Goal: Transaction & Acquisition: Purchase product/service

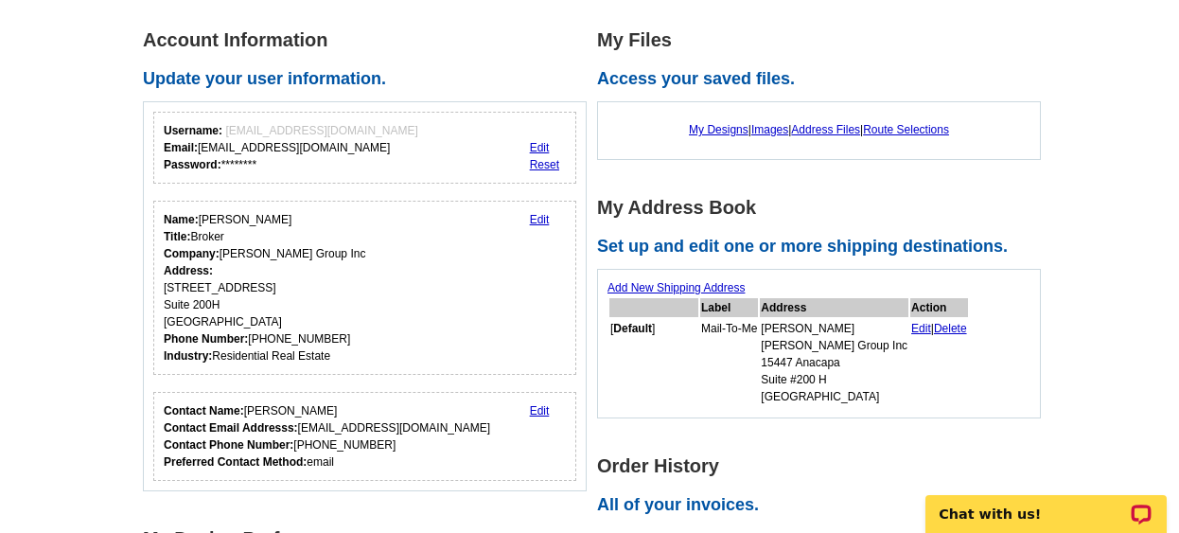
scroll to position [189, 0]
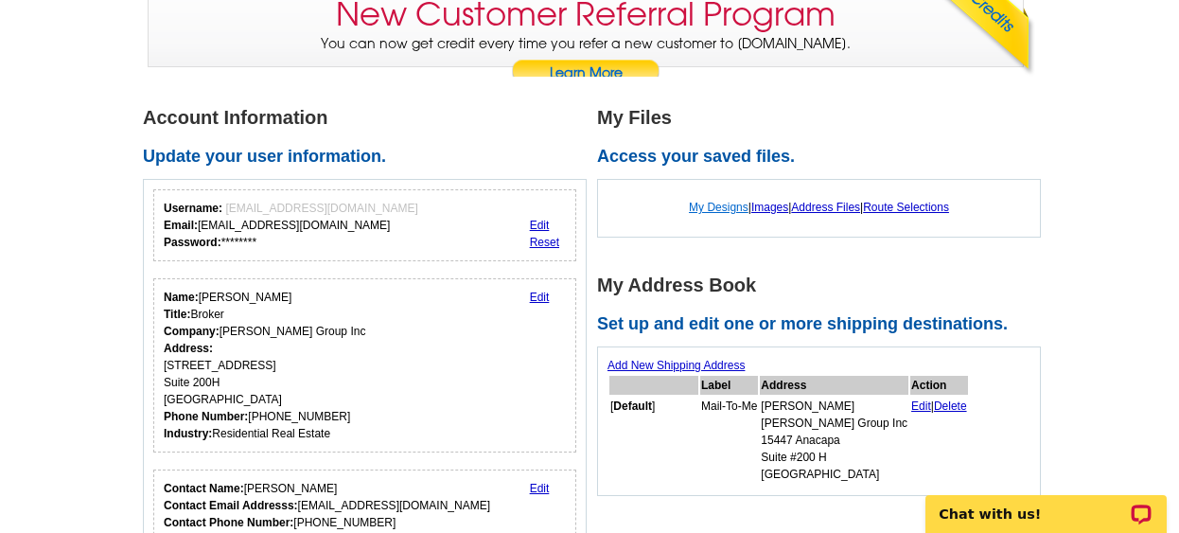
click at [727, 206] on link "My Designs" at bounding box center [719, 207] width 60 height 13
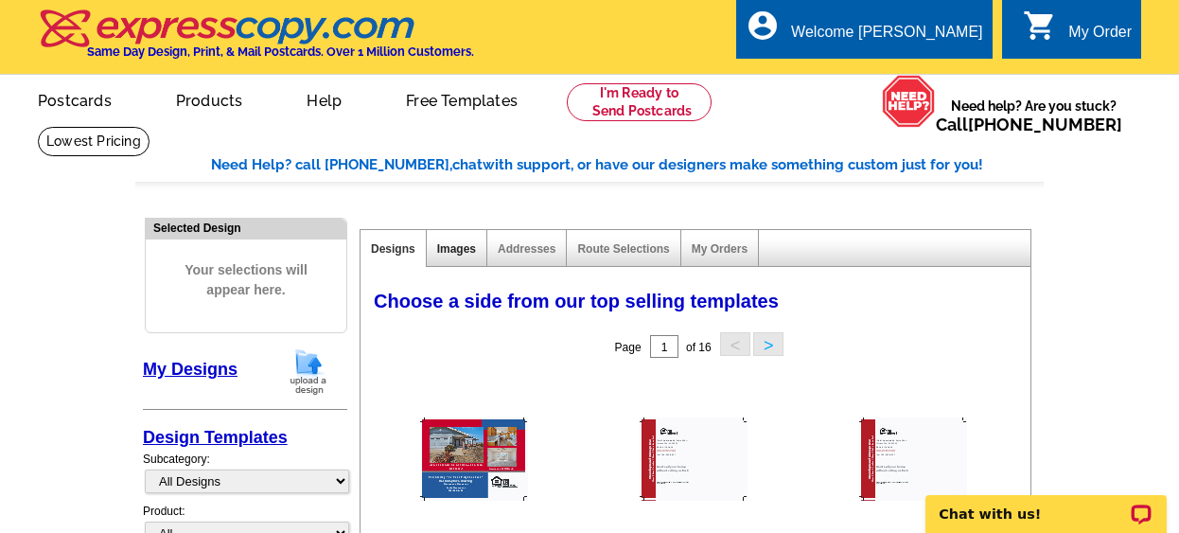
click at [441, 243] on link "Images" at bounding box center [456, 248] width 39 height 13
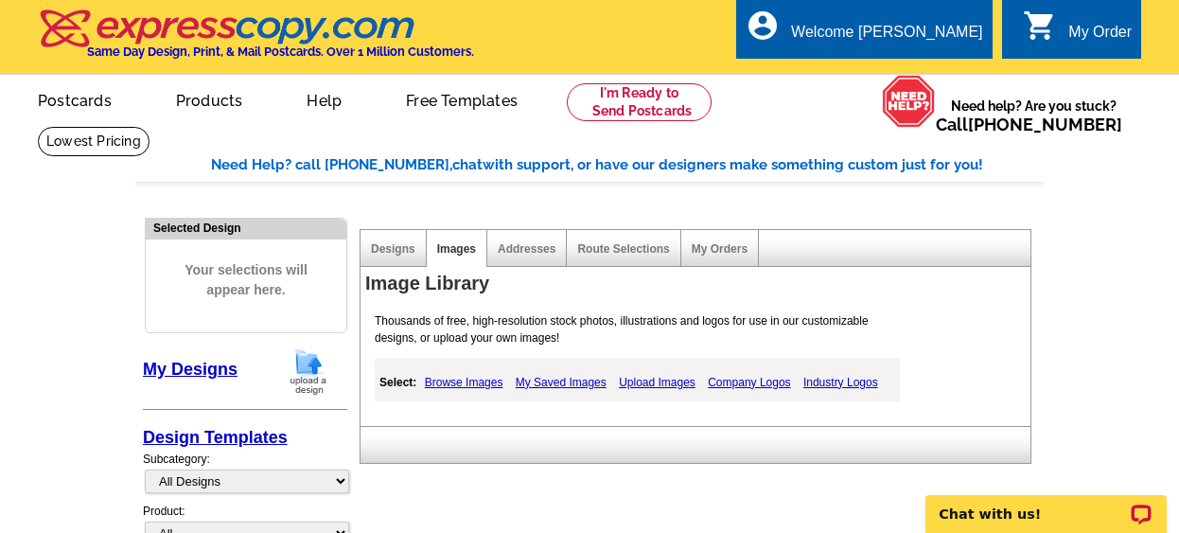
click at [672, 385] on link "Upload Images" at bounding box center [657, 382] width 86 height 23
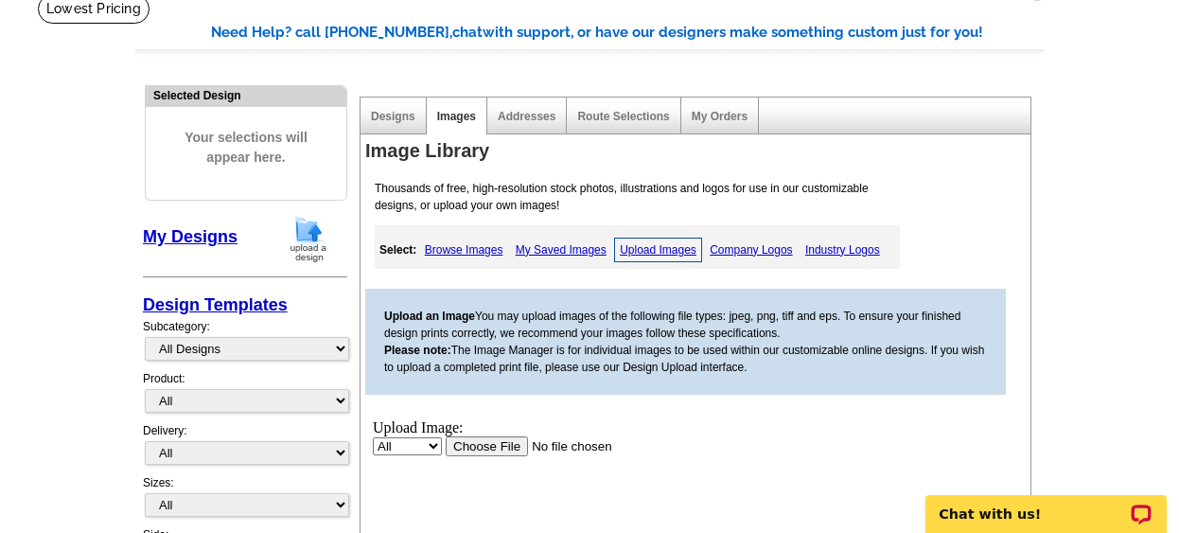
scroll to position [189, 0]
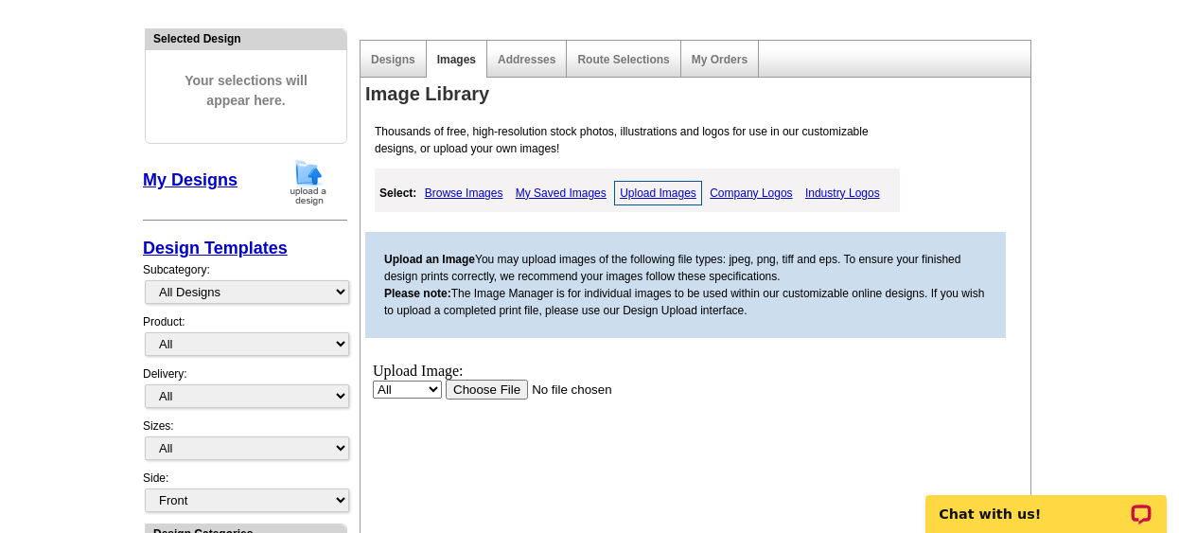
click at [492, 391] on input "file" at bounding box center [565, 389] width 239 height 20
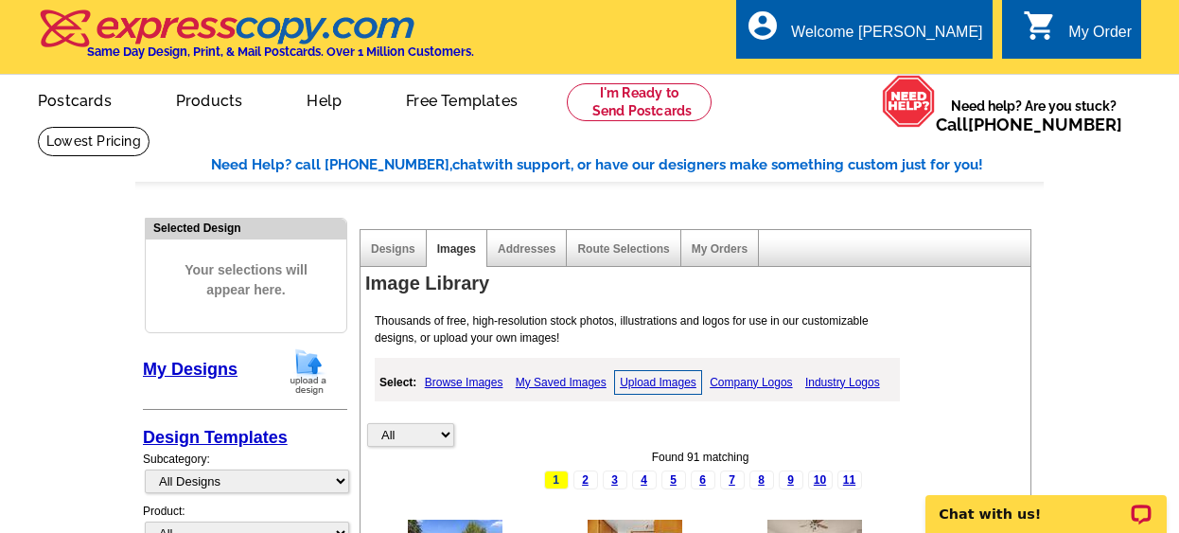
scroll to position [0, 0]
click at [460, 246] on link "Images" at bounding box center [456, 248] width 39 height 13
click at [655, 382] on link "Upload Images" at bounding box center [658, 382] width 88 height 25
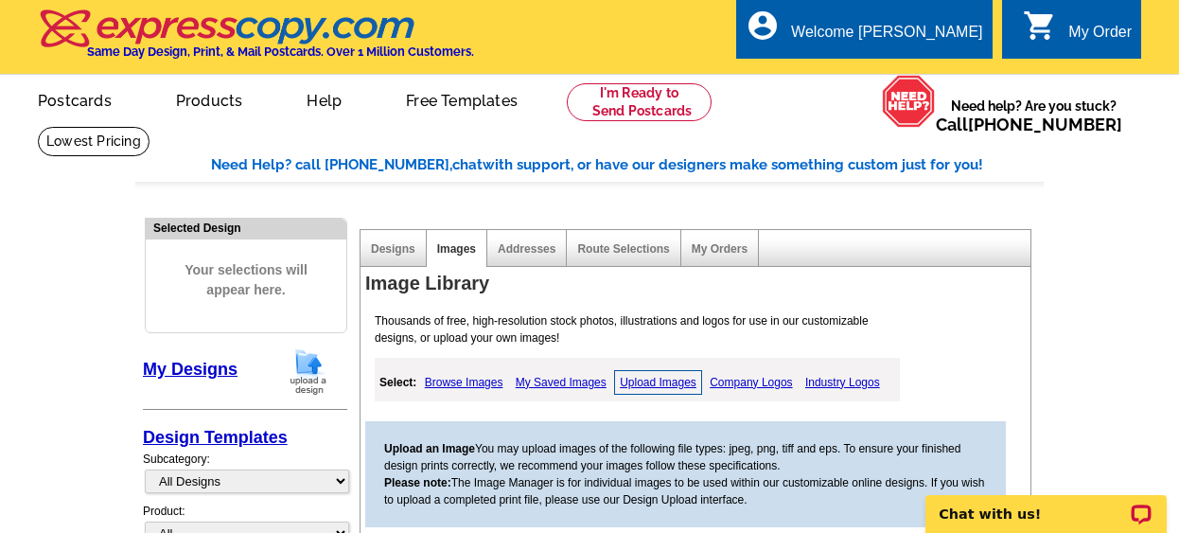
click at [660, 378] on link "Upload Images" at bounding box center [658, 382] width 88 height 25
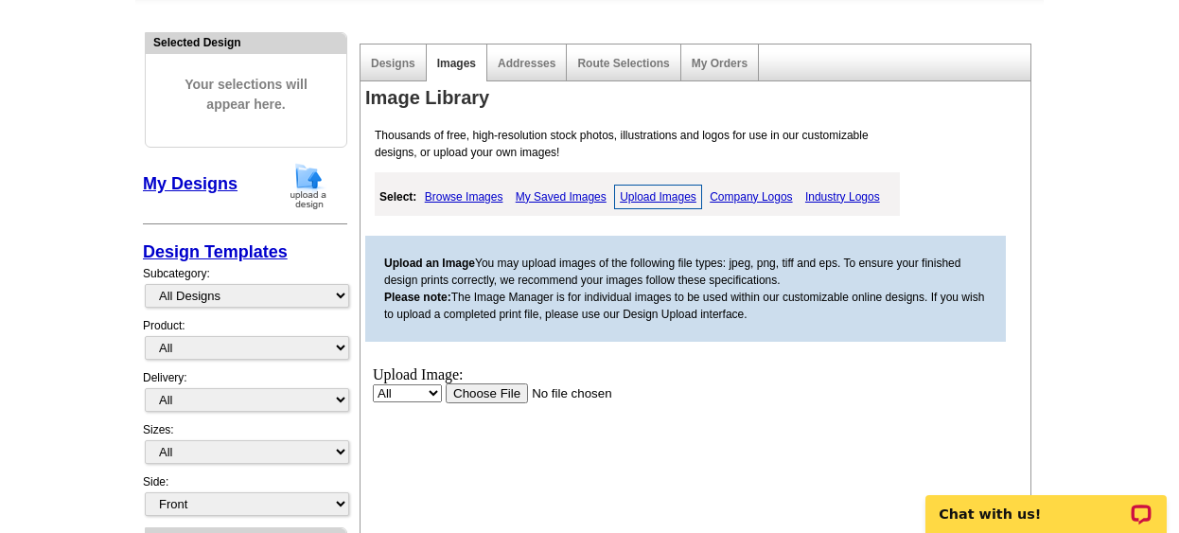
scroll to position [189, 0]
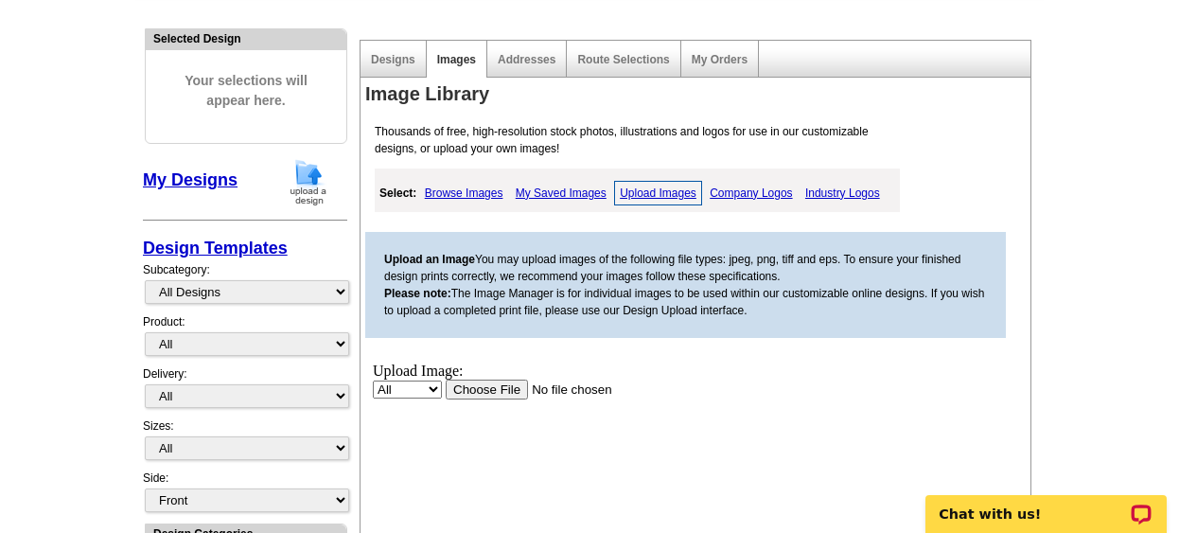
click at [501, 387] on input "file" at bounding box center [565, 389] width 239 height 20
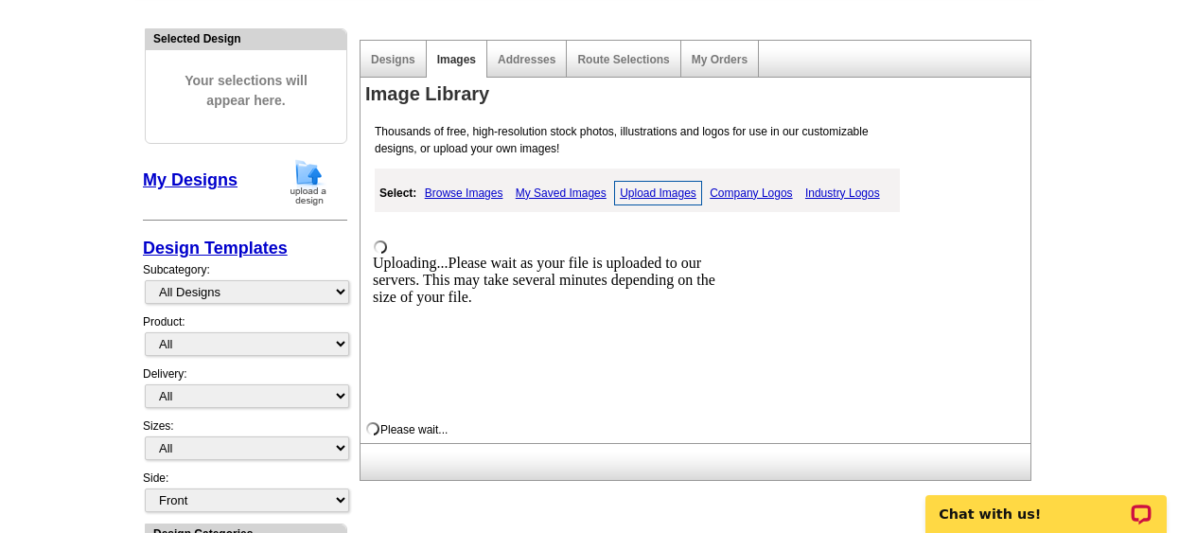
scroll to position [0, 0]
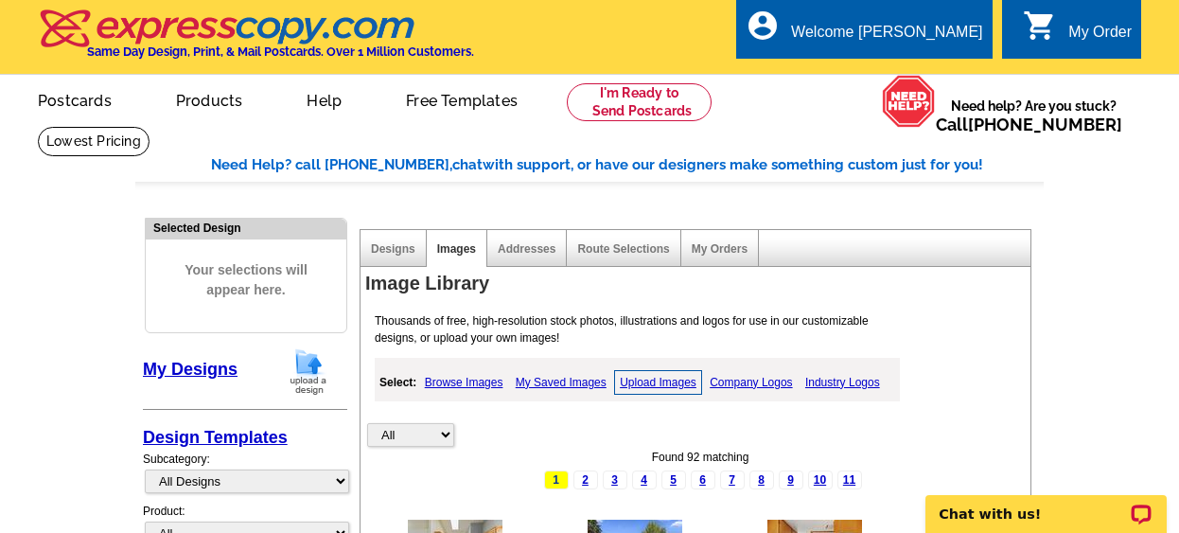
click at [653, 374] on link "Upload Images" at bounding box center [658, 382] width 88 height 25
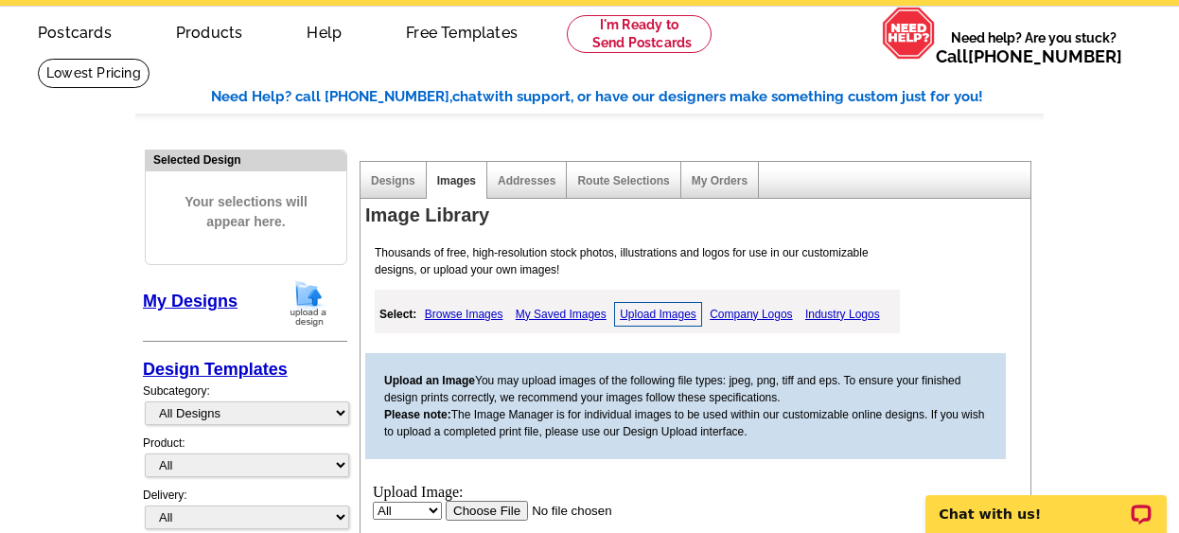
scroll to position [252, 0]
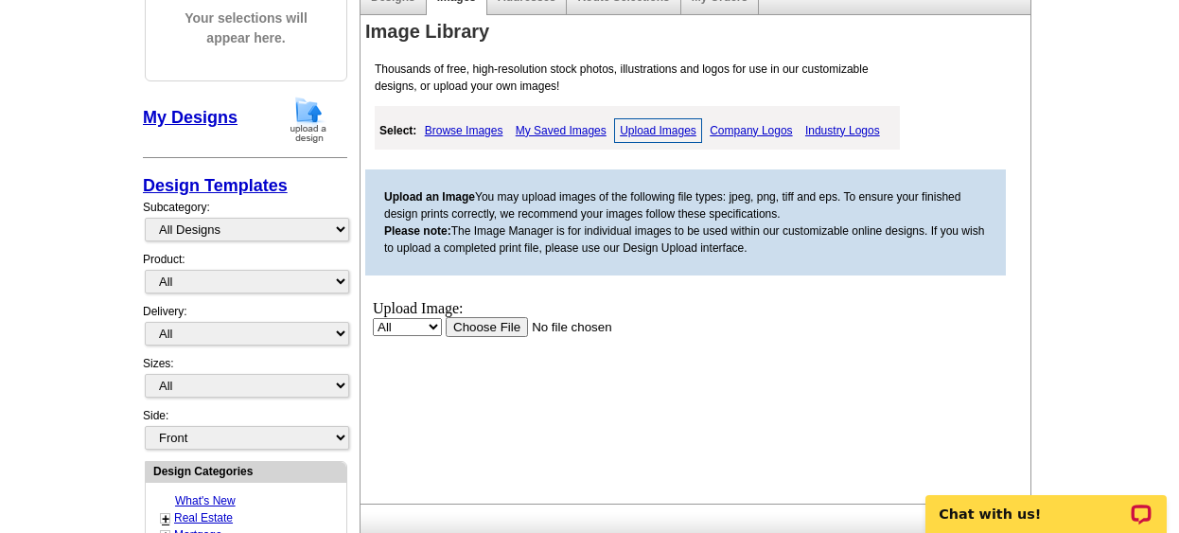
click at [489, 321] on input "file" at bounding box center [565, 326] width 239 height 20
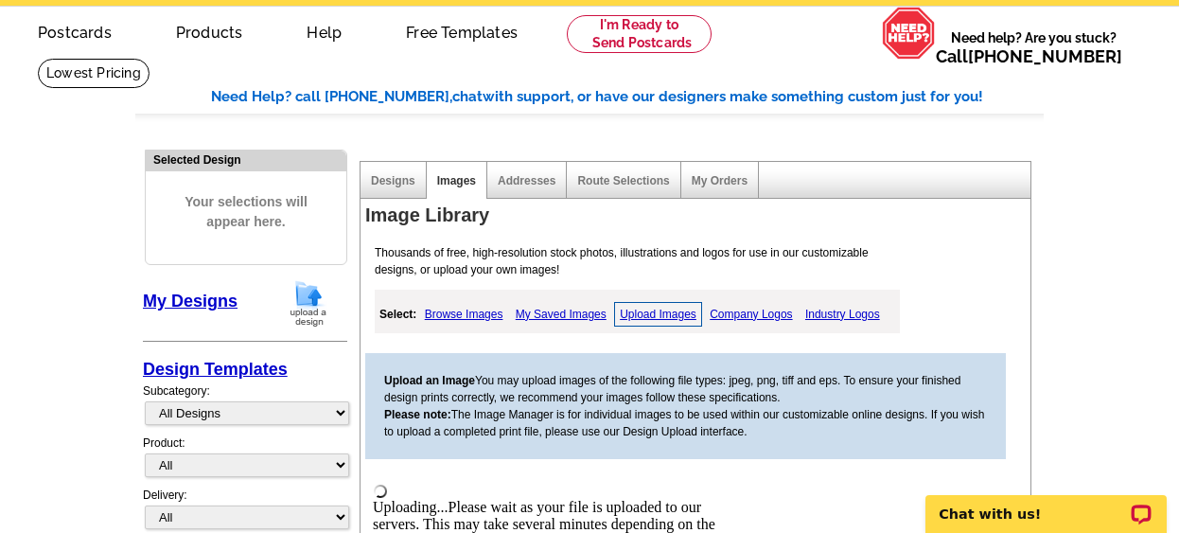
scroll to position [62, 0]
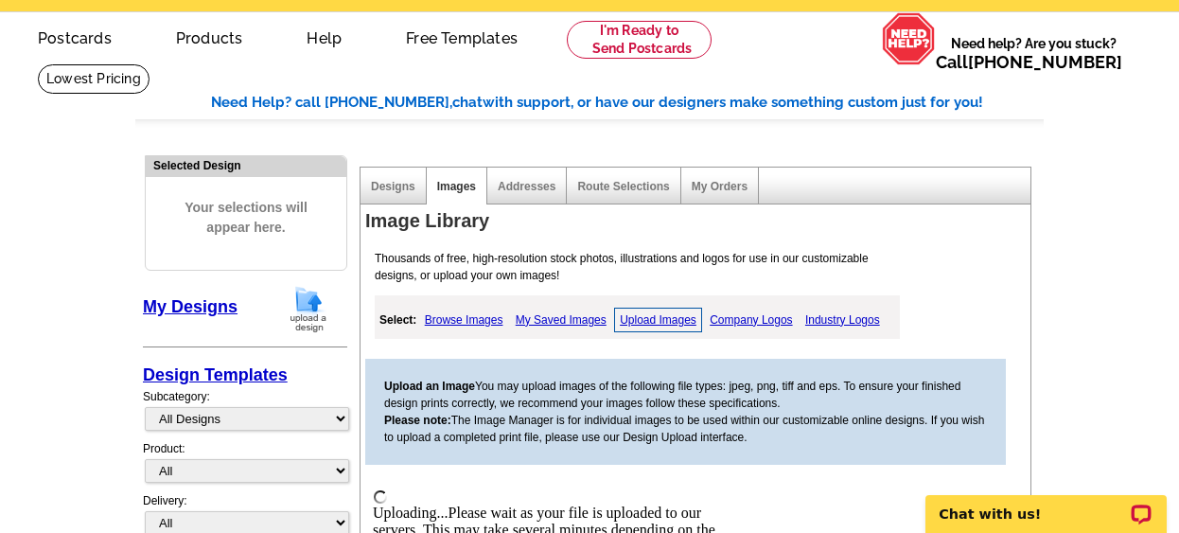
click at [394, 175] on div "Designs" at bounding box center [394, 186] width 66 height 37
click at [390, 186] on link "Designs" at bounding box center [393, 186] width 44 height 13
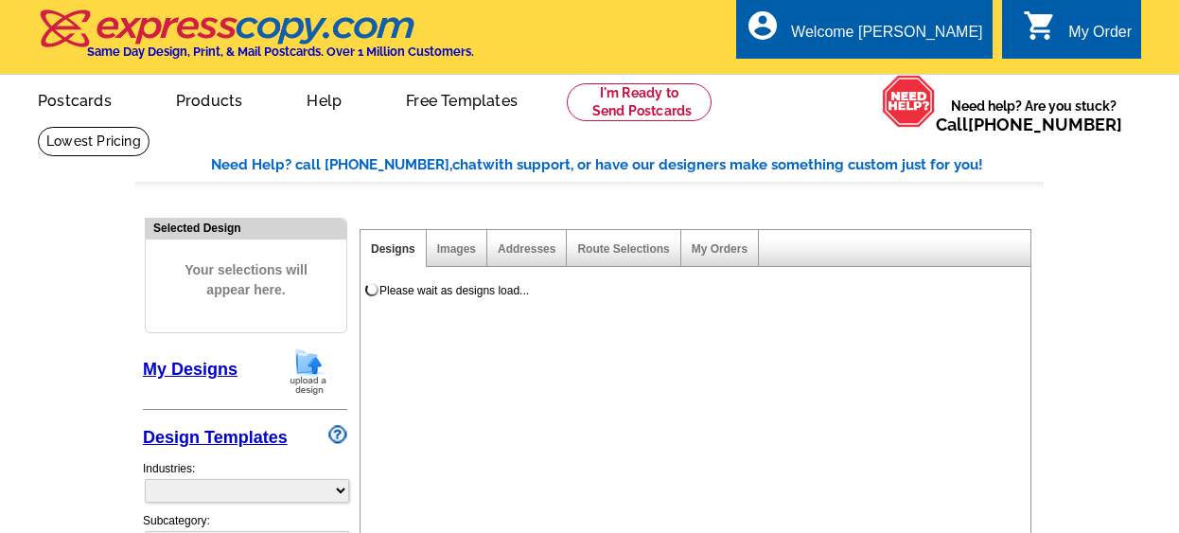
select select "785"
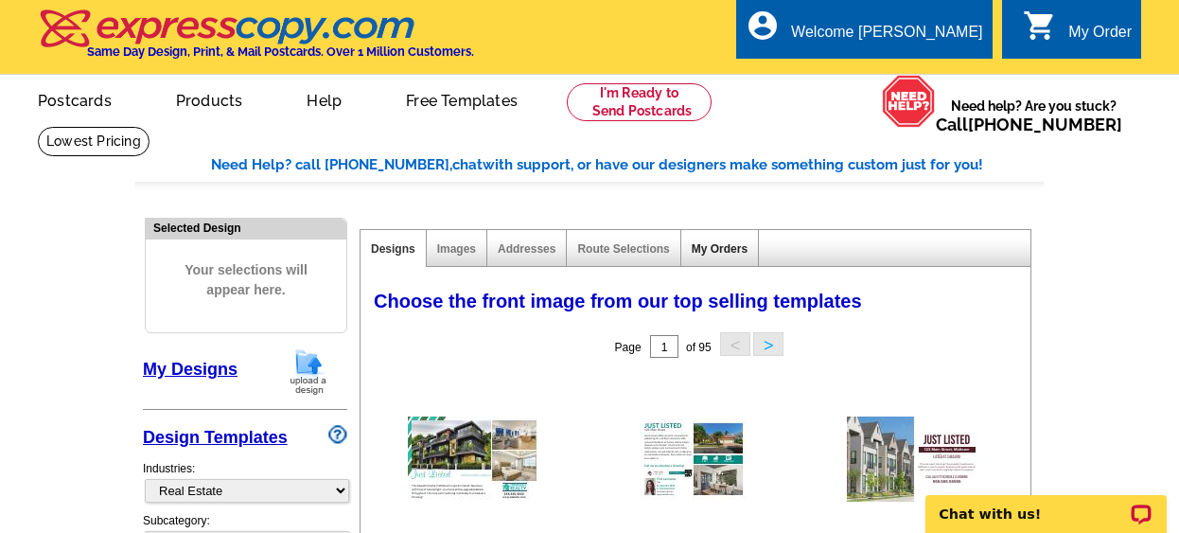
click at [726, 252] on link "My Orders" at bounding box center [720, 248] width 56 height 13
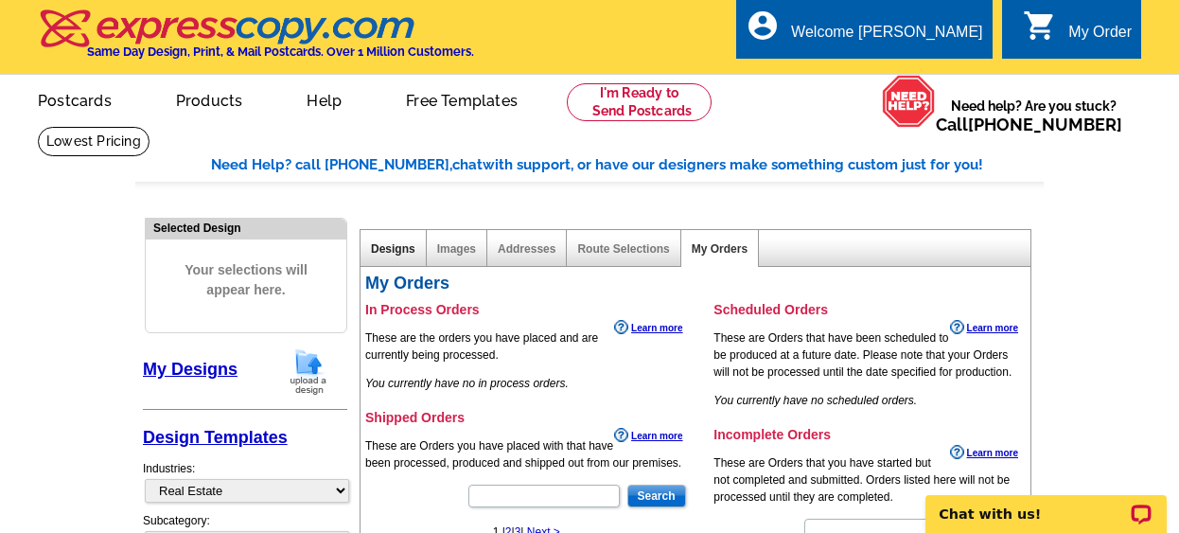
click at [386, 244] on link "Designs" at bounding box center [393, 248] width 44 height 13
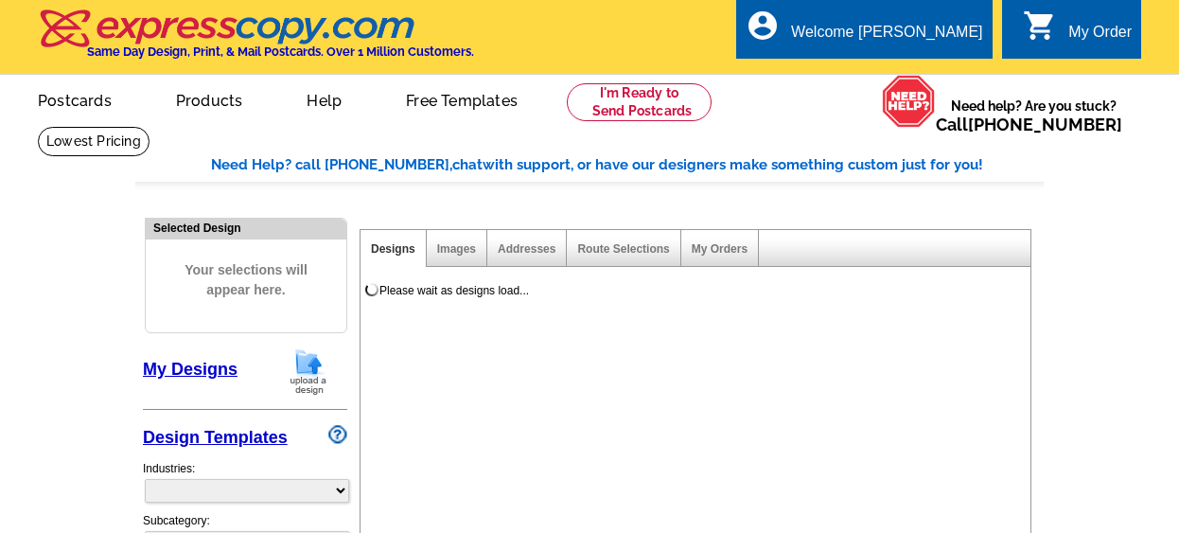
select select "785"
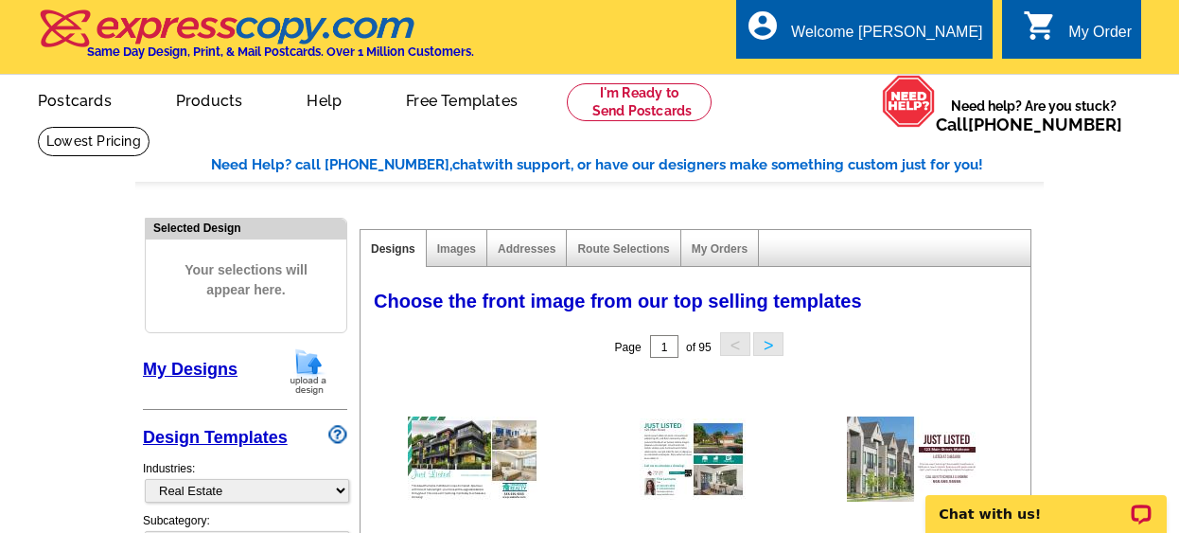
click at [153, 363] on link "My Designs" at bounding box center [190, 369] width 95 height 19
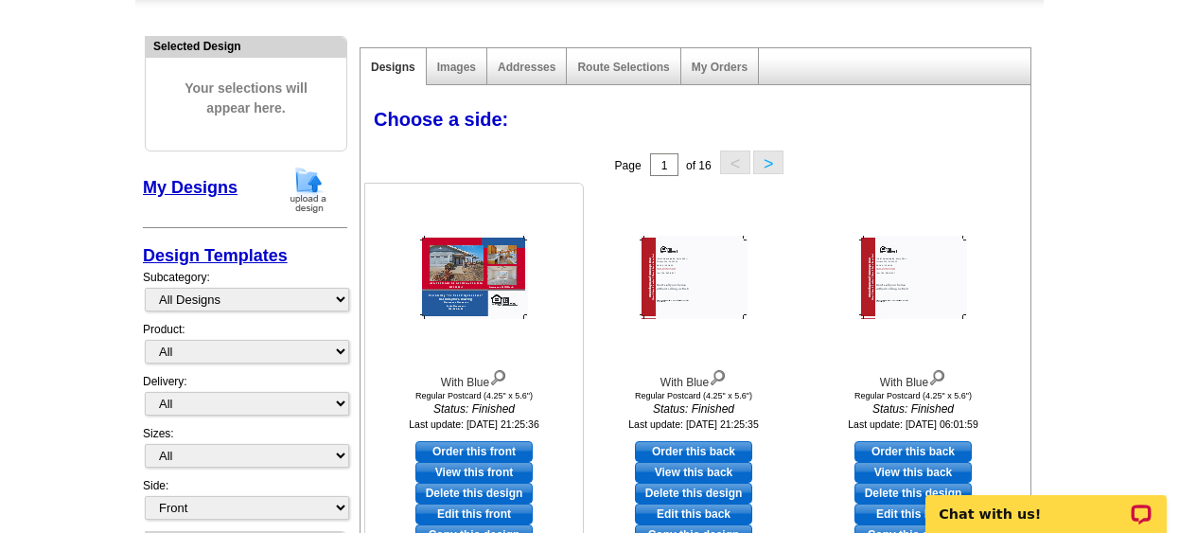
scroll to position [189, 0]
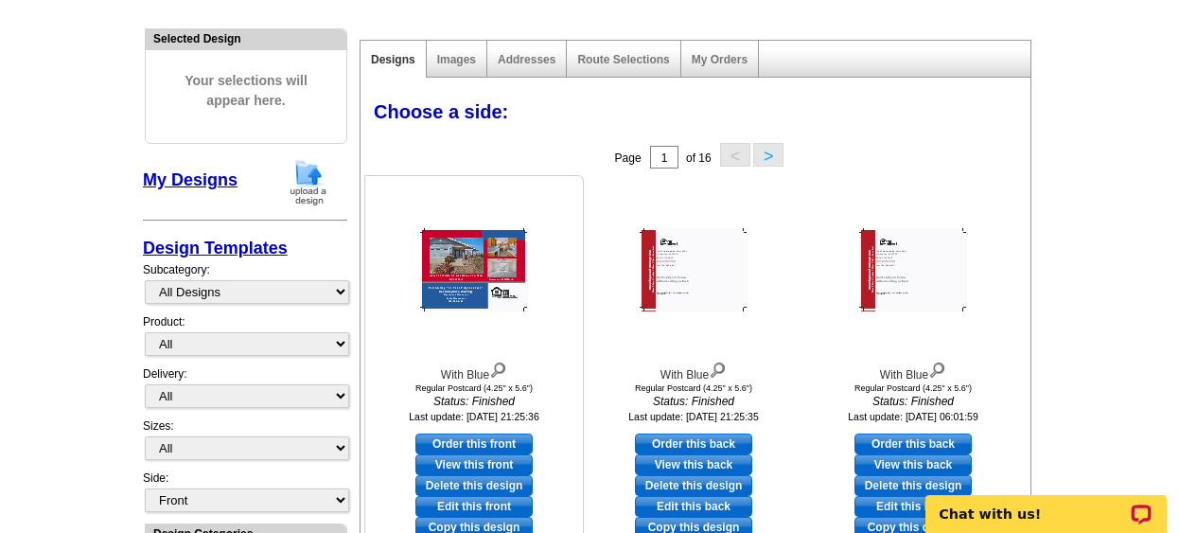
click at [454, 444] on link "Order this front" at bounding box center [474, 444] width 117 height 21
select select "1"
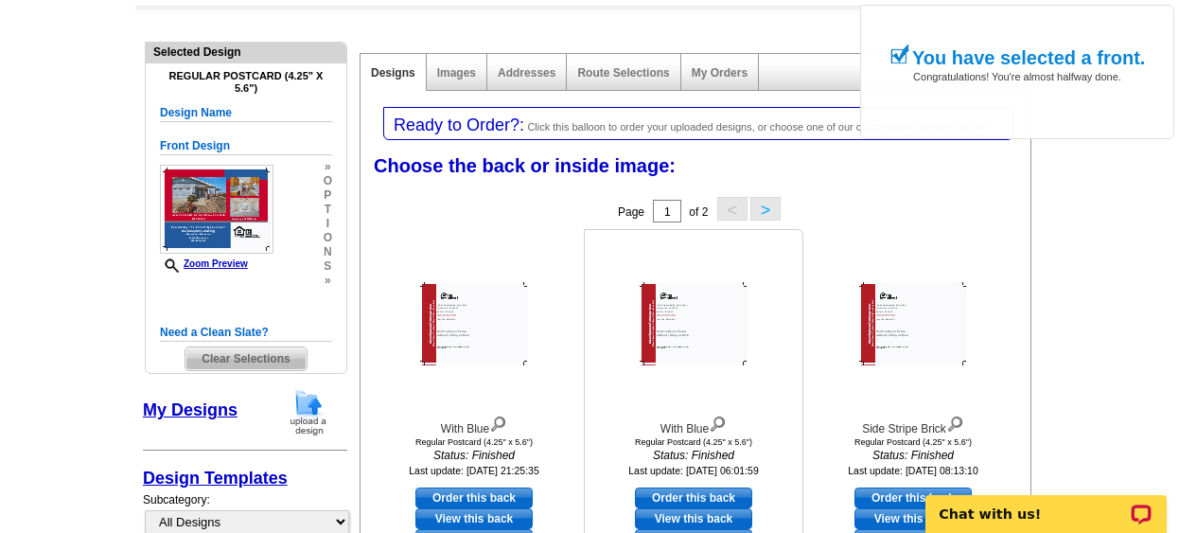
scroll to position [252, 0]
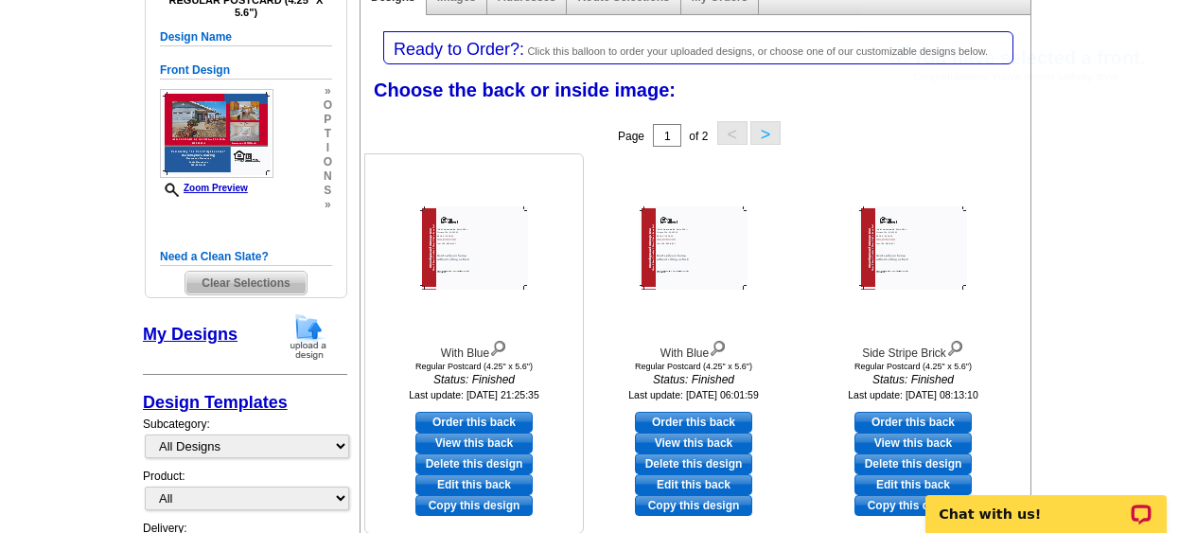
click at [458, 422] on link "Order this back" at bounding box center [474, 422] width 117 height 21
select select "front"
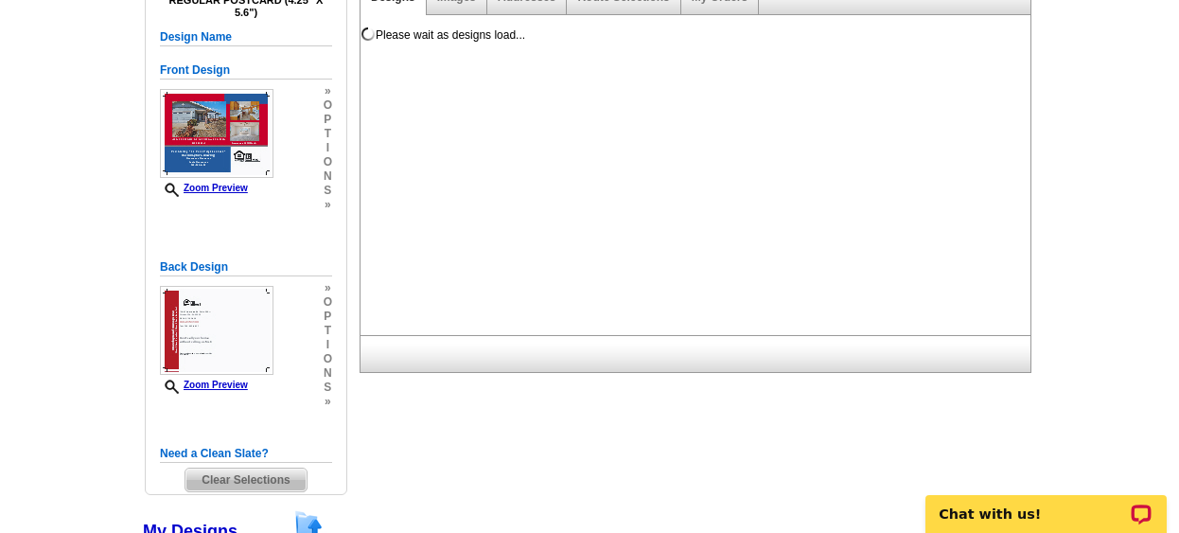
scroll to position [0, 0]
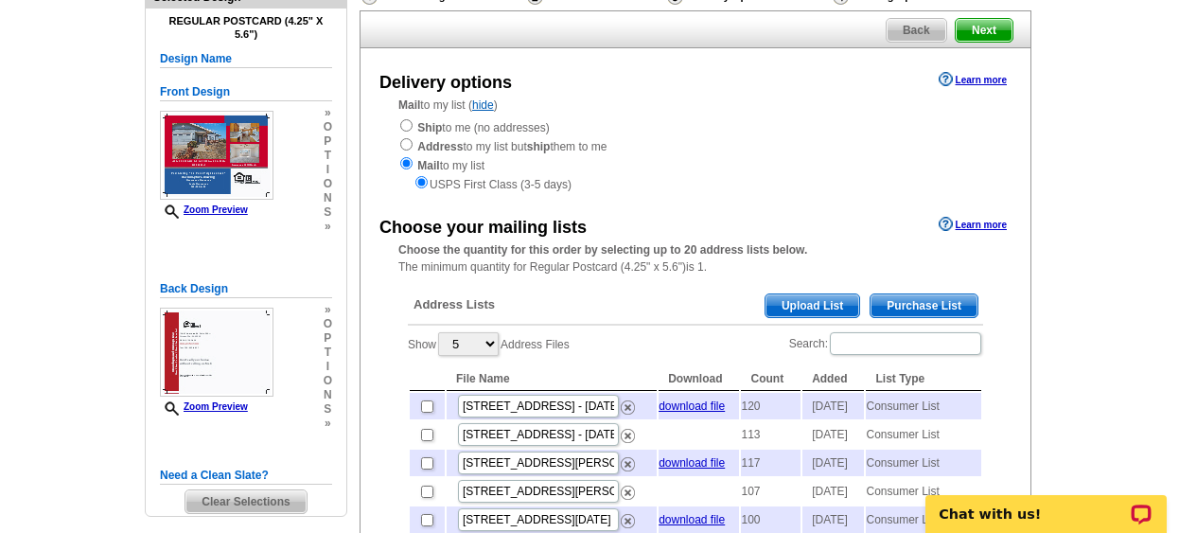
scroll to position [189, 0]
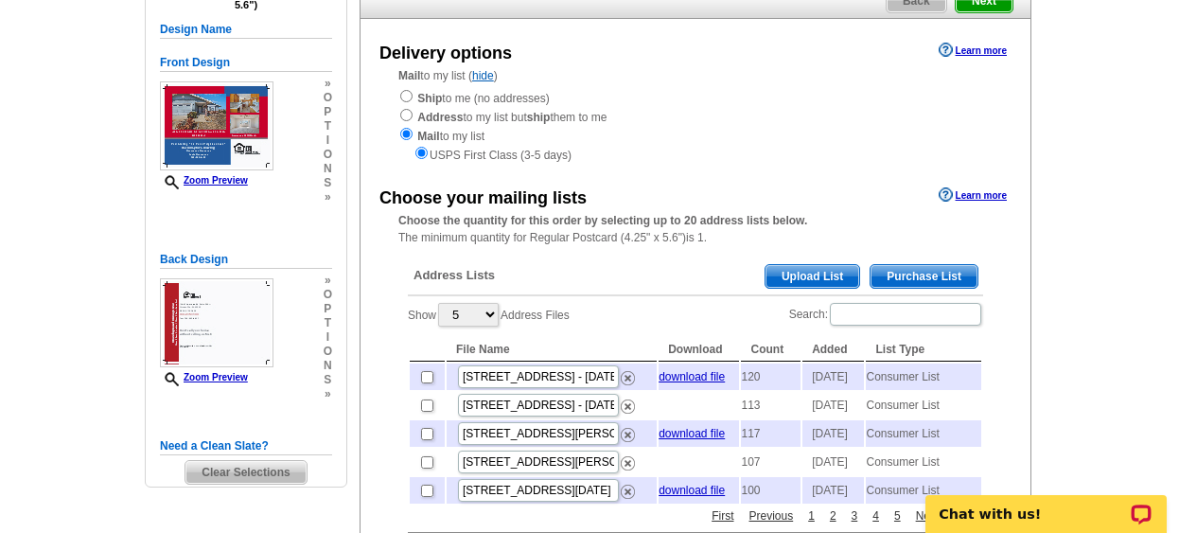
click at [905, 278] on span "Purchase List" at bounding box center [924, 276] width 107 height 23
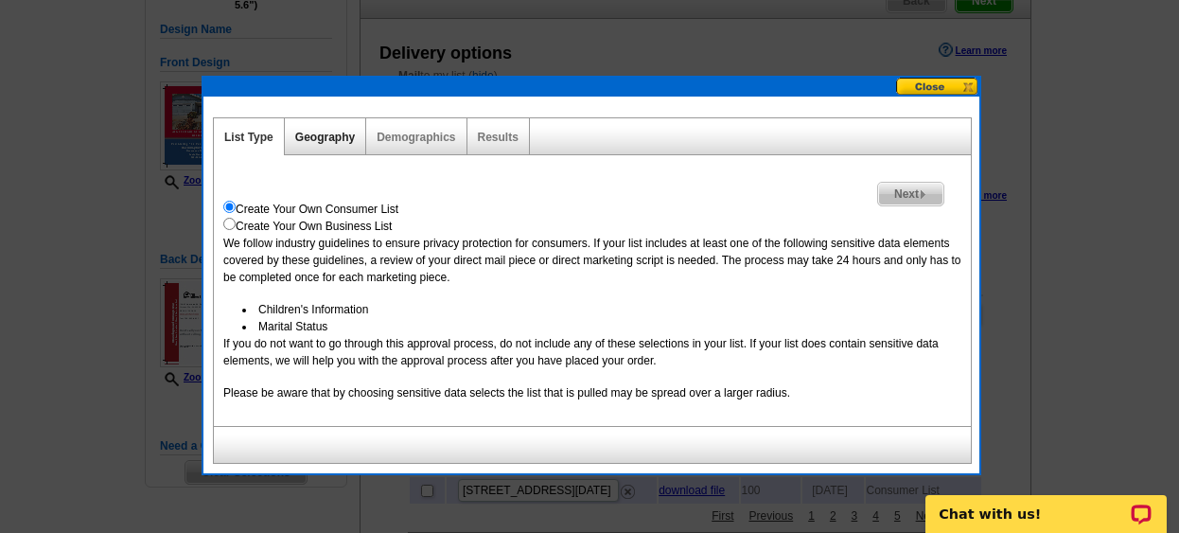
click at [315, 139] on link "Geography" at bounding box center [325, 137] width 60 height 13
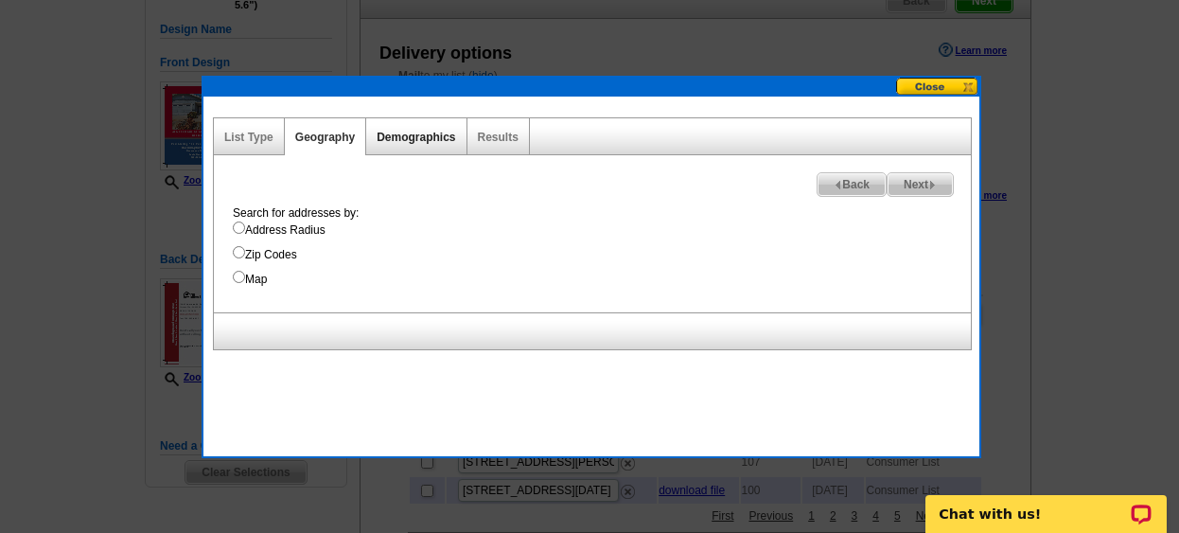
click at [434, 137] on link "Demographics" at bounding box center [416, 137] width 79 height 13
select select
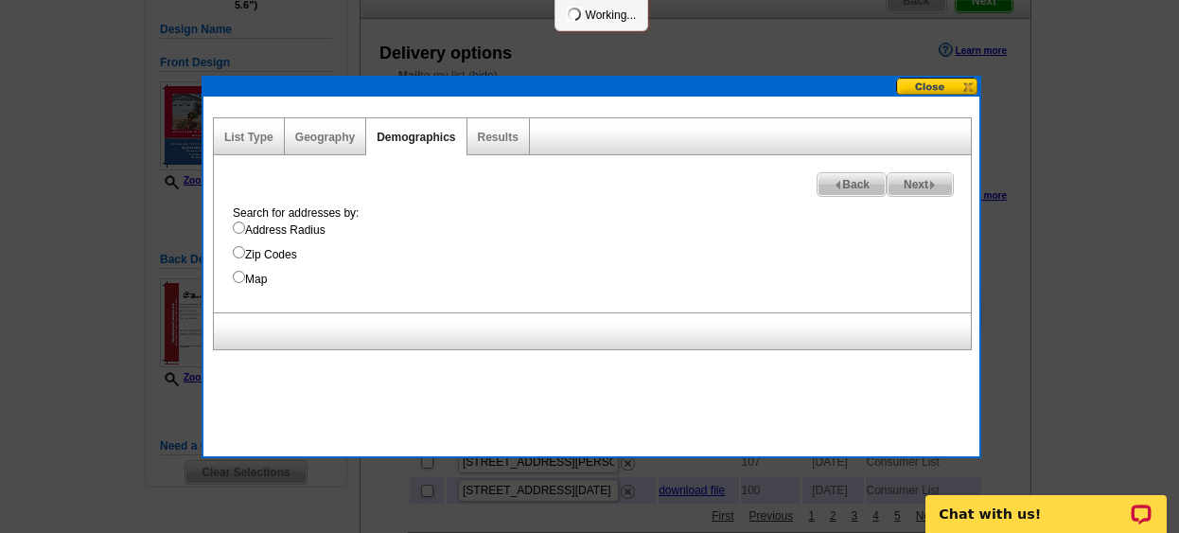
select select
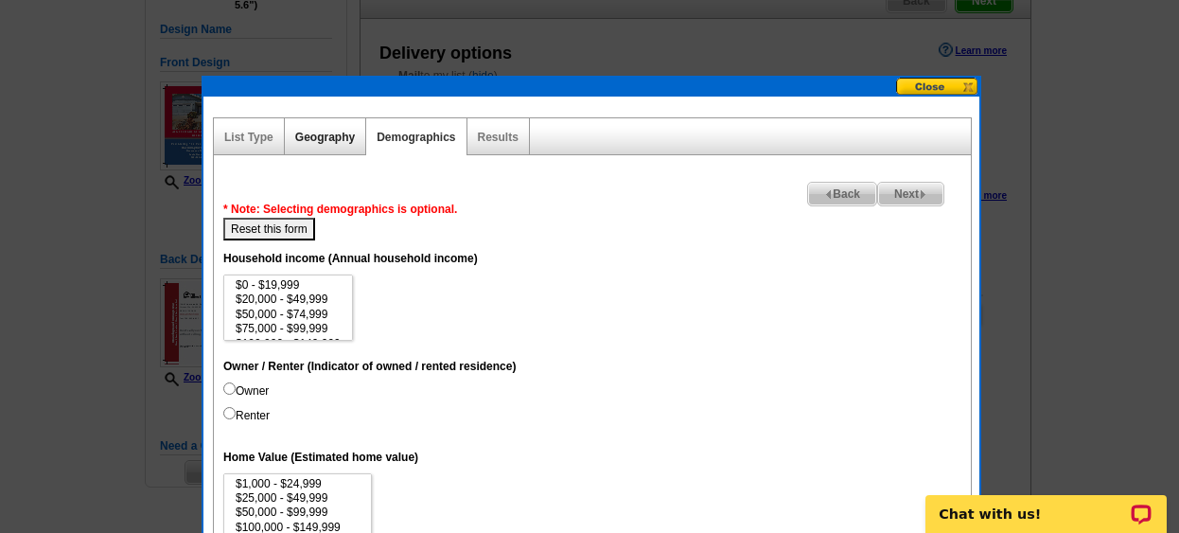
click at [324, 133] on link "Geography" at bounding box center [325, 137] width 60 height 13
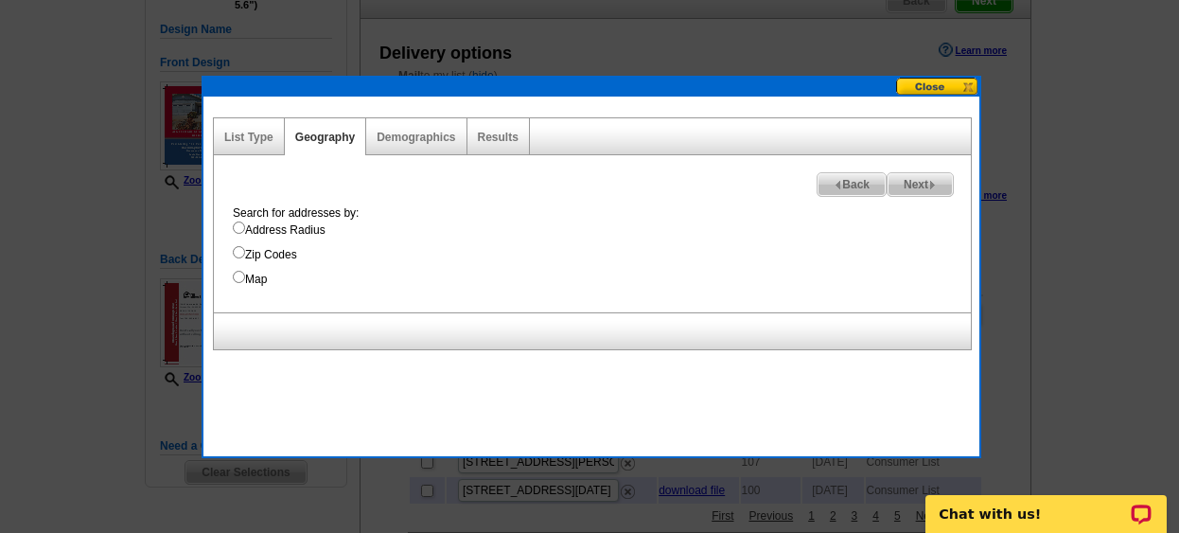
click at [235, 221] on input "Address Radius" at bounding box center [239, 227] width 12 height 12
radio input "true"
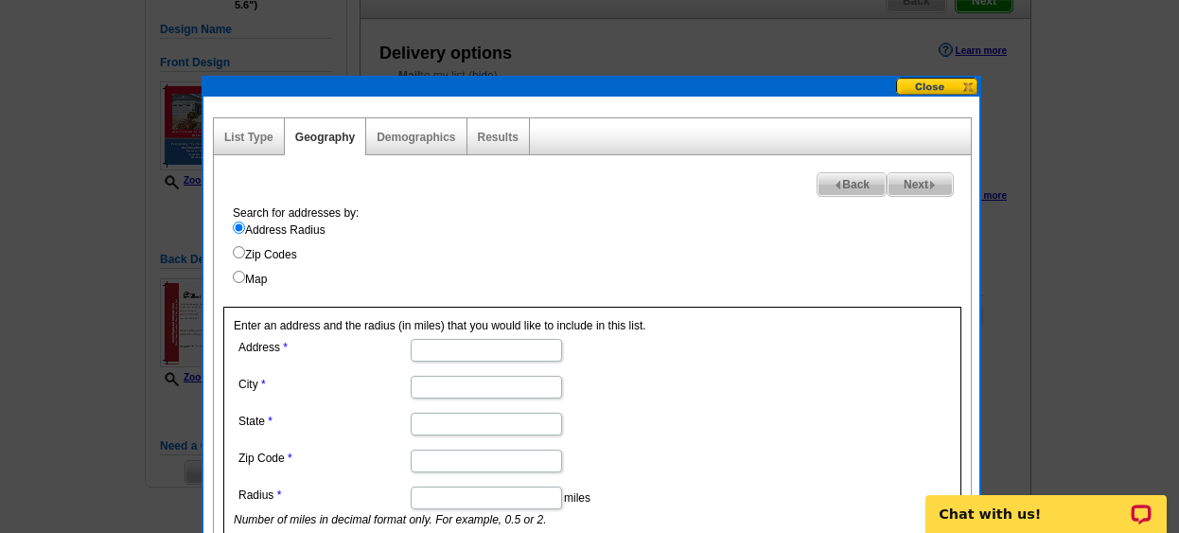
click at [427, 336] on dd at bounding box center [486, 348] width 504 height 29
click at [421, 346] on input "Address" at bounding box center [486, 350] width 151 height 23
click at [436, 356] on input "Address" at bounding box center [486, 350] width 151 height 23
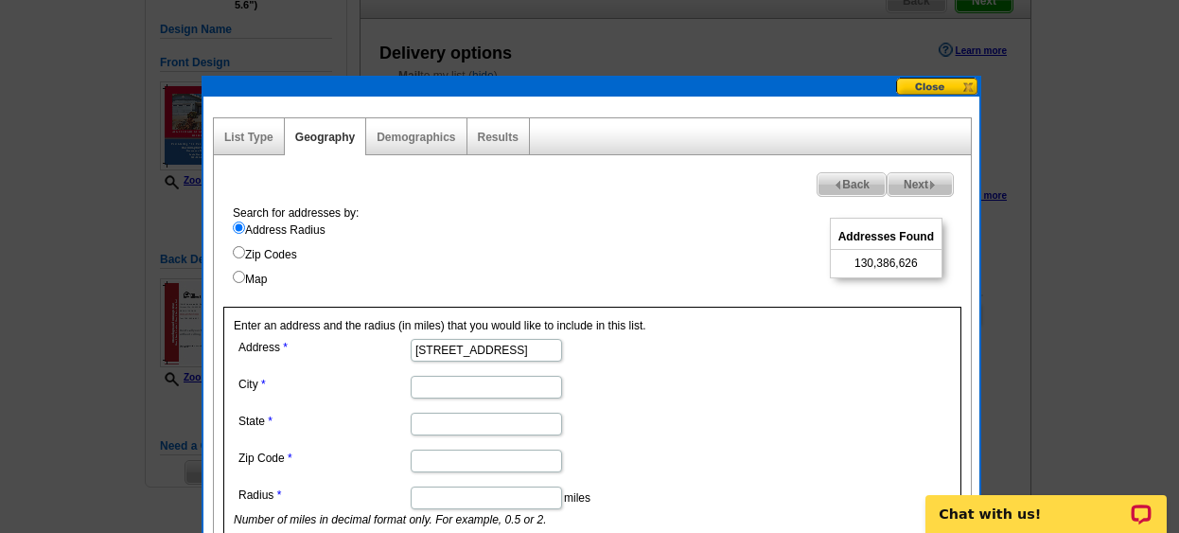
type input "[STREET_ADDRESS]"
type input "Adelanto"
type input "CA"
type input "92301"
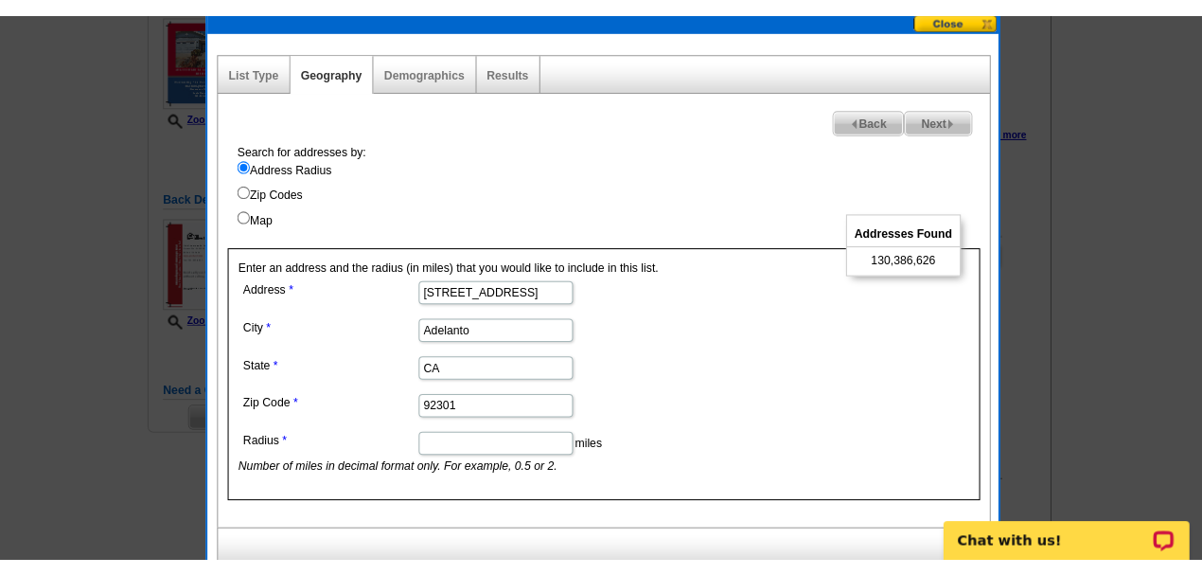
scroll to position [252, 0]
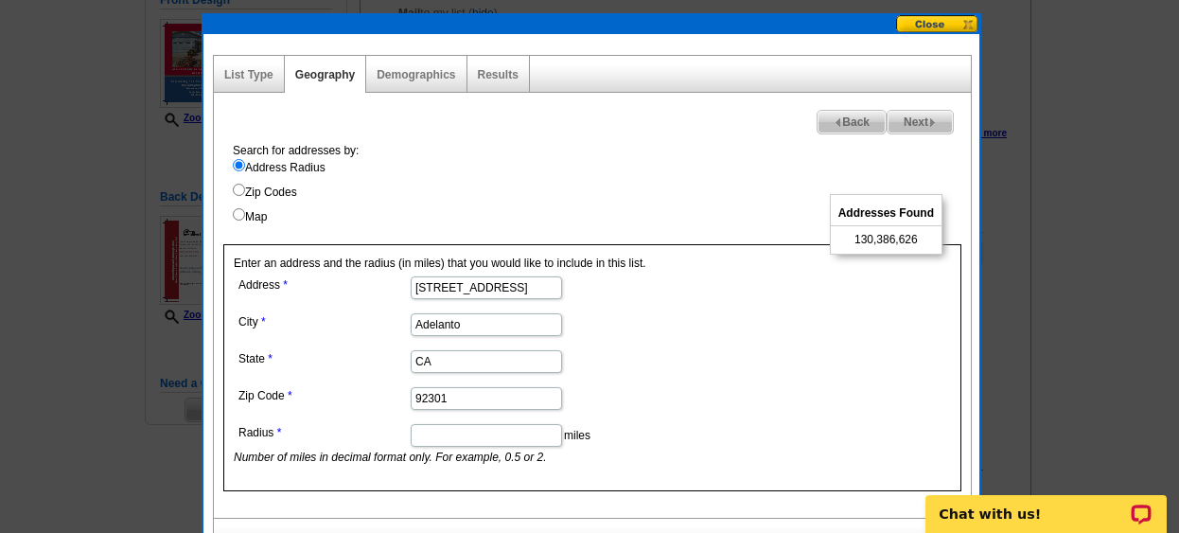
click at [233, 212] on input "Map" at bounding box center [239, 214] width 12 height 12
radio input "true"
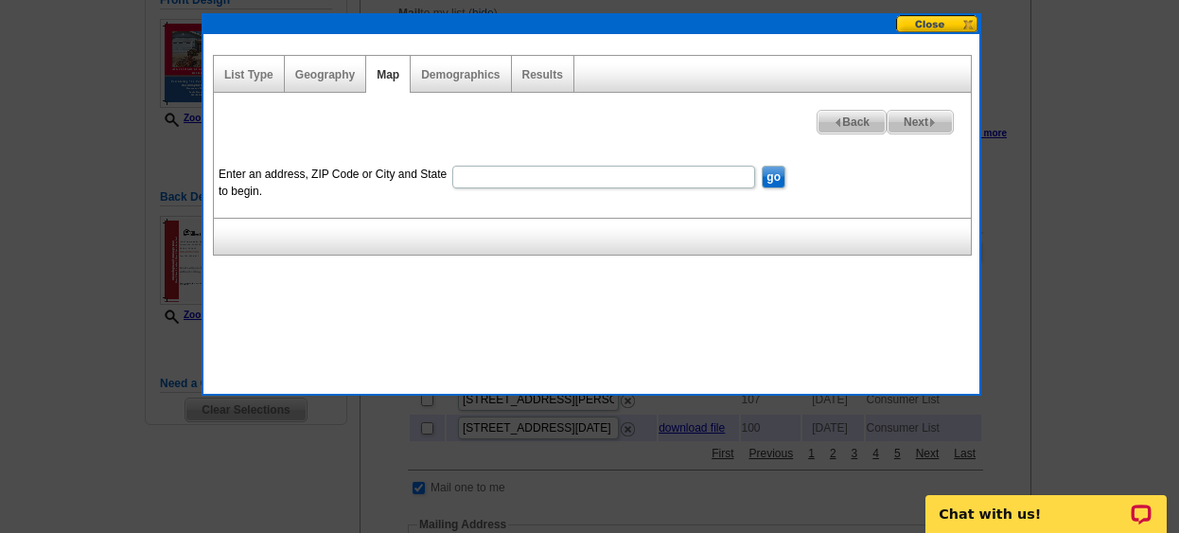
click at [496, 180] on input "Enter an address, ZIP Code or City and State to begin." at bounding box center [603, 177] width 303 height 23
type input "[STREET_ADDRESS] [GEOGRAPHIC_DATA]"
click at [772, 175] on input "go" at bounding box center [774, 177] width 24 height 23
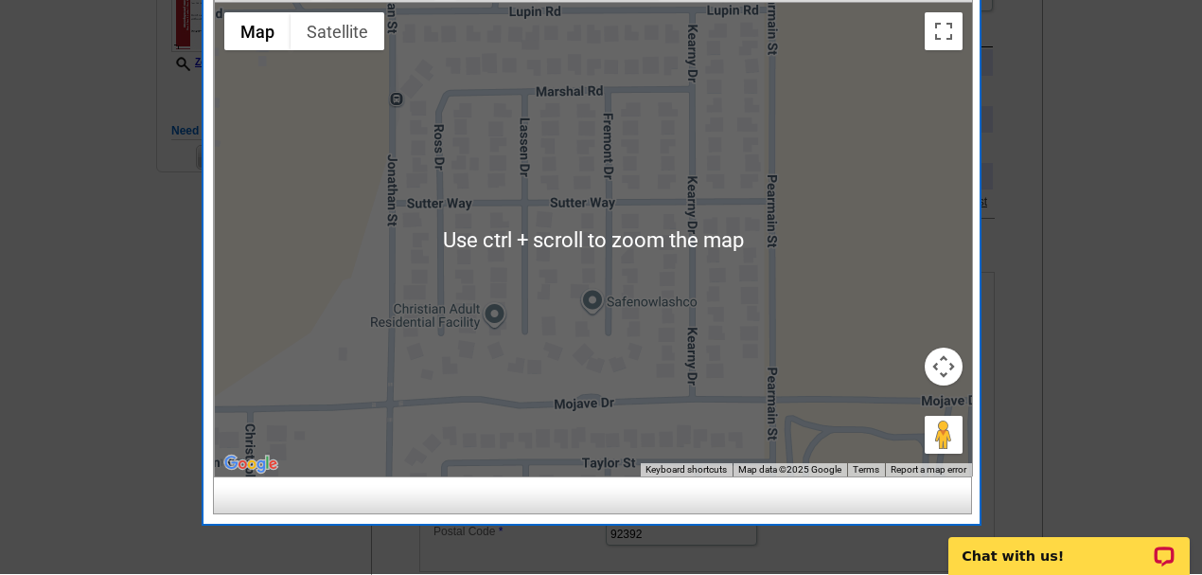
scroll to position [441, 0]
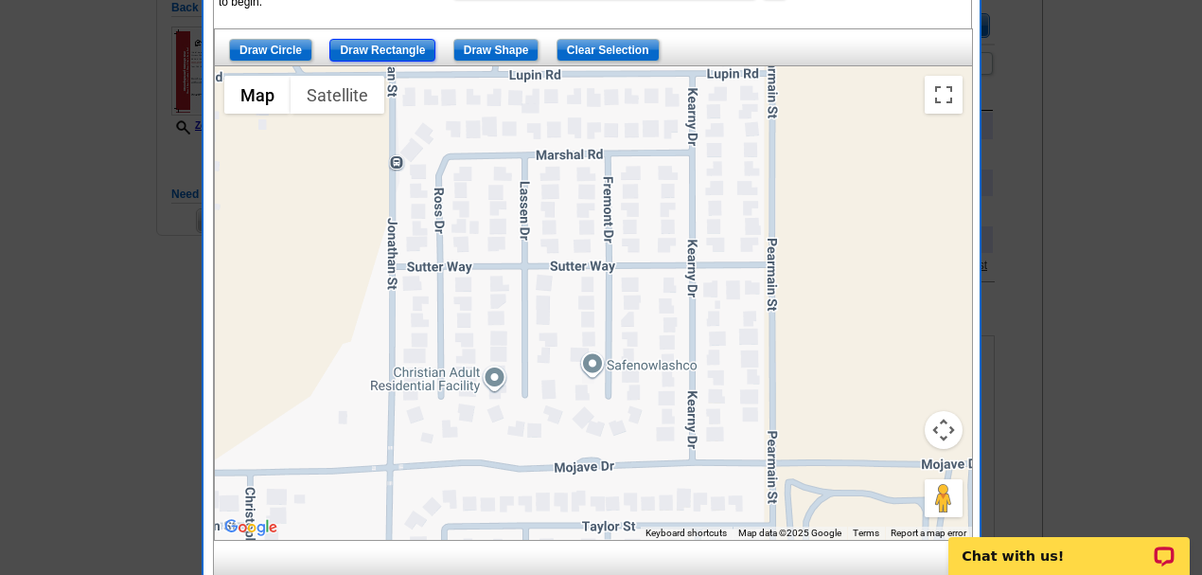
click at [362, 46] on input "Draw Rectangle" at bounding box center [382, 50] width 106 height 23
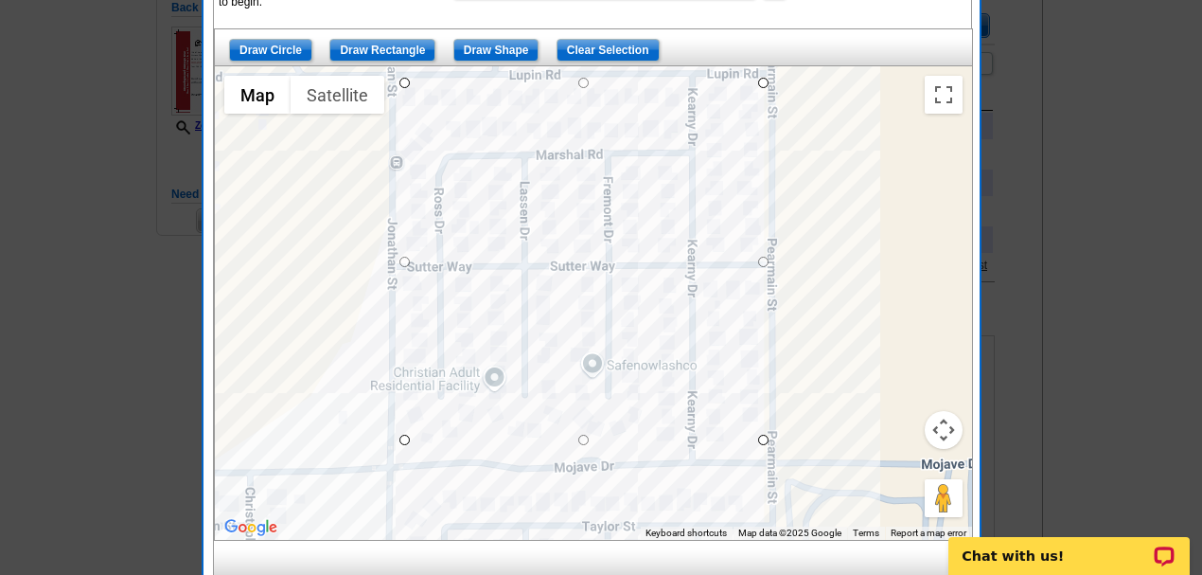
drag, startPoint x: 402, startPoint y: 80, endPoint x: 762, endPoint y: 438, distance: 508.0
drag, startPoint x: 758, startPoint y: 439, endPoint x: 758, endPoint y: 398, distance: 41.6
drag, startPoint x: 758, startPoint y: 398, endPoint x: 758, endPoint y: 435, distance: 37.9
drag, startPoint x: 587, startPoint y: 83, endPoint x: 594, endPoint y: 133, distance: 49.8
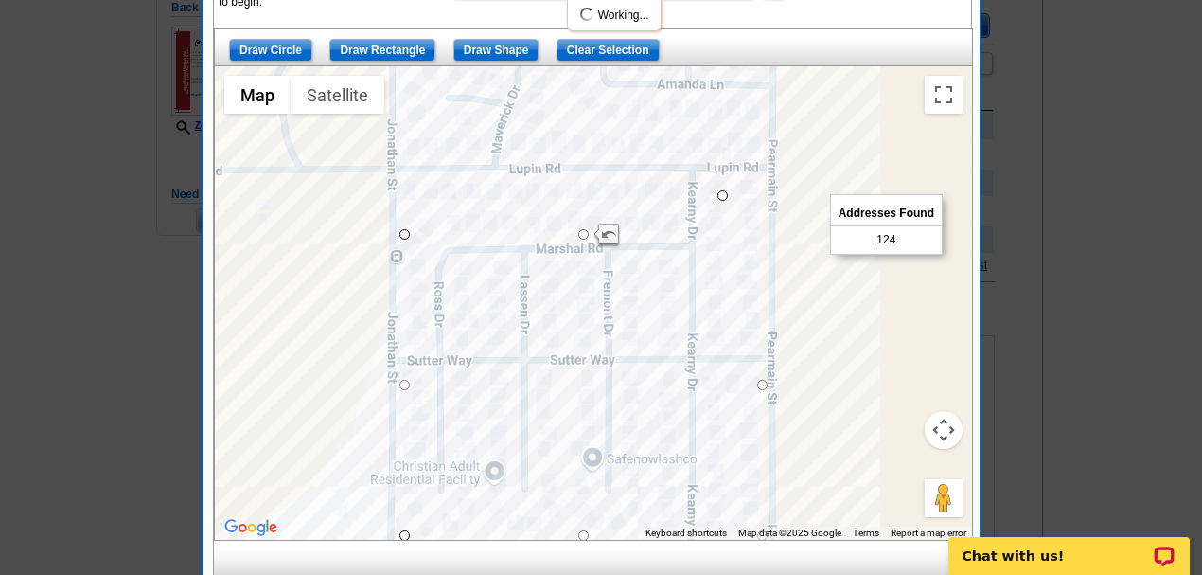
drag, startPoint x: 759, startPoint y: 142, endPoint x: 717, endPoint y: 197, distance: 68.9
drag, startPoint x: 717, startPoint y: 195, endPoint x: 717, endPoint y: 213, distance: 18.0
drag, startPoint x: 404, startPoint y: 207, endPoint x: 434, endPoint y: 208, distance: 30.3
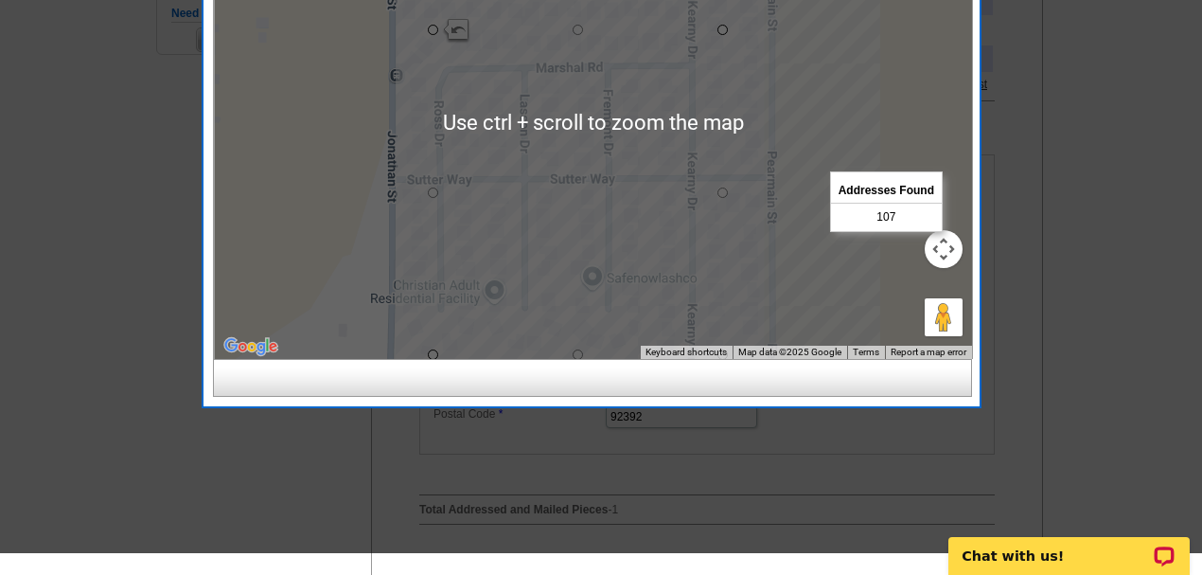
scroll to position [630, 0]
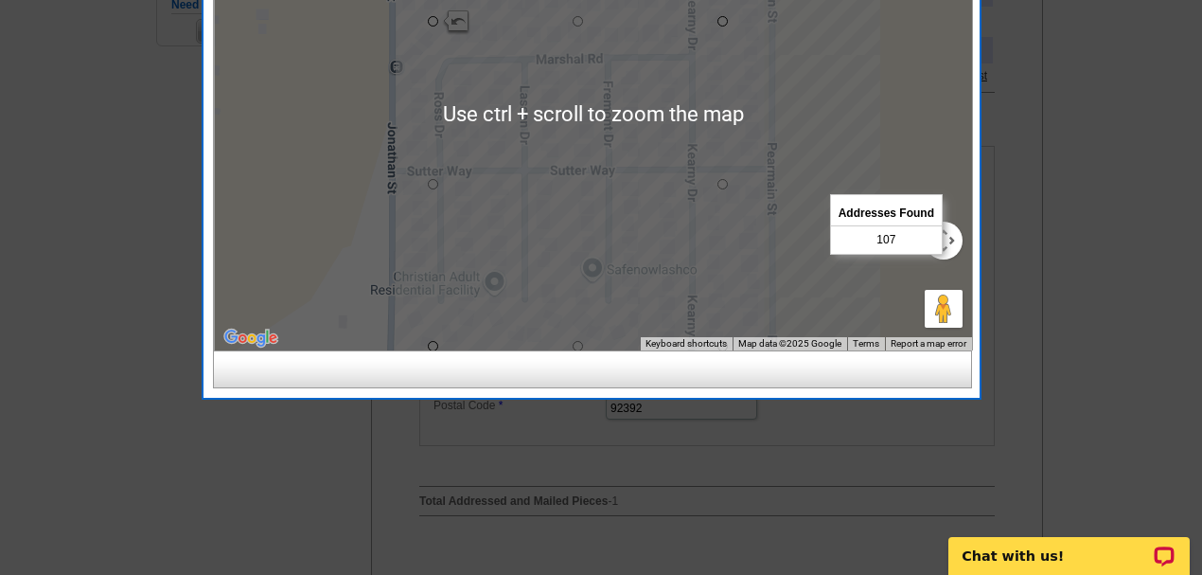
click at [861, 76] on div at bounding box center [593, 113] width 757 height 473
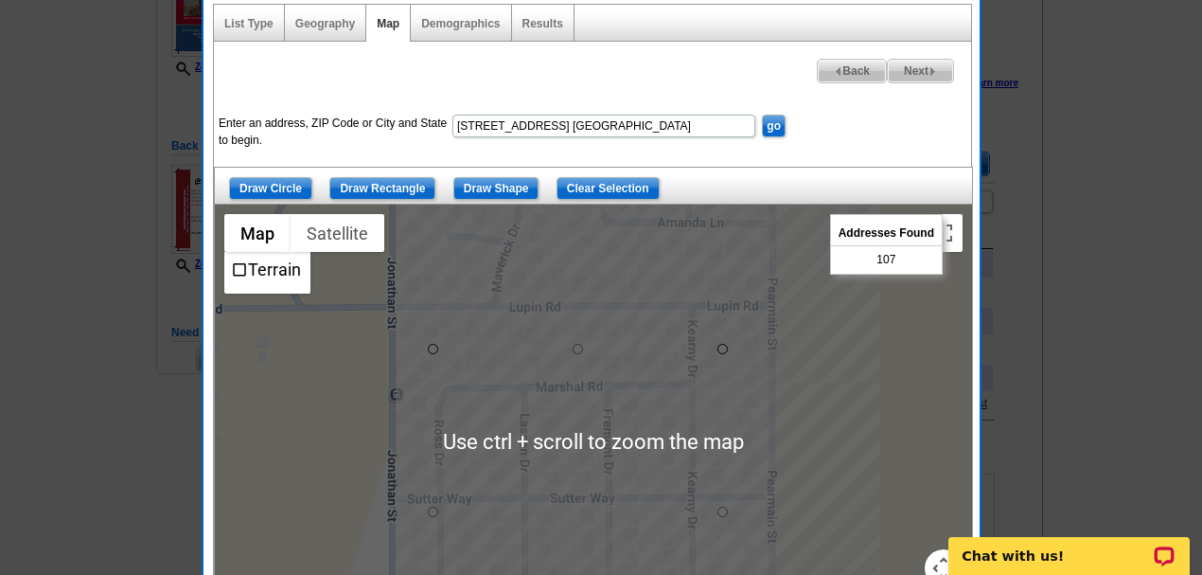
scroll to position [252, 0]
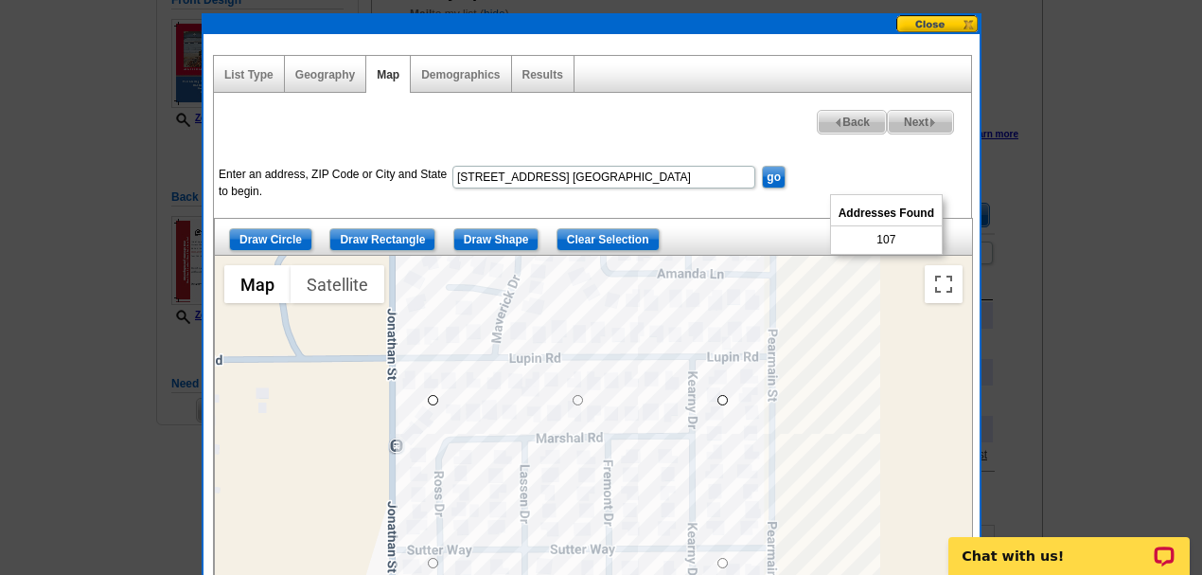
click at [926, 118] on span "Next" at bounding box center [920, 122] width 65 height 23
select select
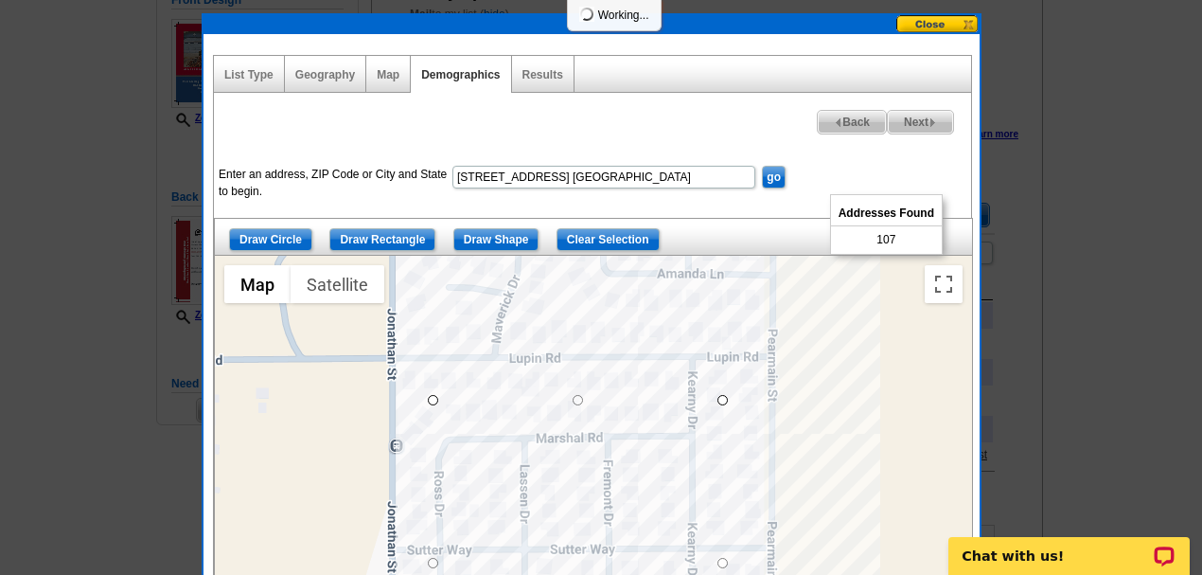
select select
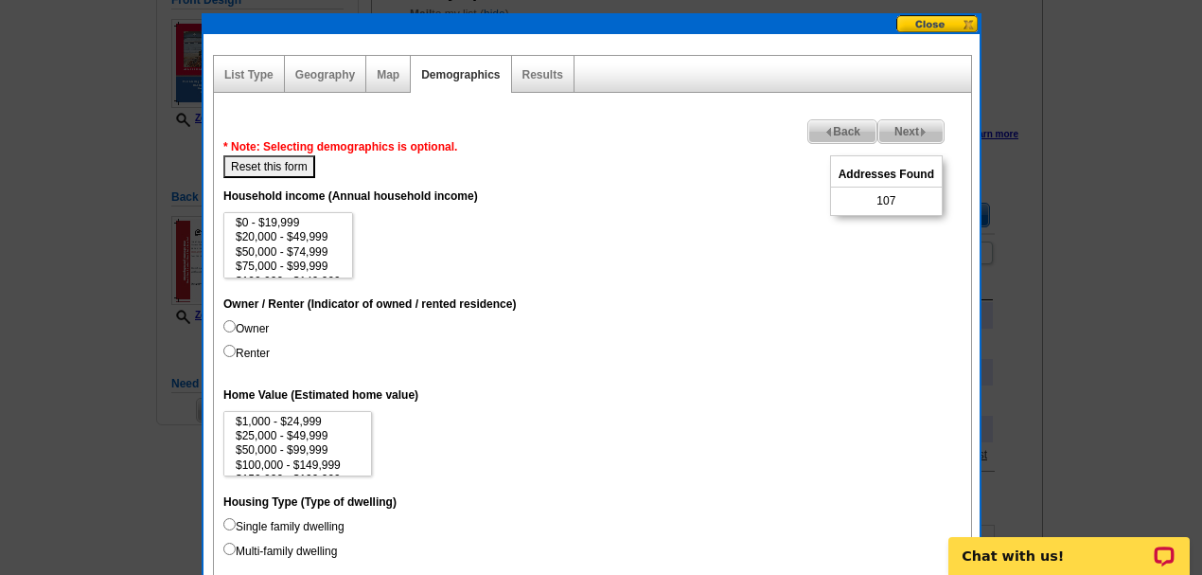
click at [886, 129] on span "Next" at bounding box center [910, 131] width 65 height 23
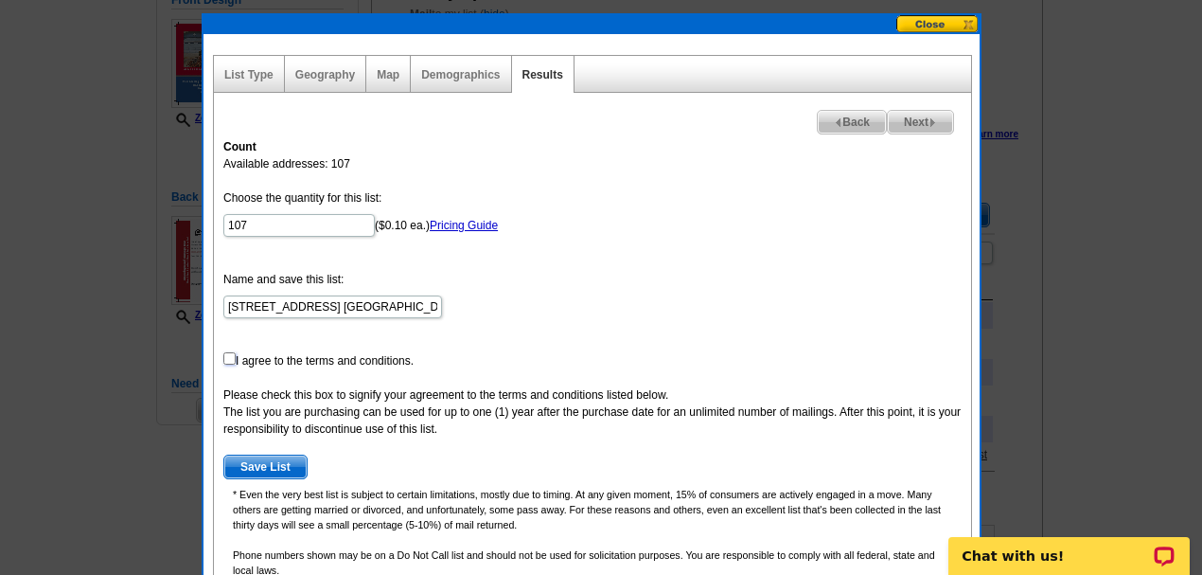
click at [224, 355] on input "checkbox" at bounding box center [229, 358] width 12 height 12
checkbox input "true"
click at [253, 456] on span "Save List" at bounding box center [265, 466] width 82 height 23
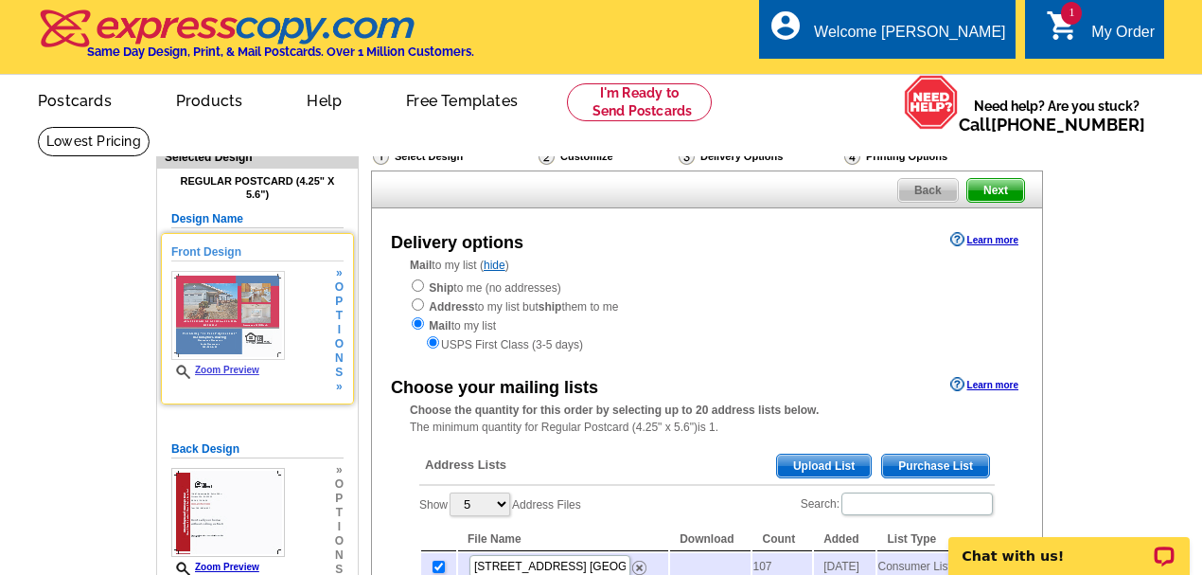
click at [217, 299] on img at bounding box center [228, 315] width 114 height 89
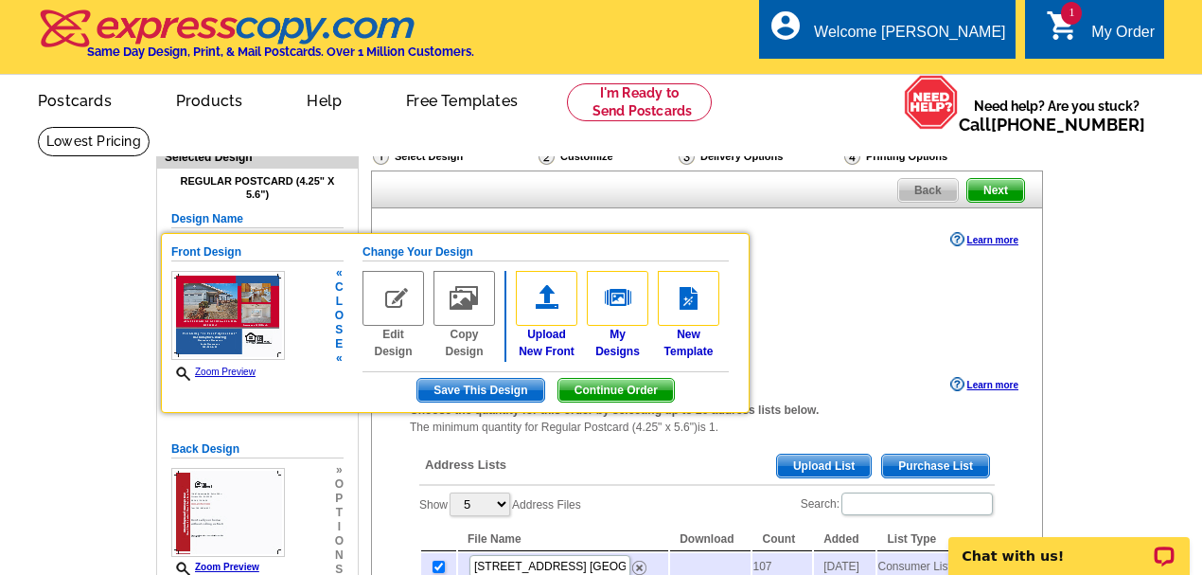
click at [401, 294] on img at bounding box center [394, 298] width 62 height 55
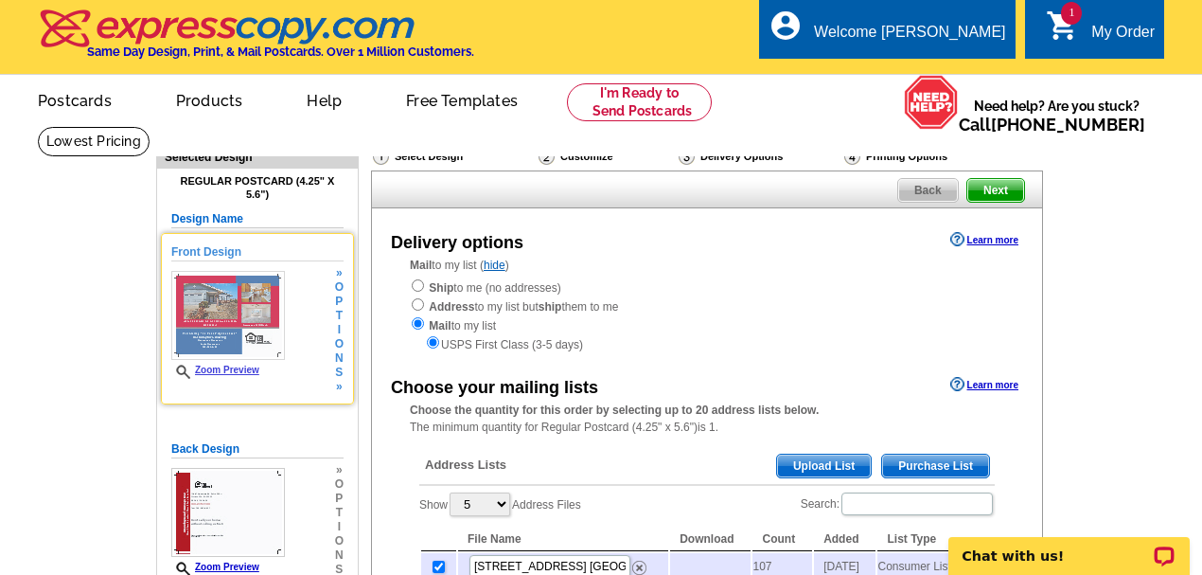
click at [223, 326] on img at bounding box center [228, 315] width 114 height 89
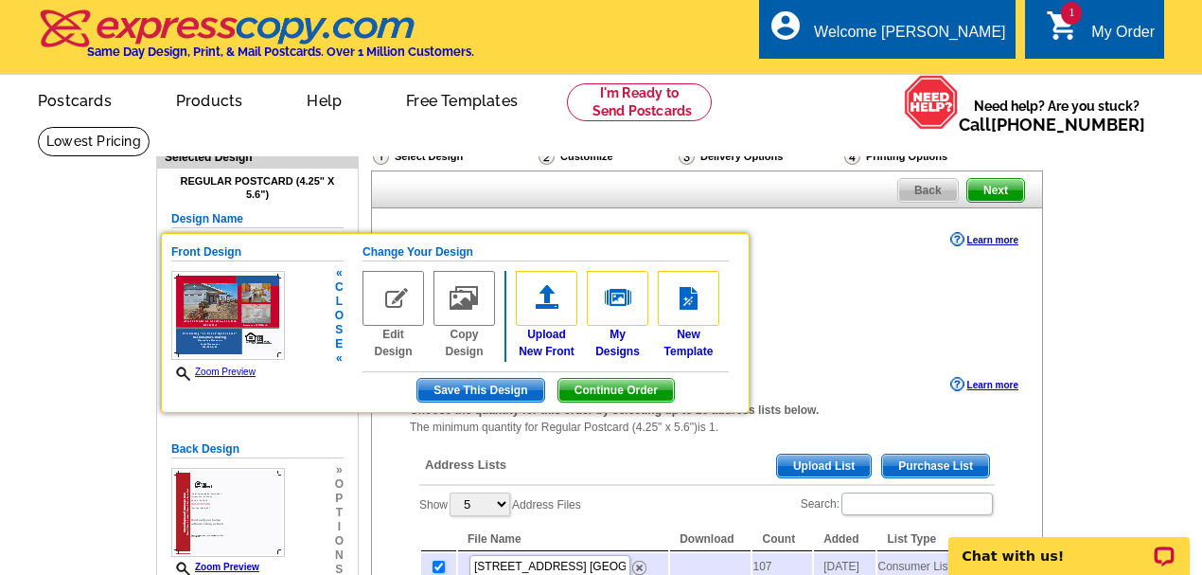
click at [389, 297] on img at bounding box center [394, 298] width 62 height 55
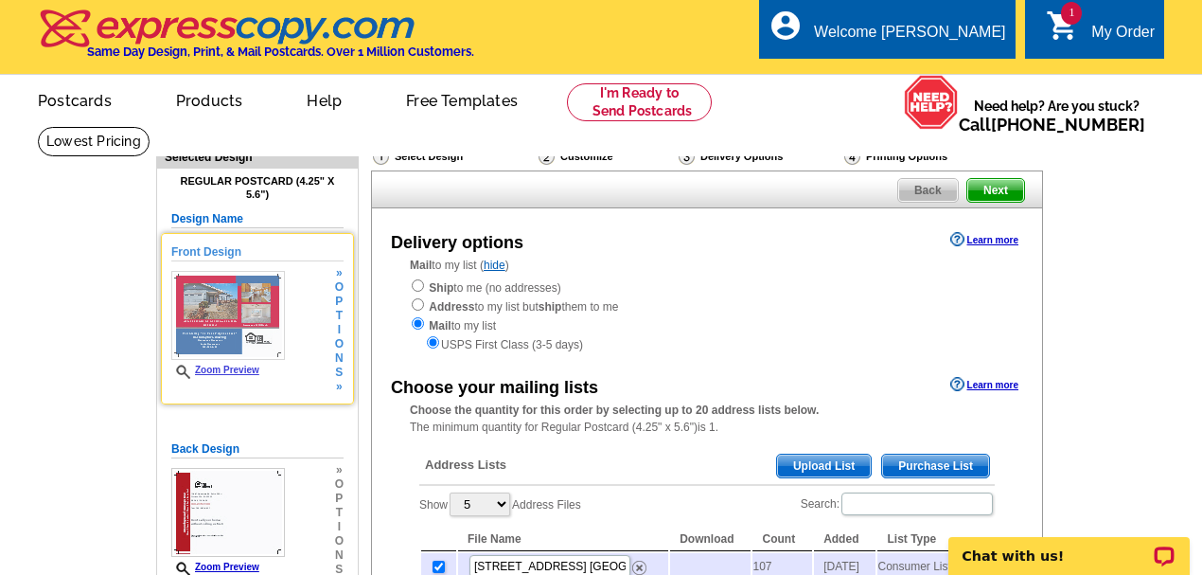
click at [213, 363] on div "Zoom Preview" at bounding box center [228, 325] width 114 height 108
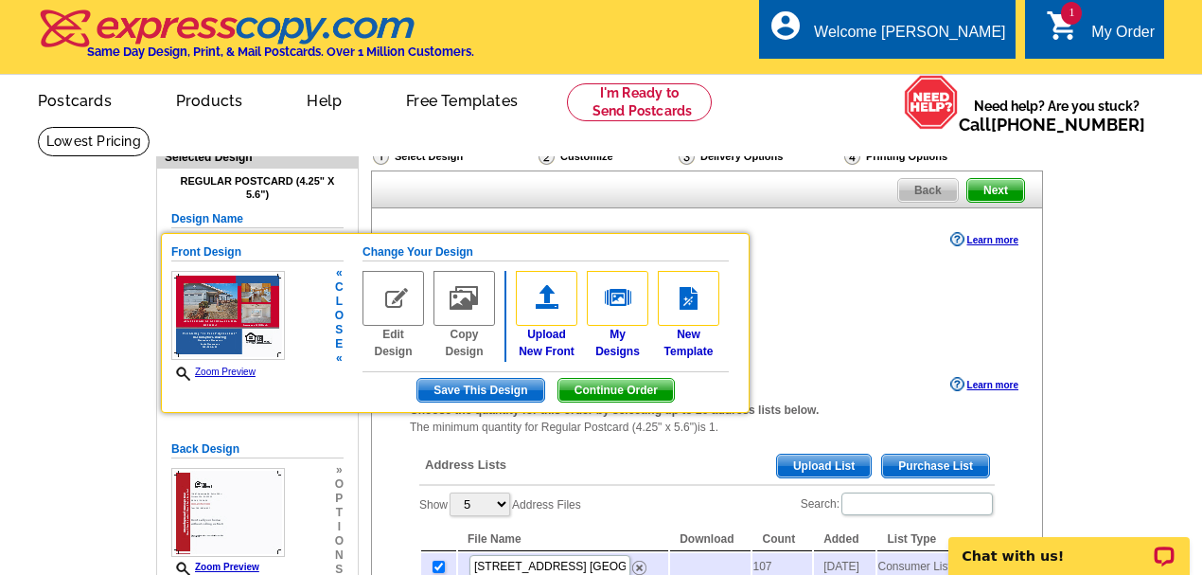
click at [391, 299] on img at bounding box center [394, 298] width 62 height 55
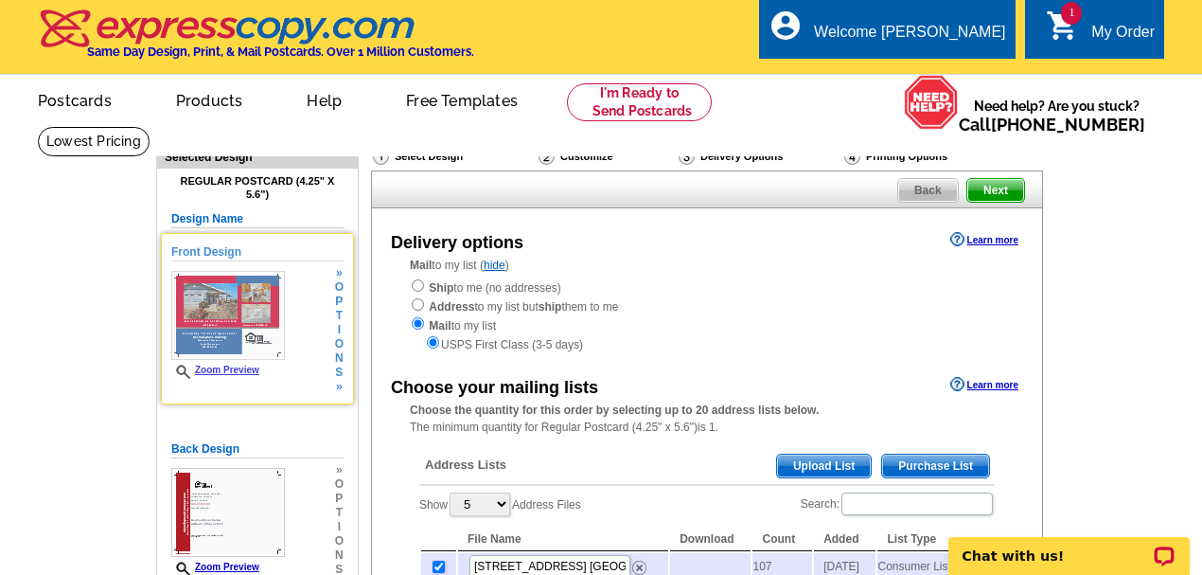
click at [391, 299] on div "Mail to my list ( hide ) Ship to me (no addresses) Address to my list but ship …" at bounding box center [707, 305] width 670 height 97
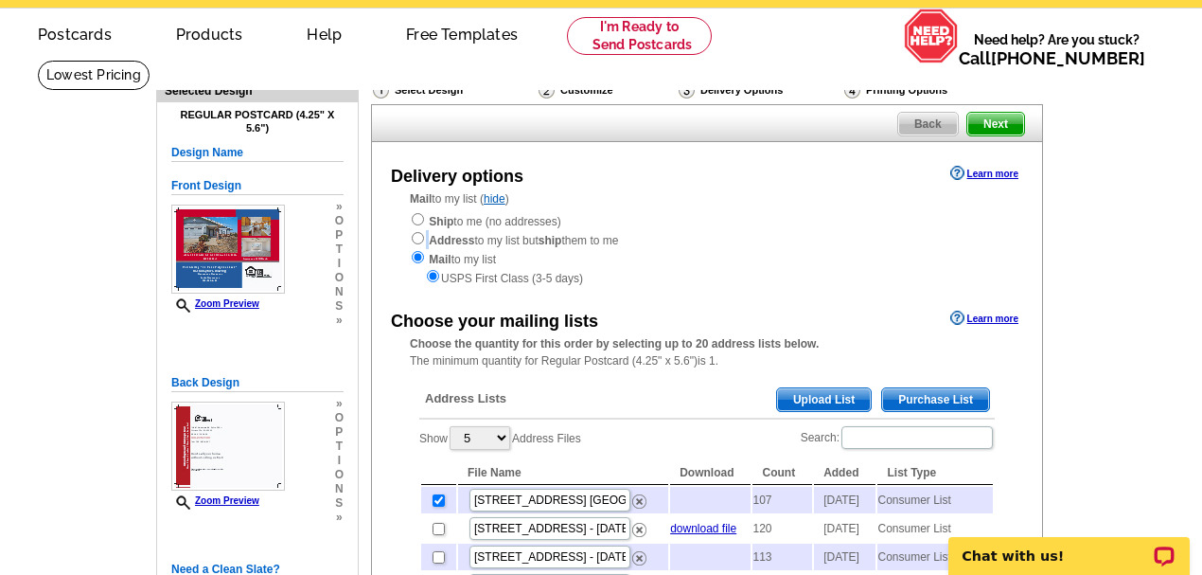
scroll to position [62, 0]
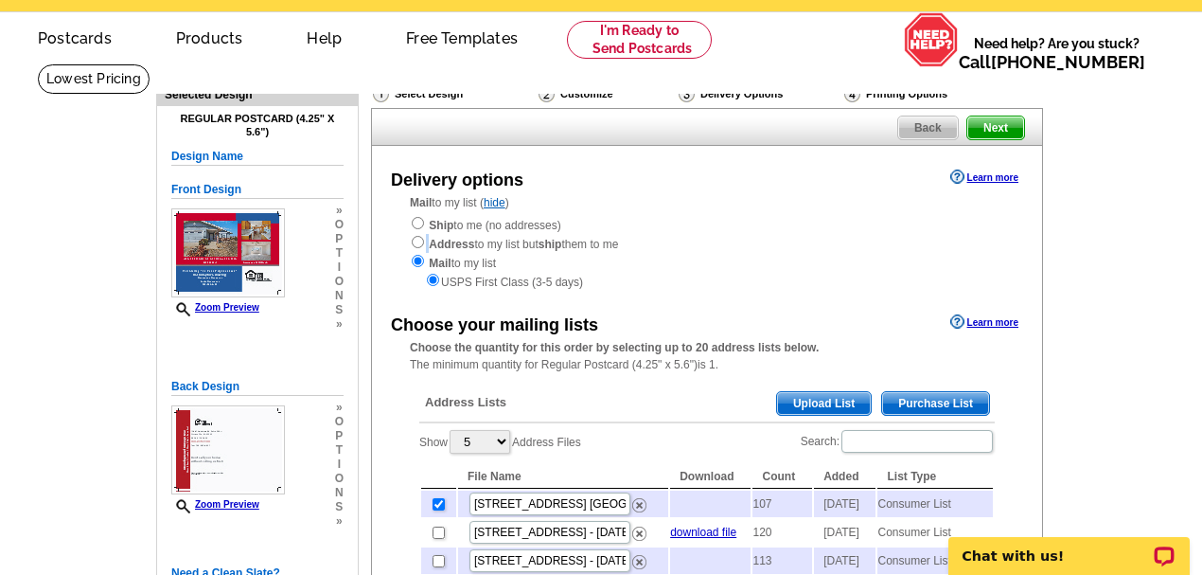
click at [934, 127] on span "Back" at bounding box center [928, 127] width 60 height 23
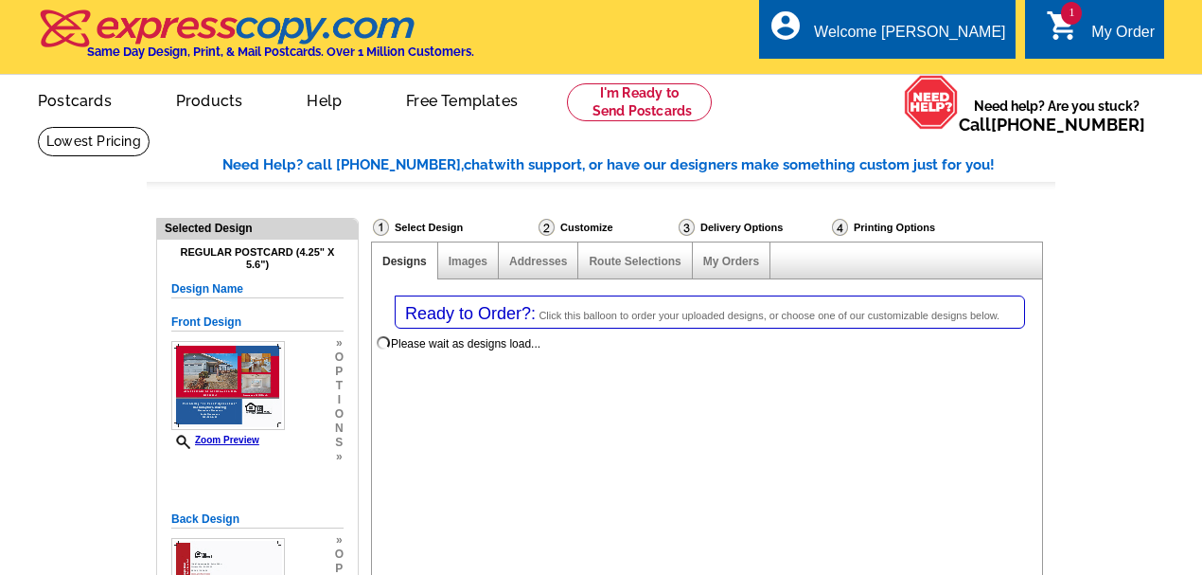
select select "1"
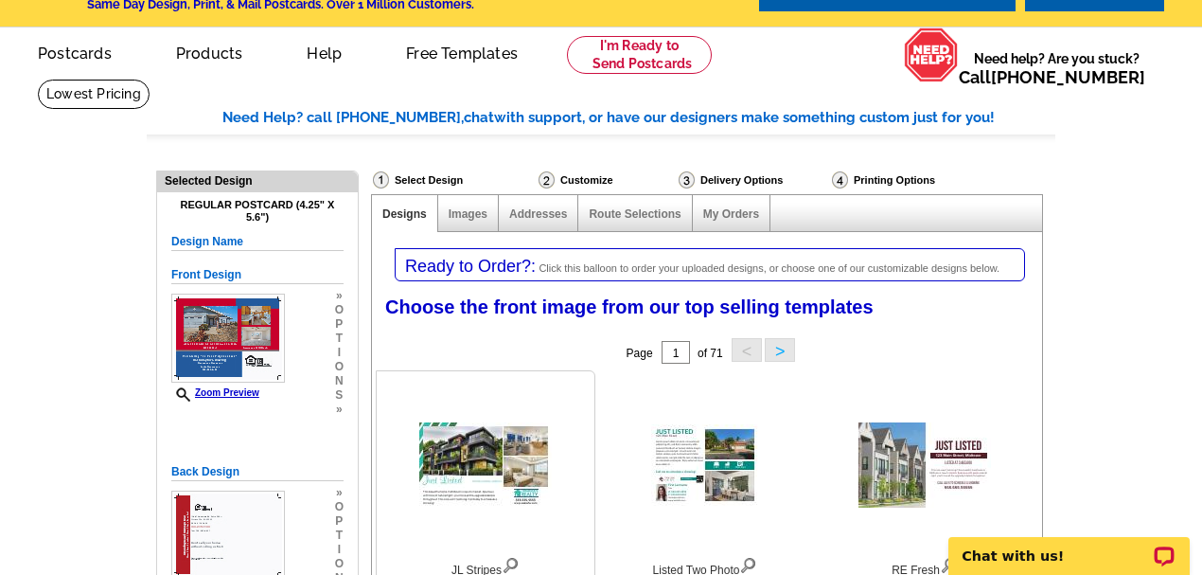
scroll to position [189, 0]
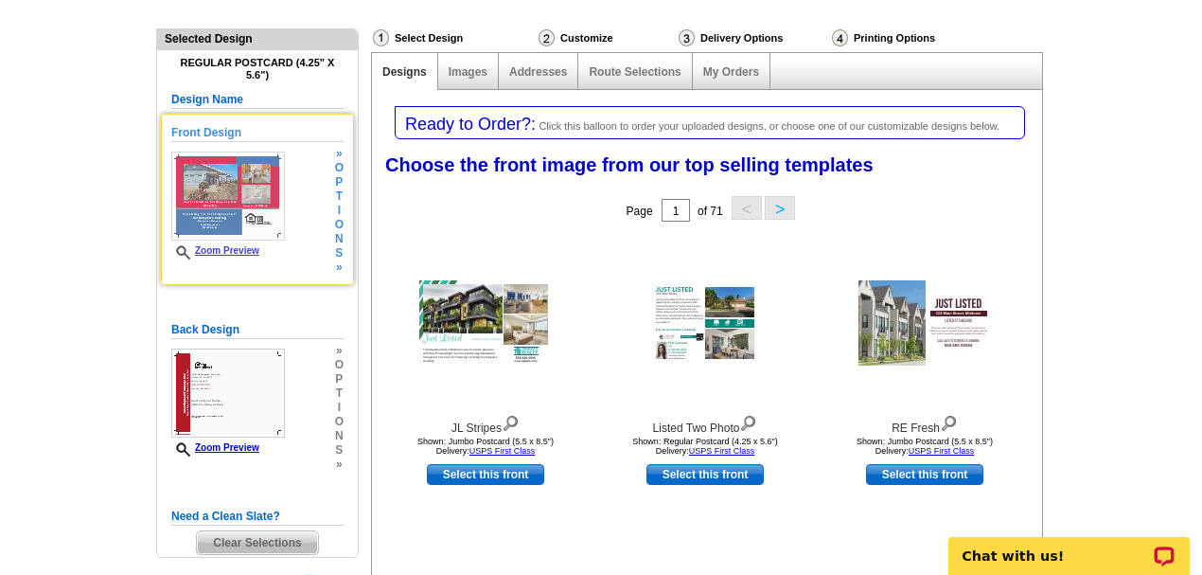
click at [208, 184] on img at bounding box center [228, 195] width 114 height 89
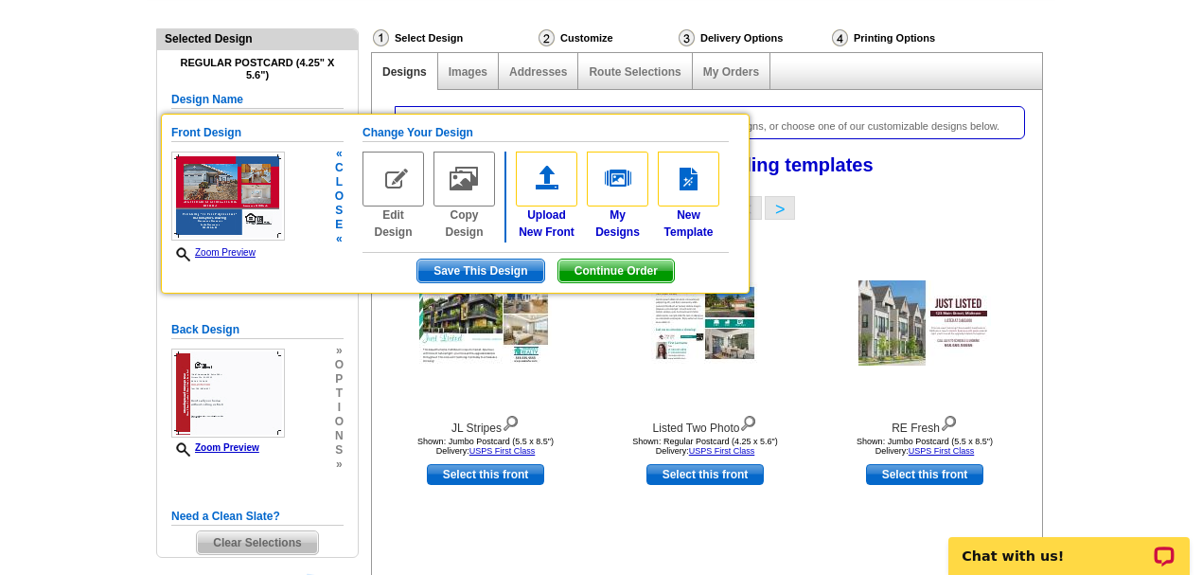
select select "785"
click at [403, 187] on img at bounding box center [394, 178] width 62 height 55
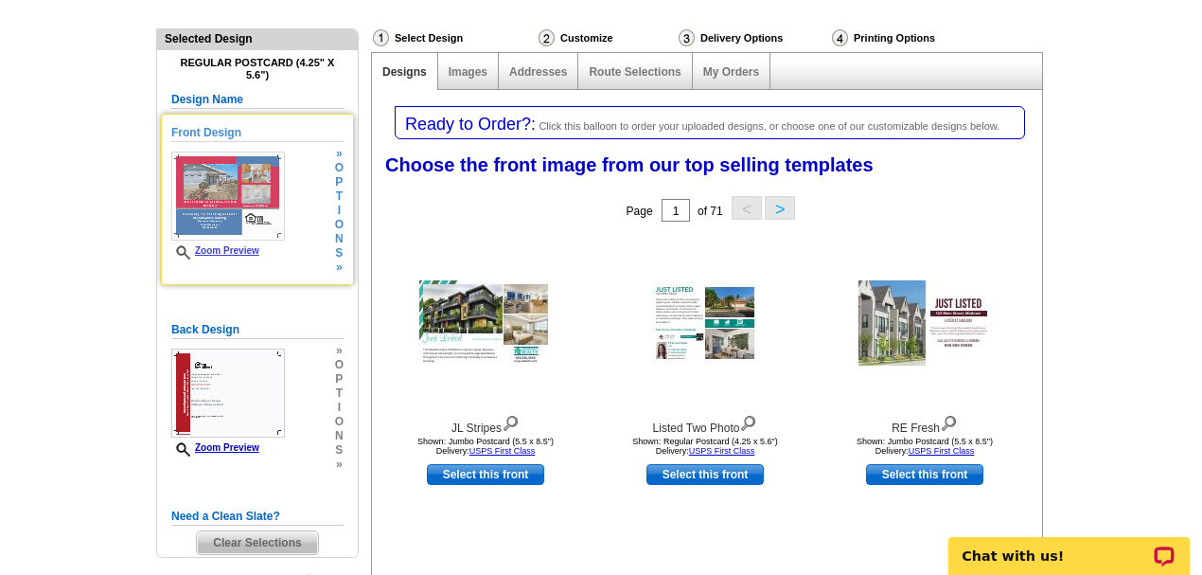
click at [216, 250] on link "Zoom Preview" at bounding box center [215, 250] width 88 height 10
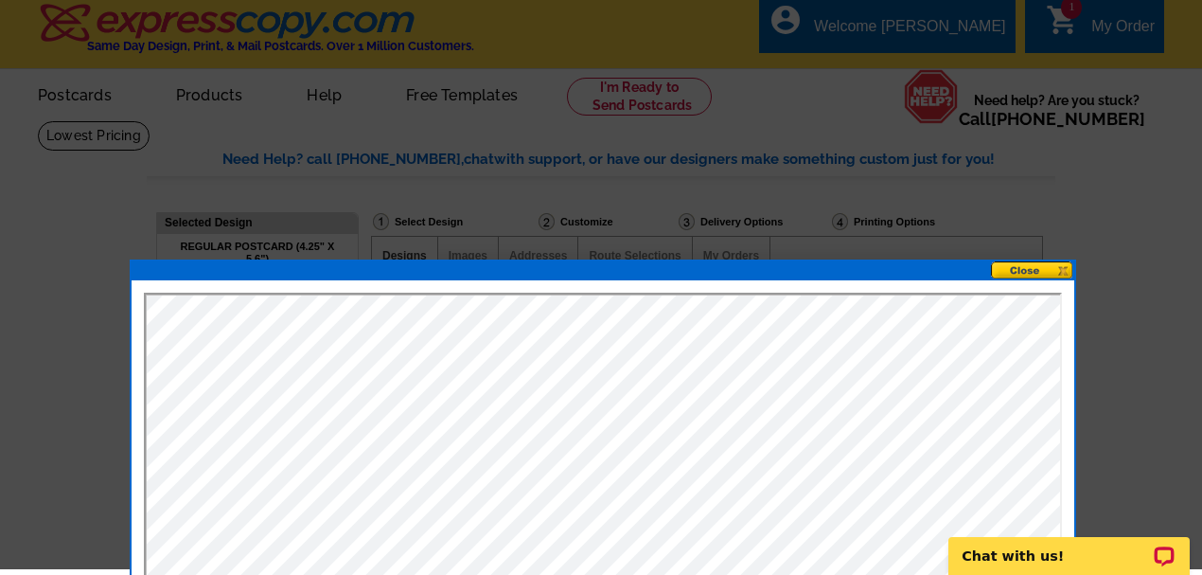
scroll to position [0, 0]
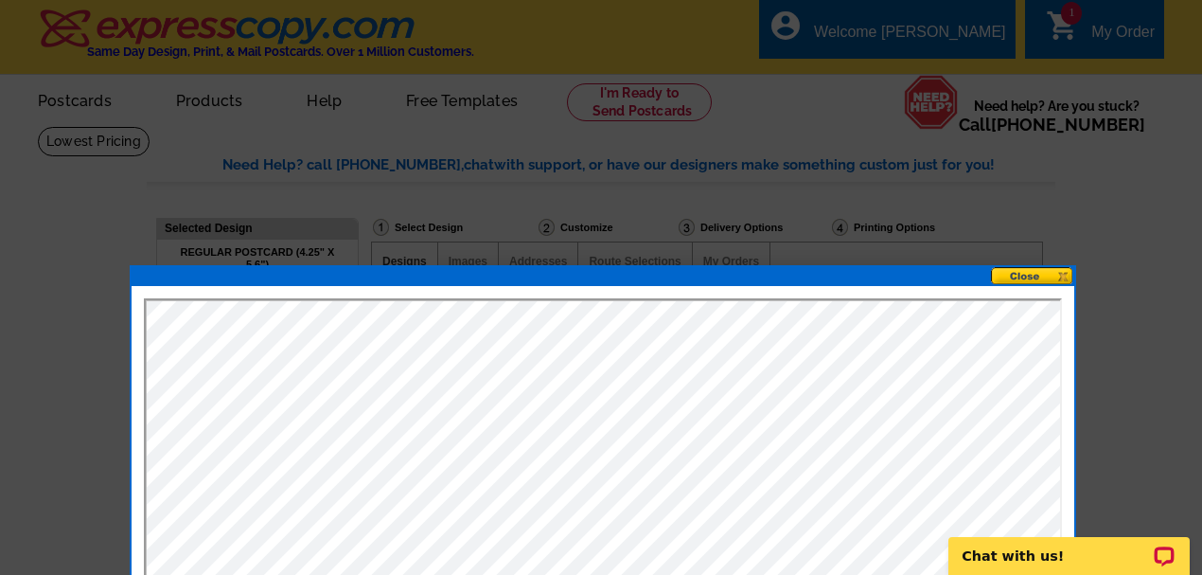
click at [1018, 268] on button at bounding box center [1032, 276] width 83 height 18
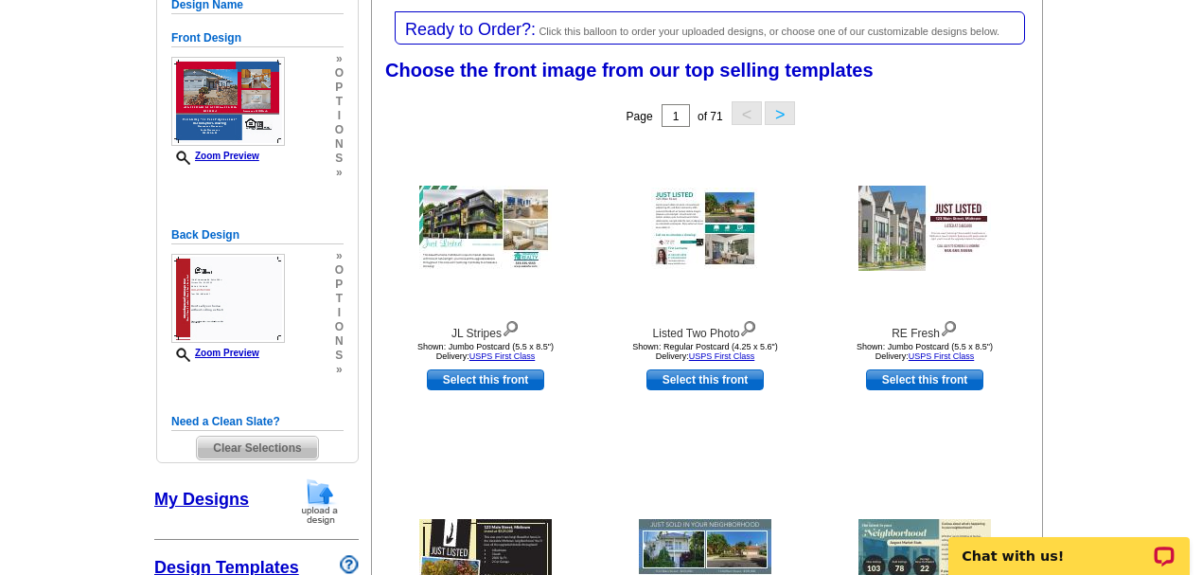
scroll to position [189, 0]
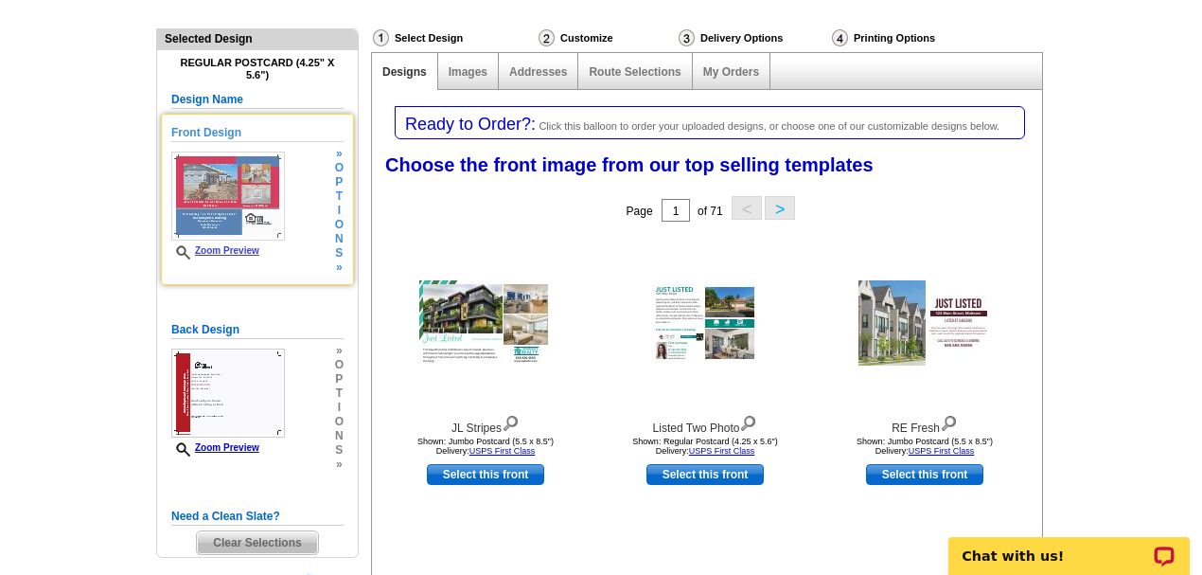
click at [336, 243] on span "n" at bounding box center [339, 239] width 9 height 14
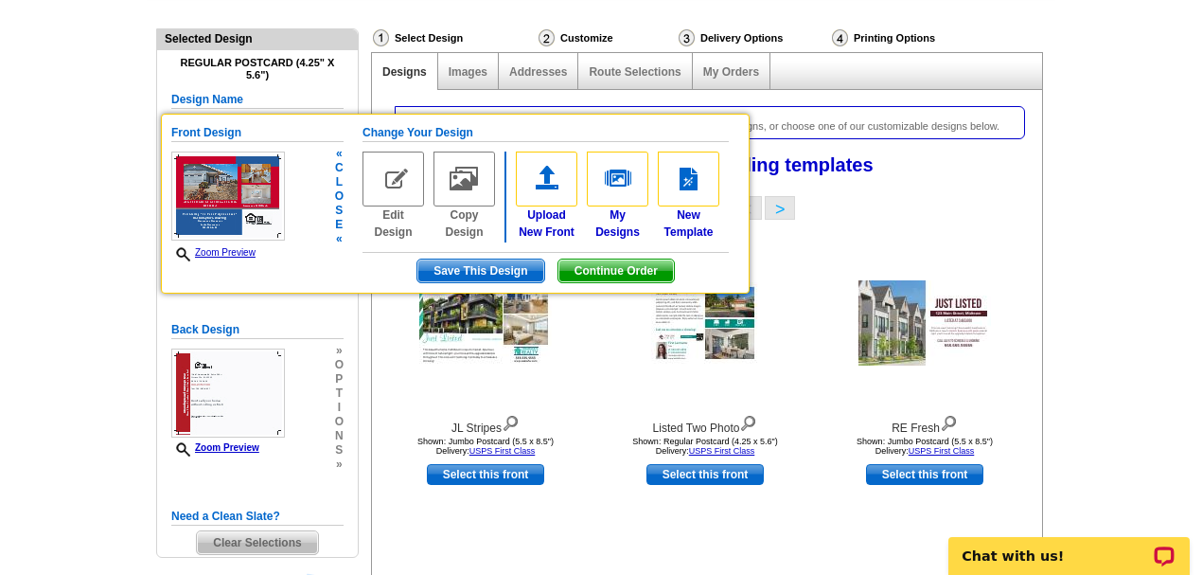
click at [390, 218] on link "Edit Design" at bounding box center [394, 195] width 62 height 89
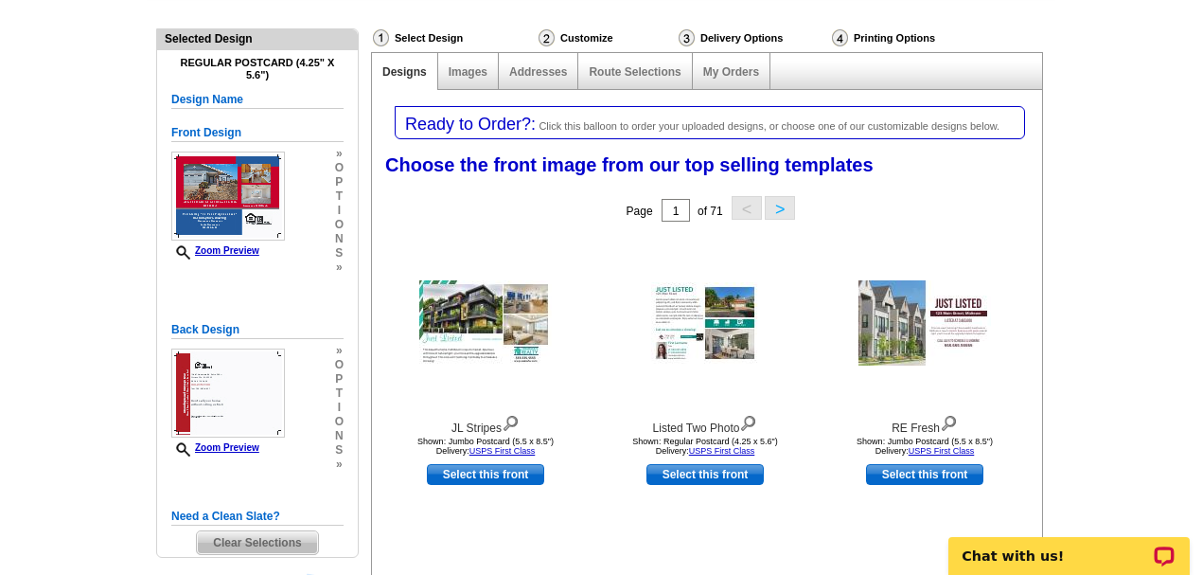
click at [340, 270] on span "»" at bounding box center [339, 267] width 9 height 14
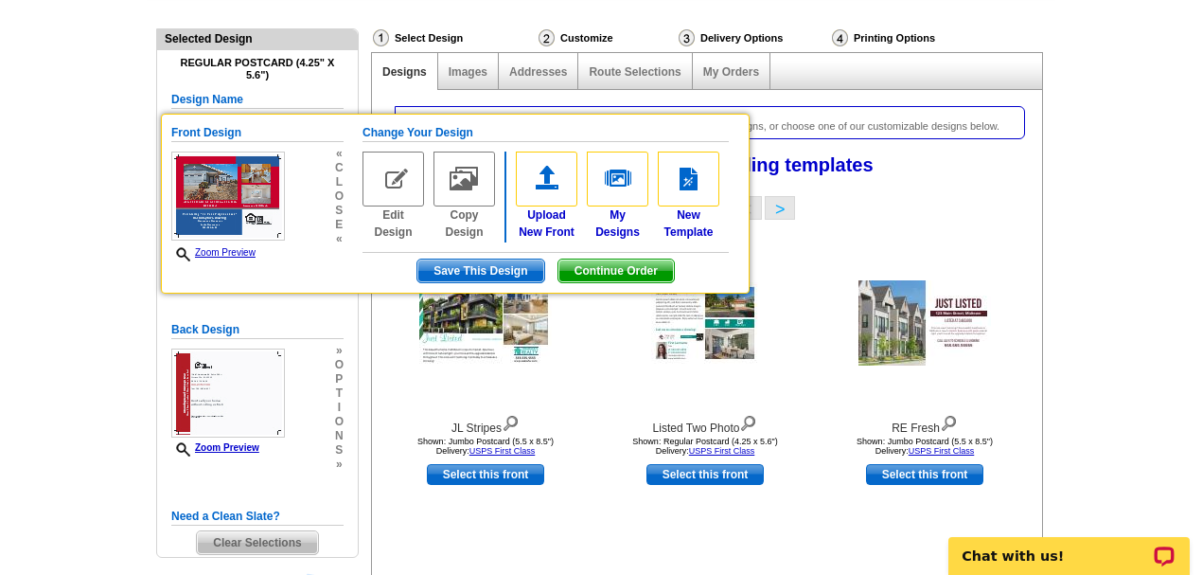
click at [338, 237] on span "«" at bounding box center [339, 239] width 9 height 14
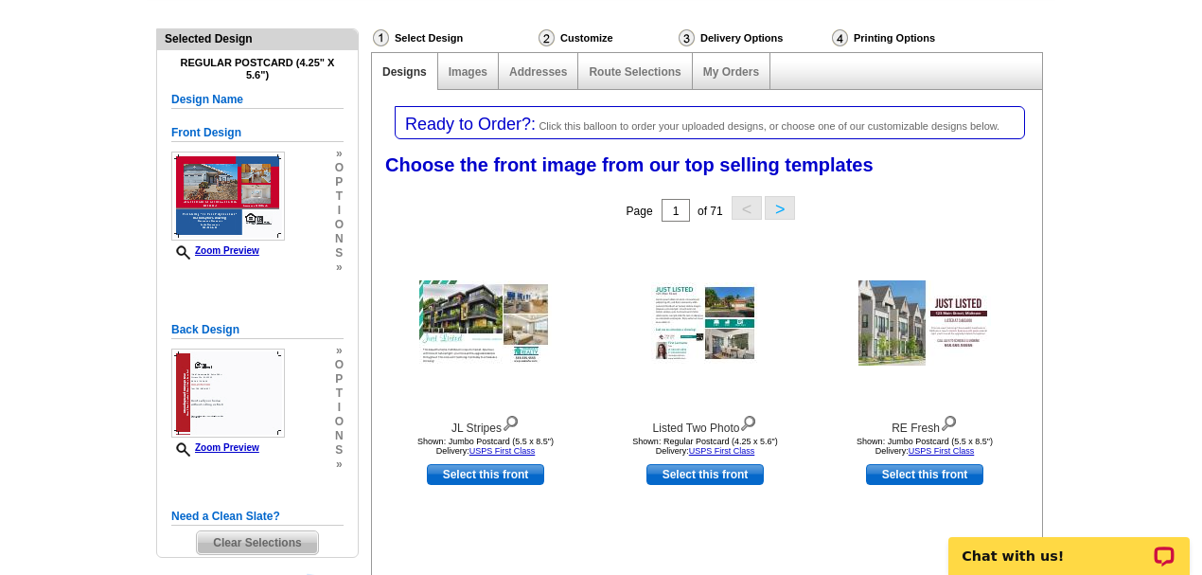
click at [337, 268] on span "»" at bounding box center [339, 267] width 9 height 14
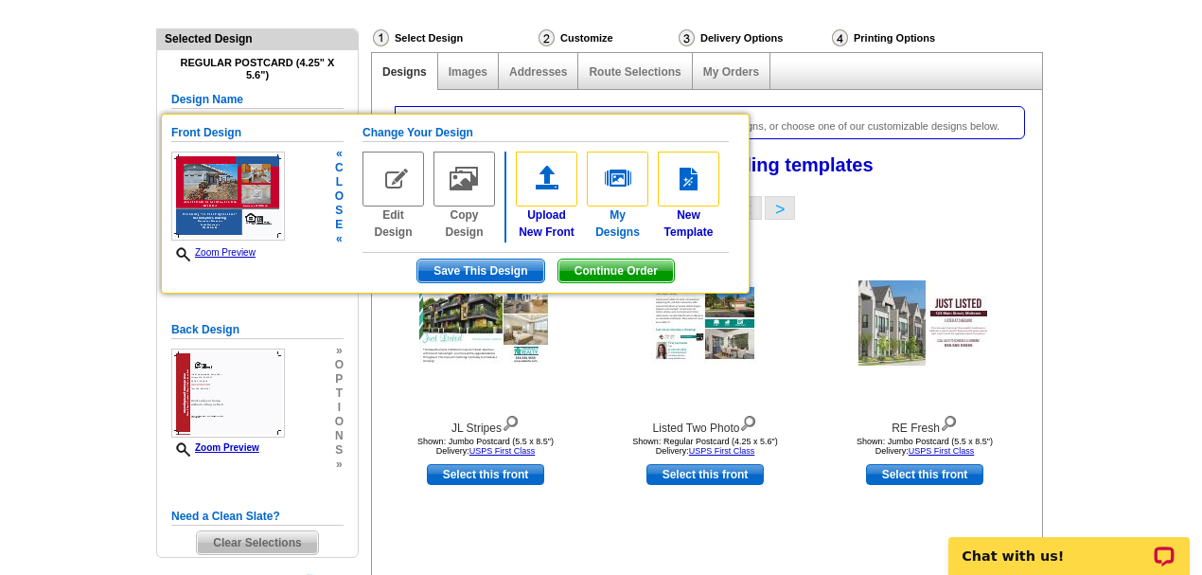
click at [611, 189] on img at bounding box center [618, 178] width 62 height 55
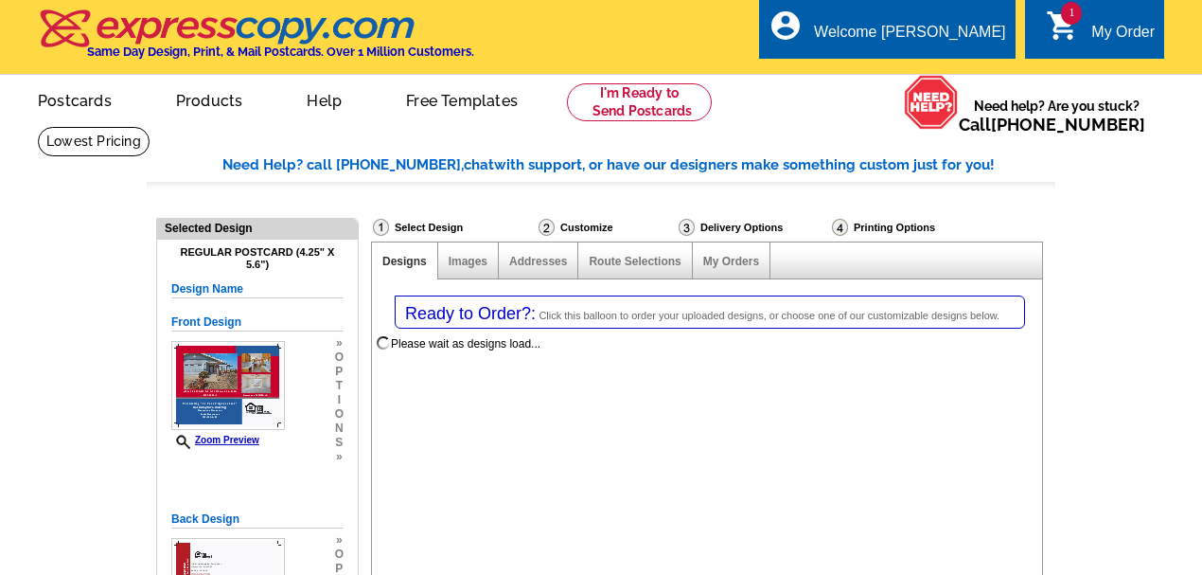
select select "1"
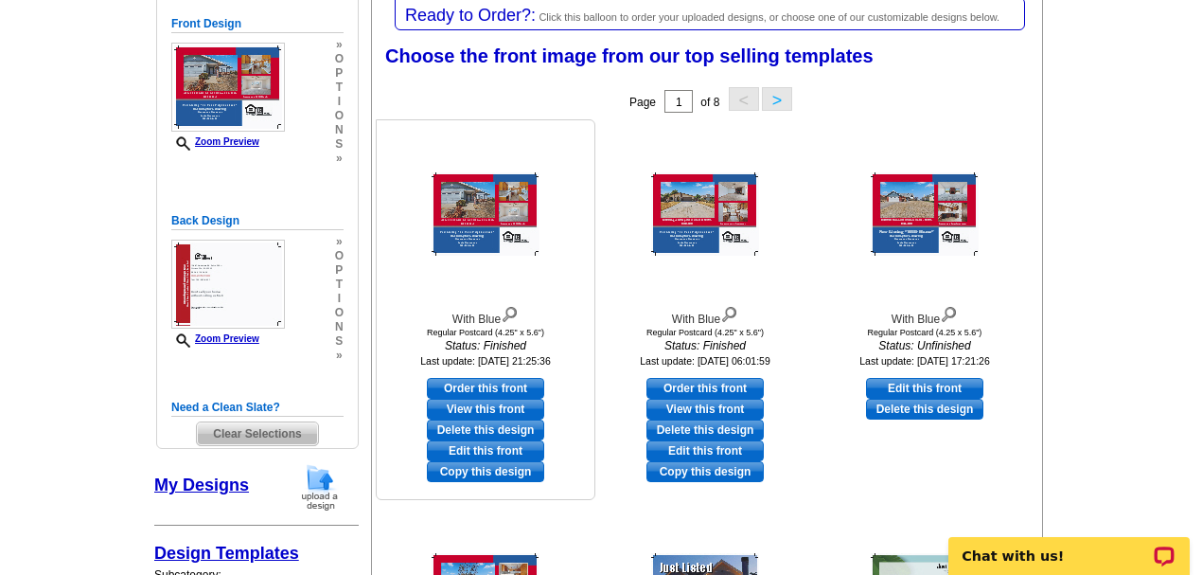
scroll to position [315, 0]
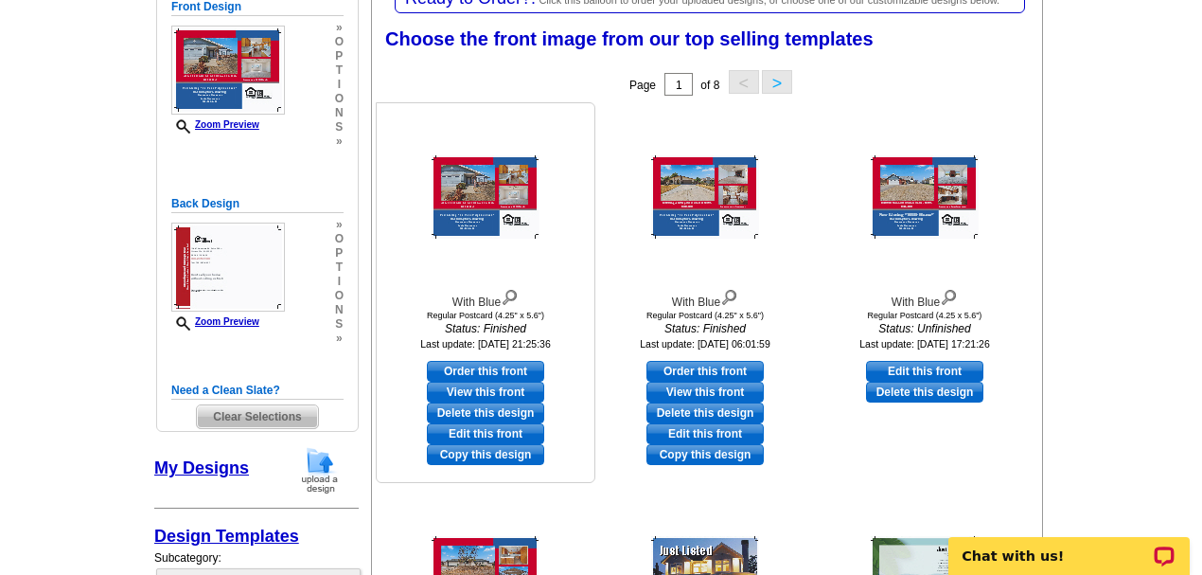
click at [501, 427] on link "Edit this front" at bounding box center [485, 433] width 117 height 21
select select "back"
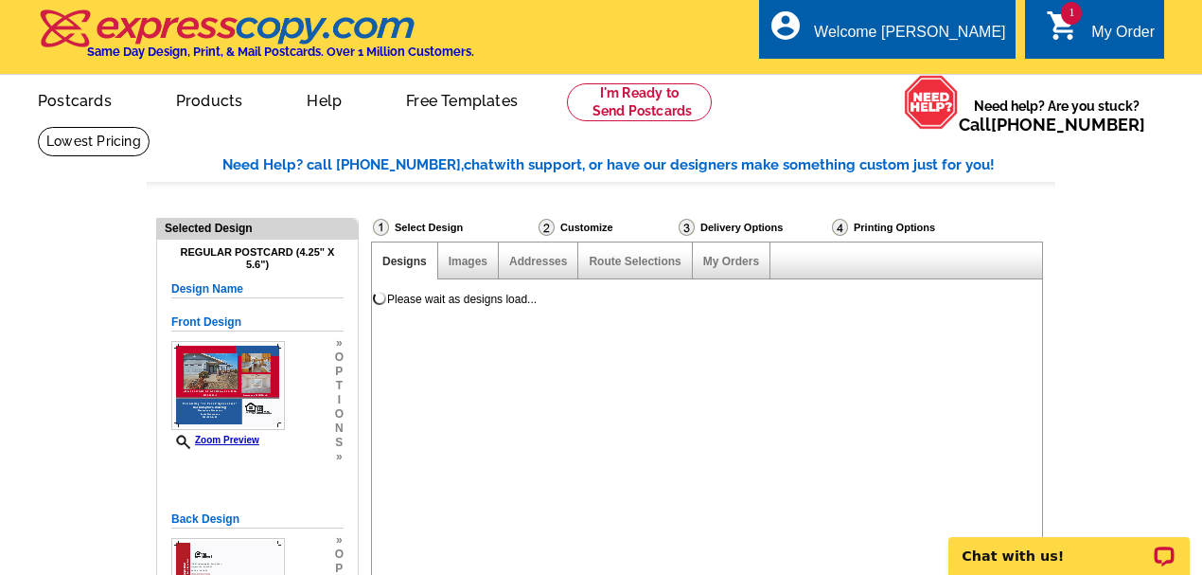
scroll to position [0, 0]
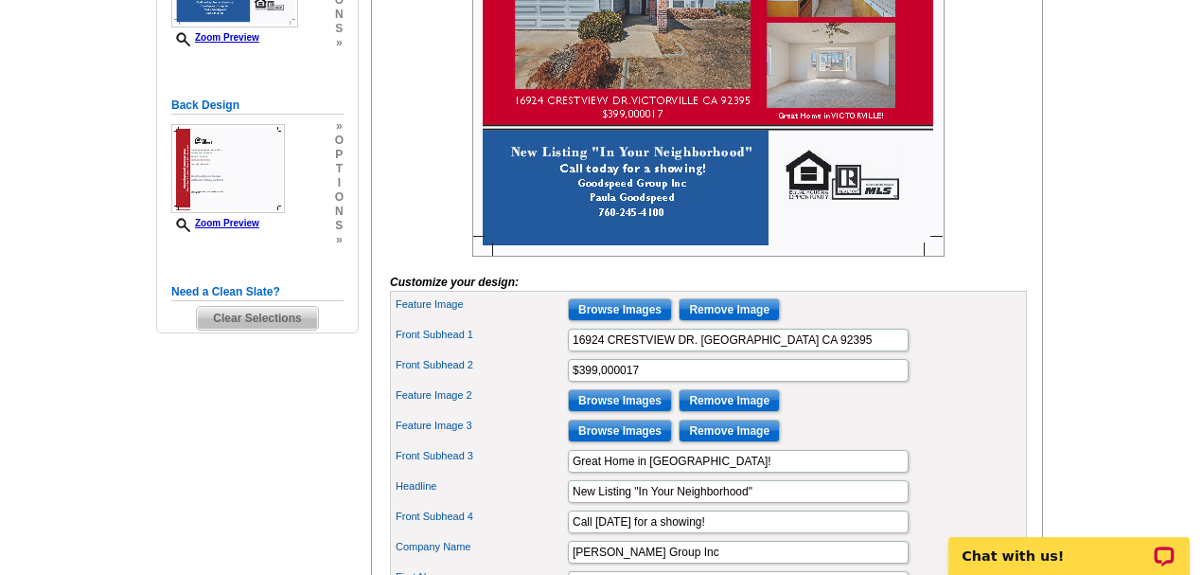
scroll to position [505, 0]
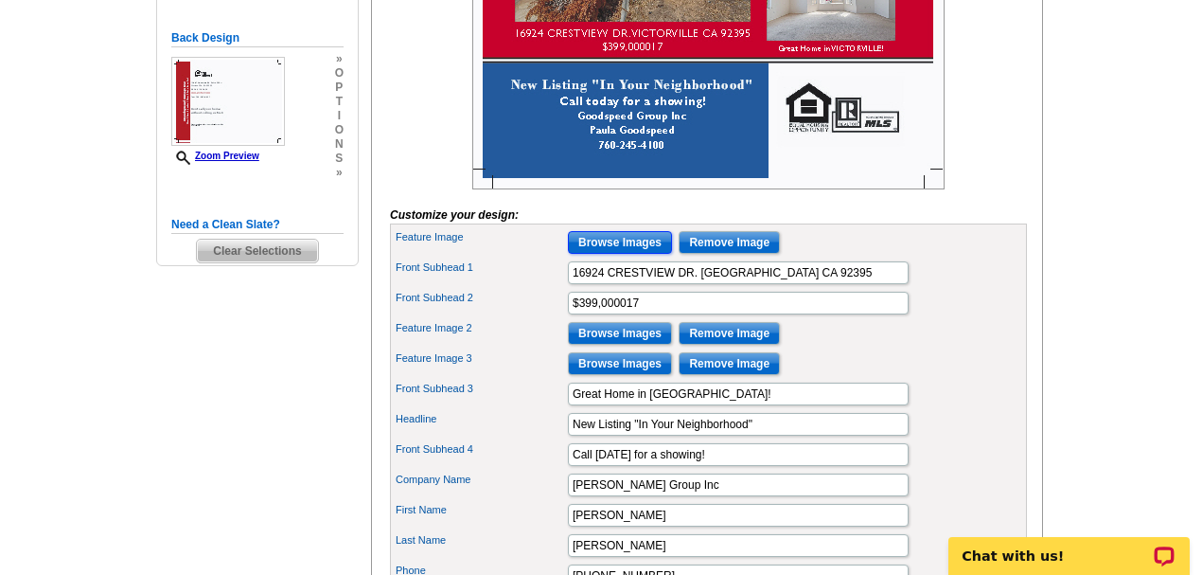
click at [646, 254] on input "Browse Images" at bounding box center [620, 242] width 104 height 23
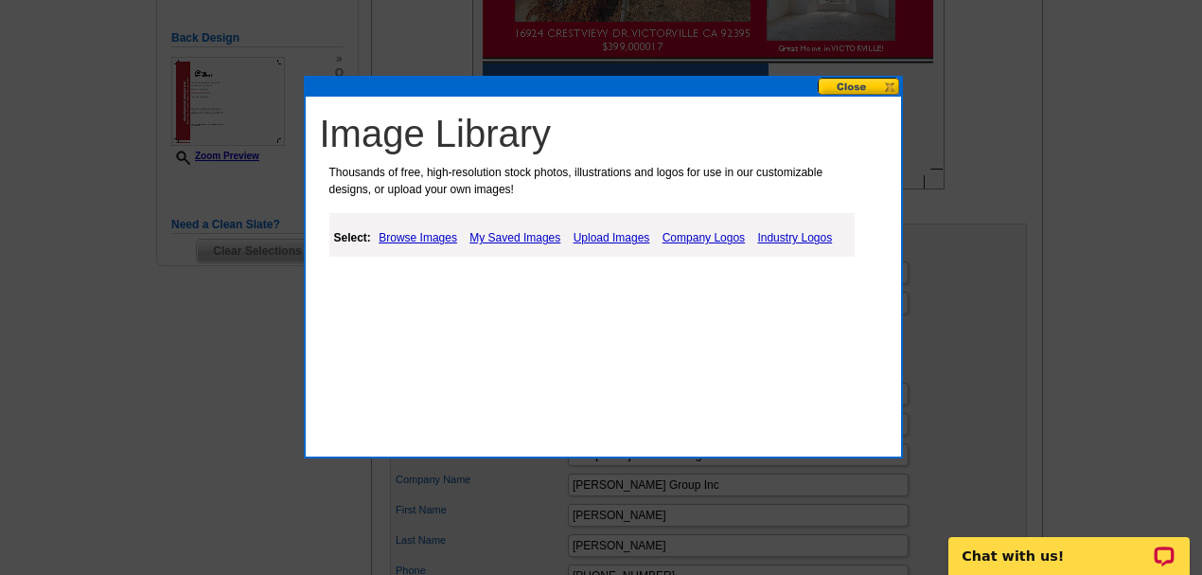
click at [516, 229] on link "My Saved Images" at bounding box center [515, 237] width 100 height 23
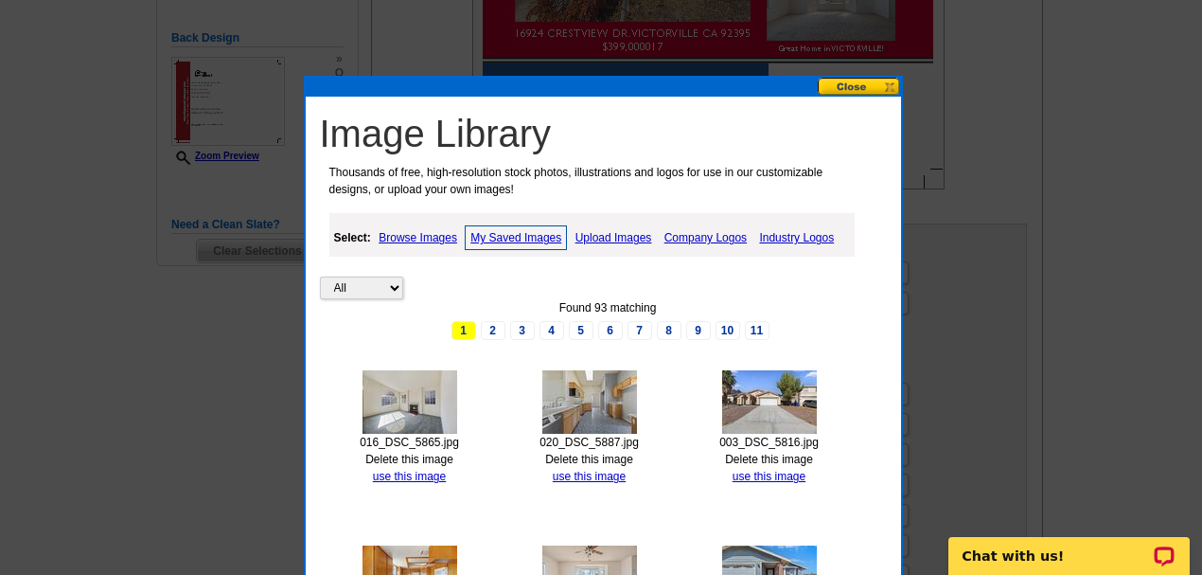
click at [766, 386] on img at bounding box center [769, 401] width 95 height 63
click at [769, 469] on link "use this image" at bounding box center [769, 475] width 73 height 13
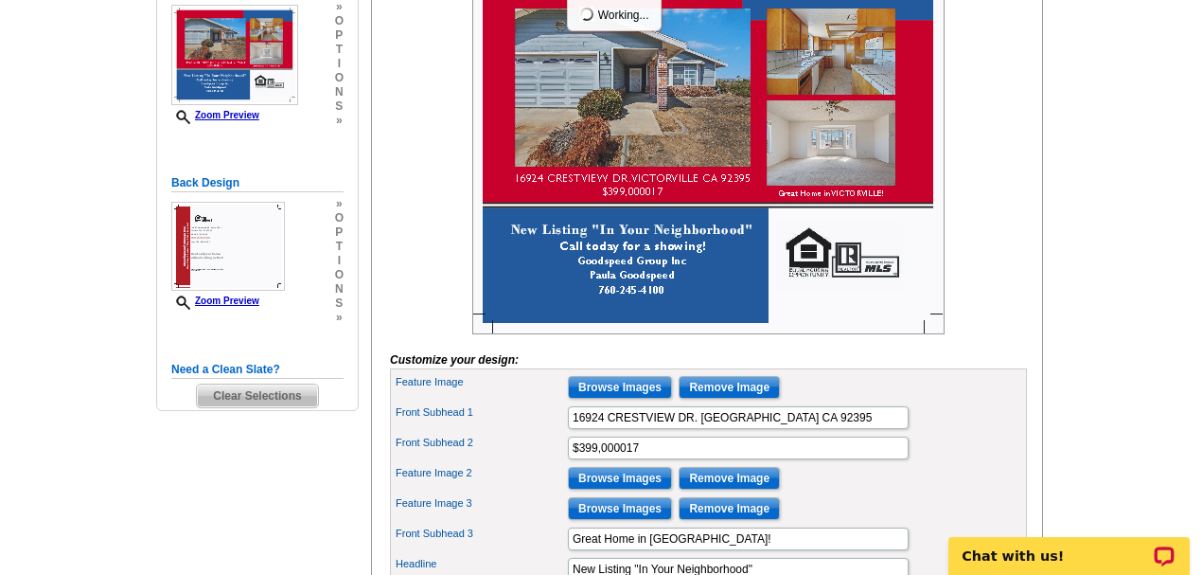
scroll to position [379, 0]
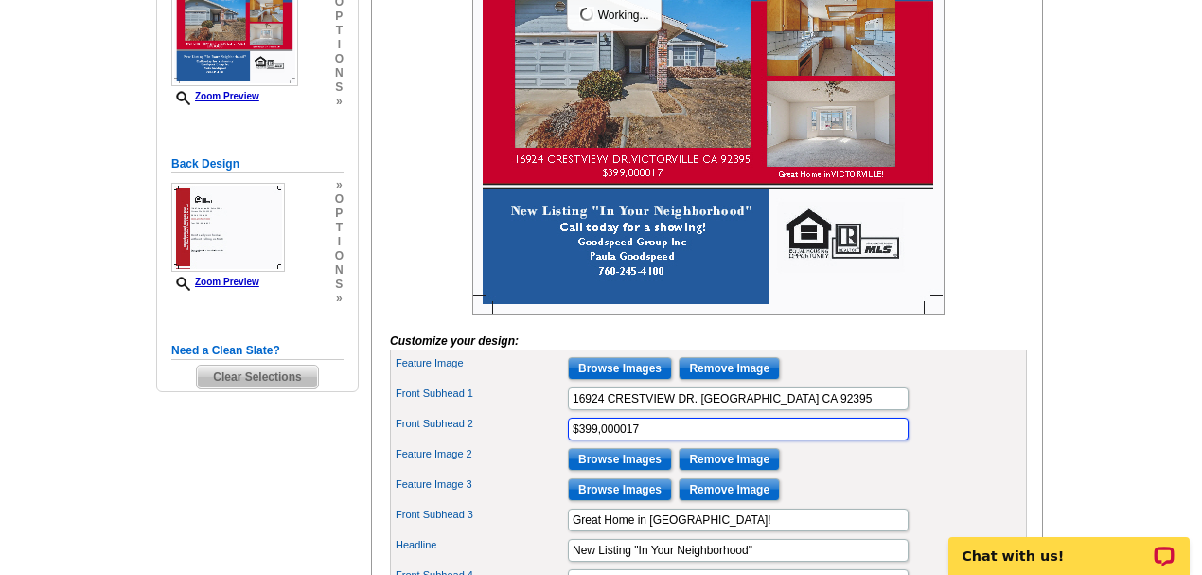
click at [644, 440] on input "$399,000017" at bounding box center [738, 428] width 341 height 23
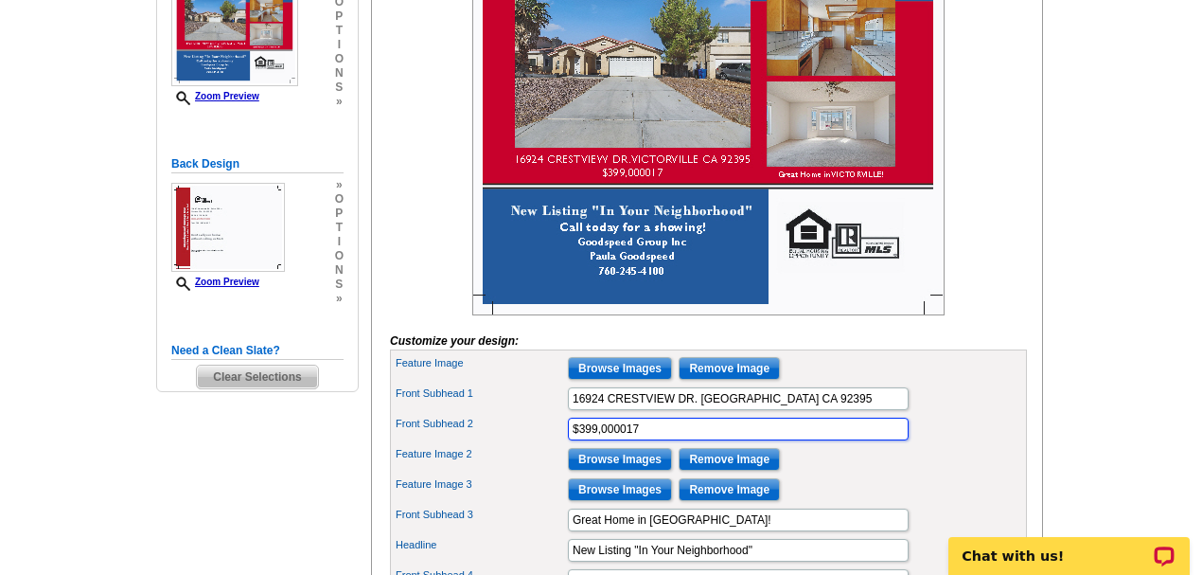
drag, startPoint x: 644, startPoint y: 454, endPoint x: 590, endPoint y: 454, distance: 54.0
click at [590, 440] on input "$399,000017" at bounding box center [738, 428] width 341 height 23
click at [597, 440] on input "$398000.00" at bounding box center [738, 428] width 341 height 23
click at [834, 296] on img at bounding box center [708, 131] width 472 height 368
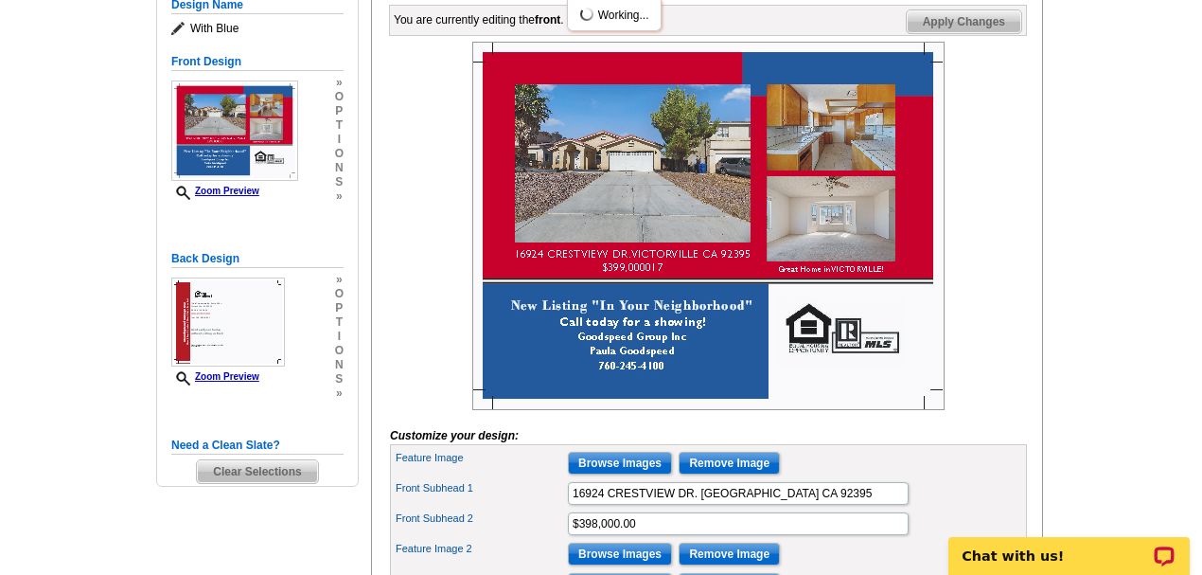
scroll to position [252, 0]
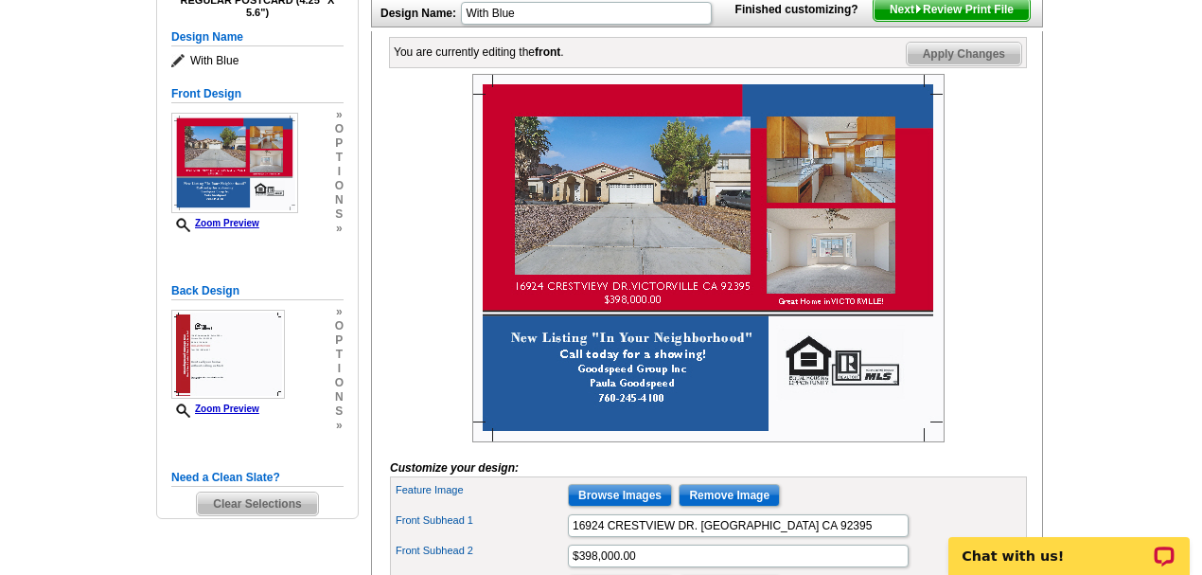
click at [676, 321] on img at bounding box center [708, 258] width 472 height 368
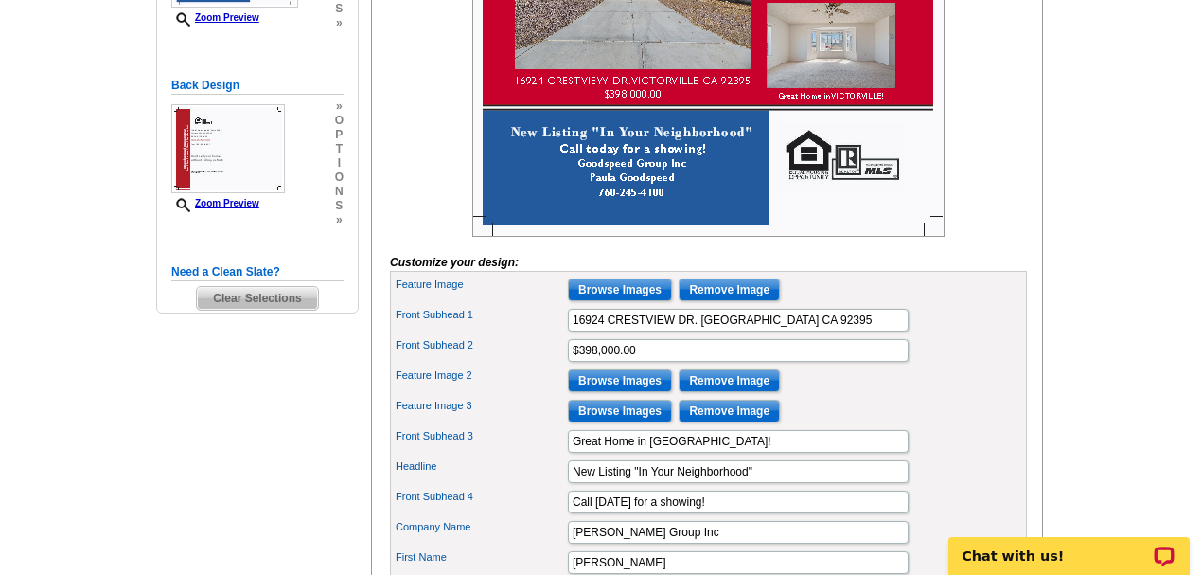
scroll to position [505, 0]
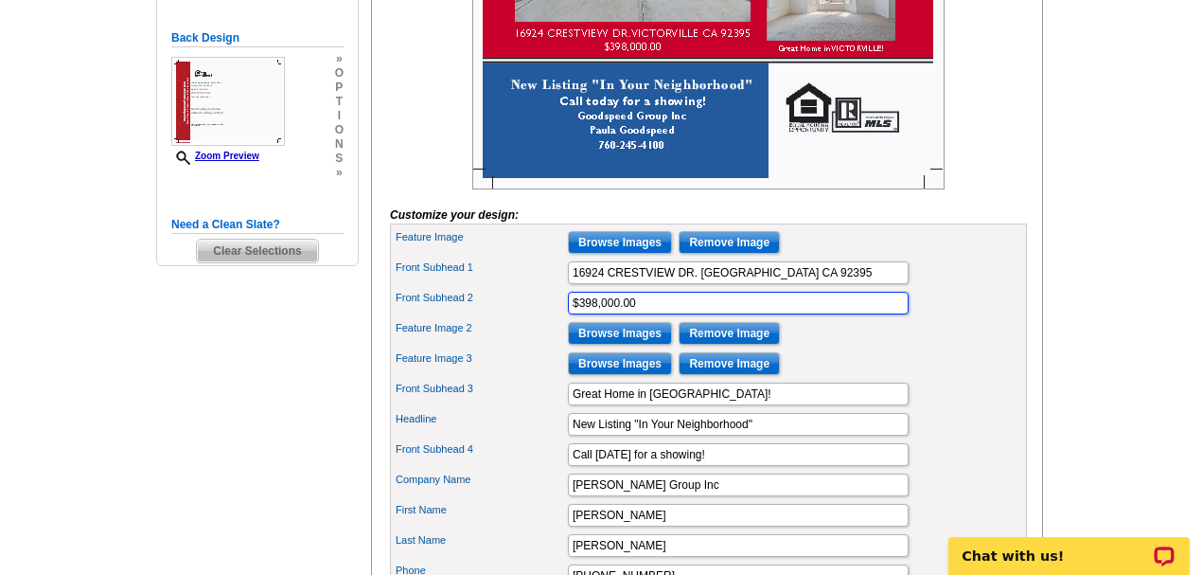
click at [630, 314] on input "$398,000.00" at bounding box center [738, 303] width 341 height 23
click at [636, 314] on input "$398,000.00" at bounding box center [738, 303] width 341 height 23
type input "$398,000"
click at [646, 345] on input "Browse Images" at bounding box center [620, 333] width 104 height 23
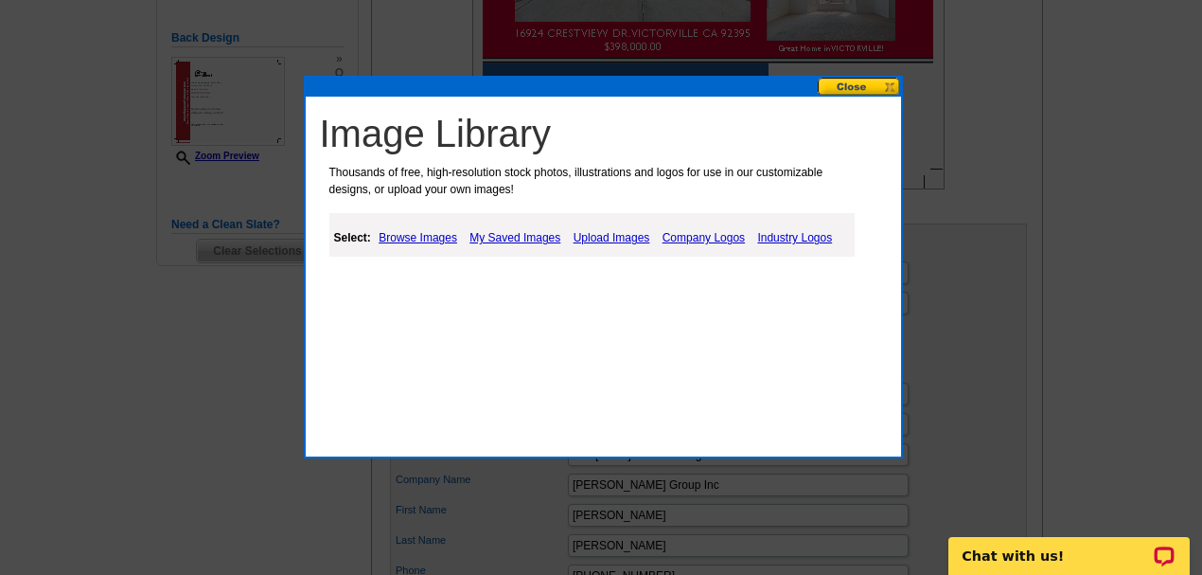
click at [505, 240] on link "My Saved Images" at bounding box center [515, 237] width 100 height 23
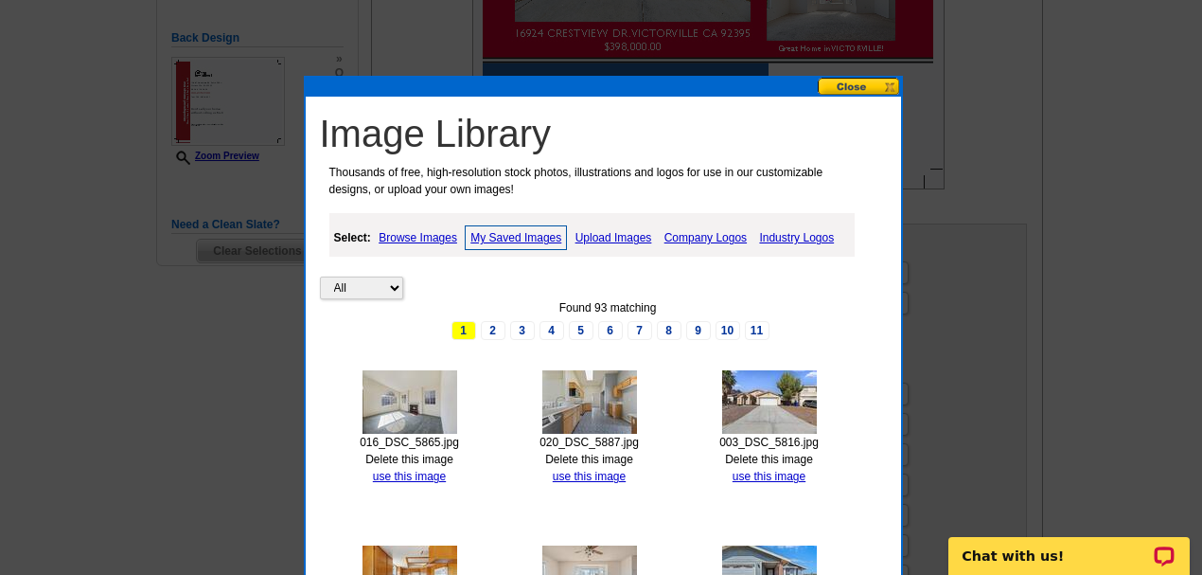
click at [592, 422] on img at bounding box center [589, 401] width 95 height 63
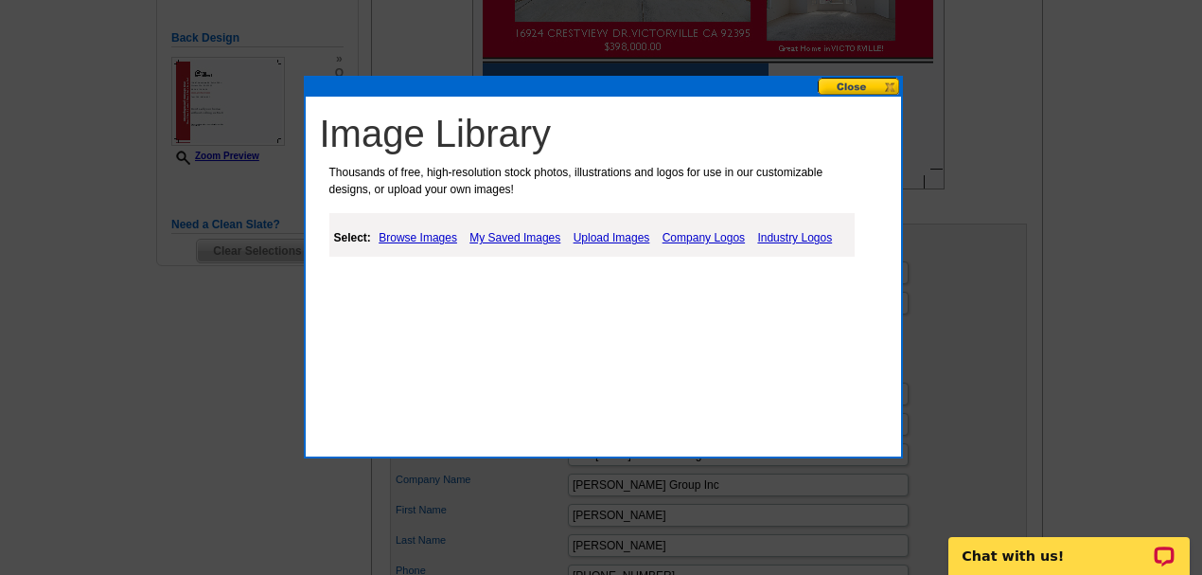
click at [530, 235] on link "My Saved Images" at bounding box center [515, 237] width 100 height 23
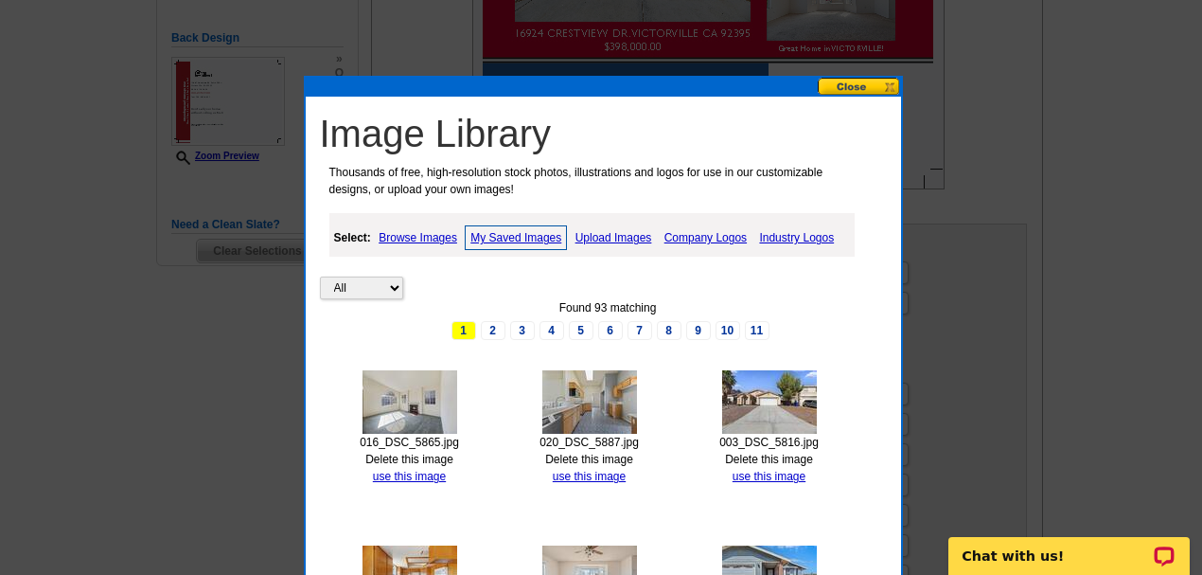
click at [396, 416] on img at bounding box center [410, 401] width 95 height 63
click at [405, 469] on link "use this image" at bounding box center [409, 475] width 73 height 13
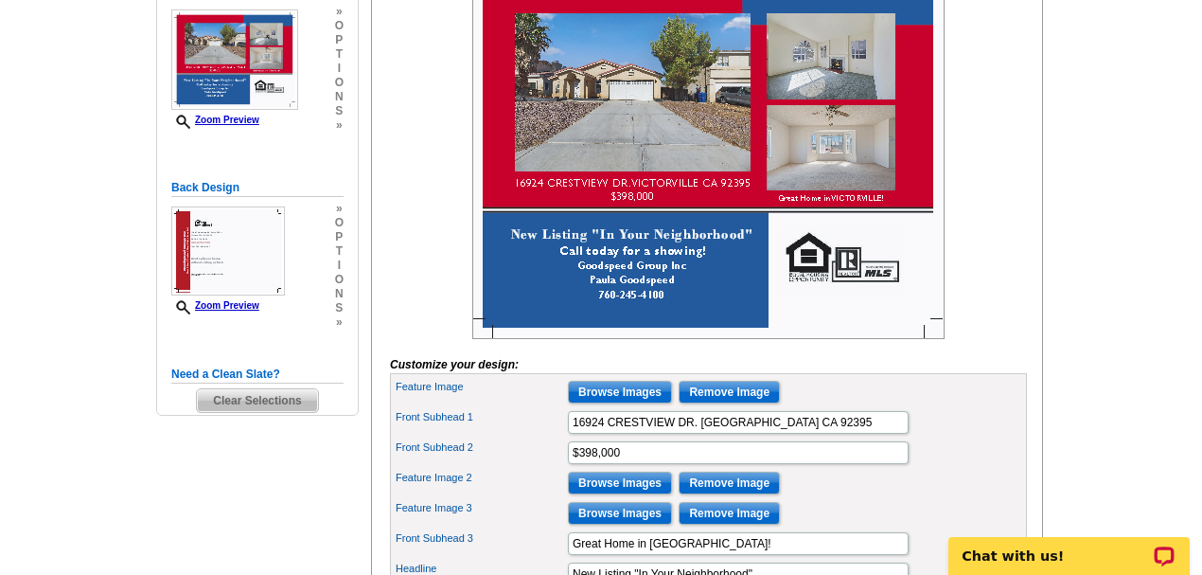
scroll to position [441, 0]
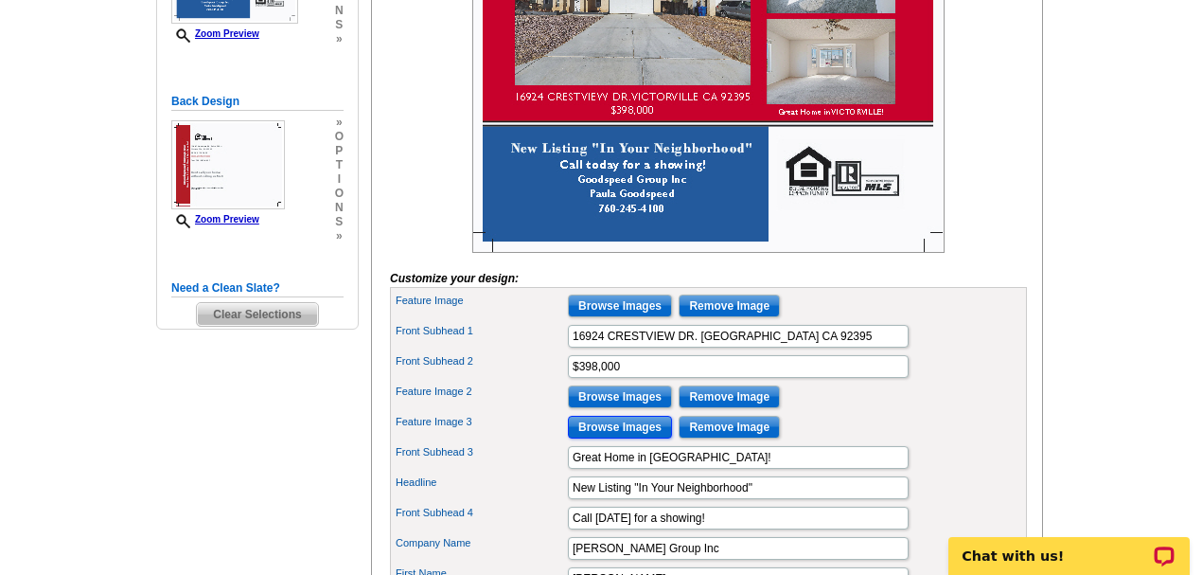
click at [635, 438] on input "Browse Images" at bounding box center [620, 427] width 104 height 23
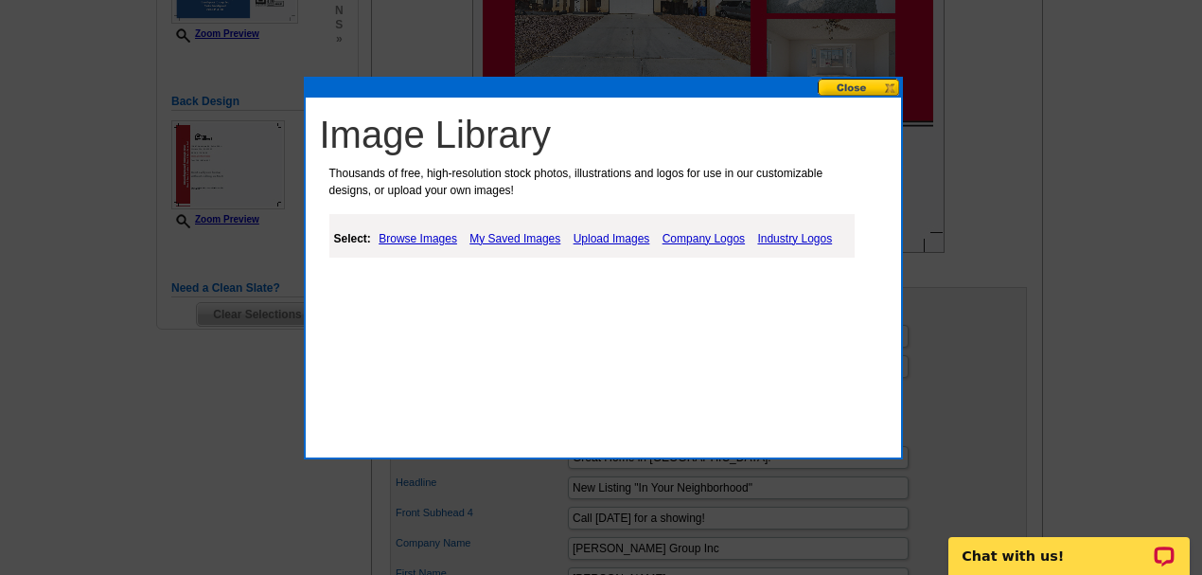
click at [513, 231] on link "My Saved Images" at bounding box center [515, 238] width 100 height 23
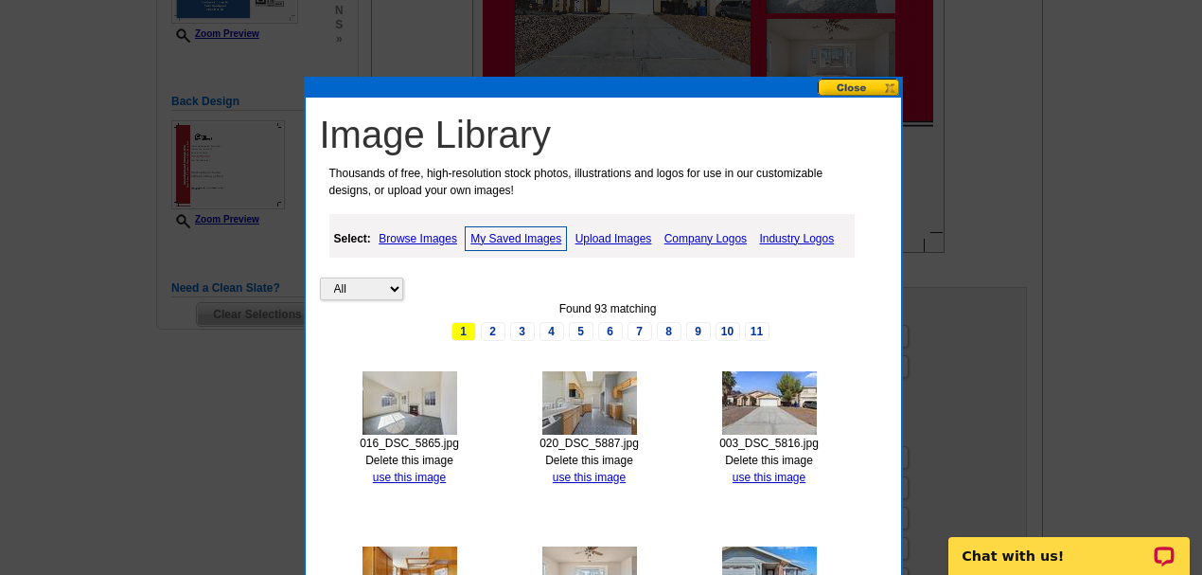
click at [587, 416] on img at bounding box center [589, 402] width 95 height 63
click at [588, 470] on link "use this image" at bounding box center [589, 476] width 73 height 13
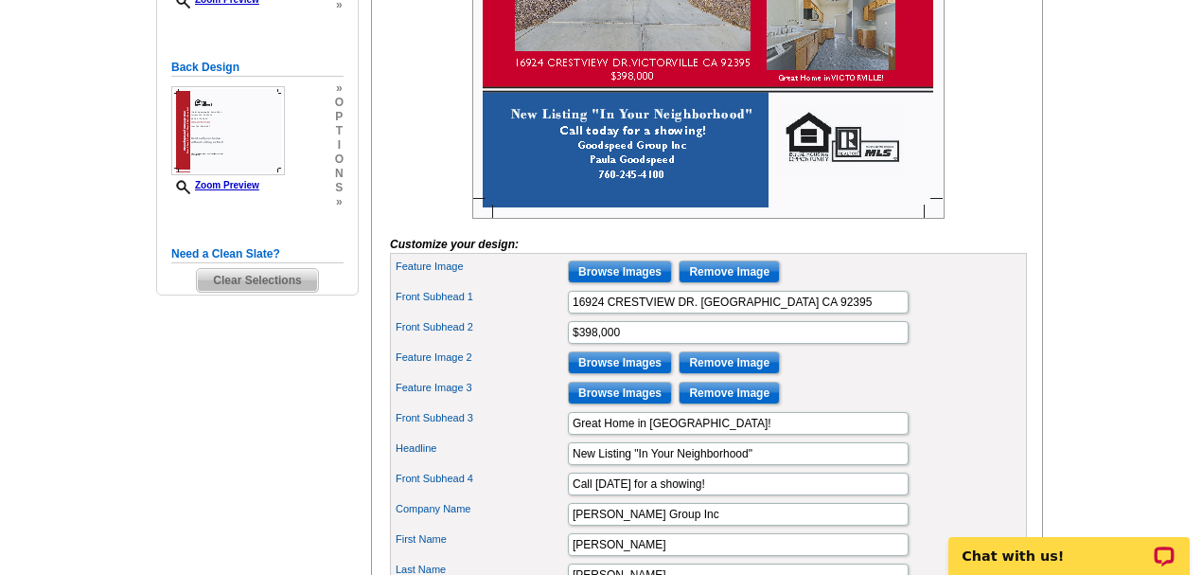
scroll to position [505, 0]
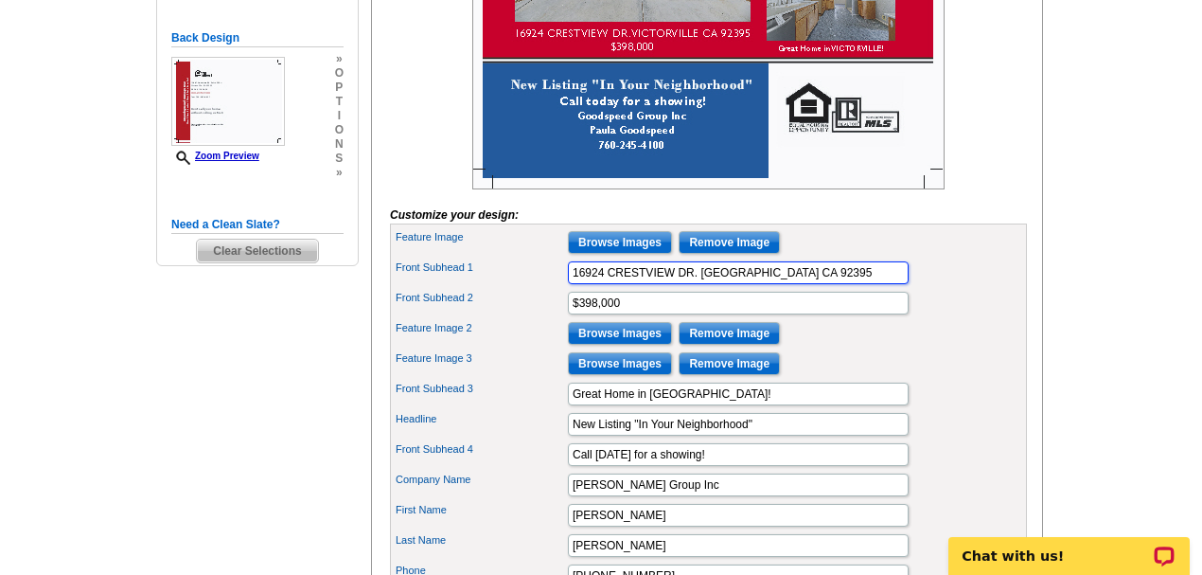
drag, startPoint x: 835, startPoint y: 305, endPoint x: 497, endPoint y: 292, distance: 338.2
click at [497, 288] on div "Front Subhead 1 16924 CRESTVIEW DR. VICTORVILLE CA 92395" at bounding box center [708, 272] width 629 height 30
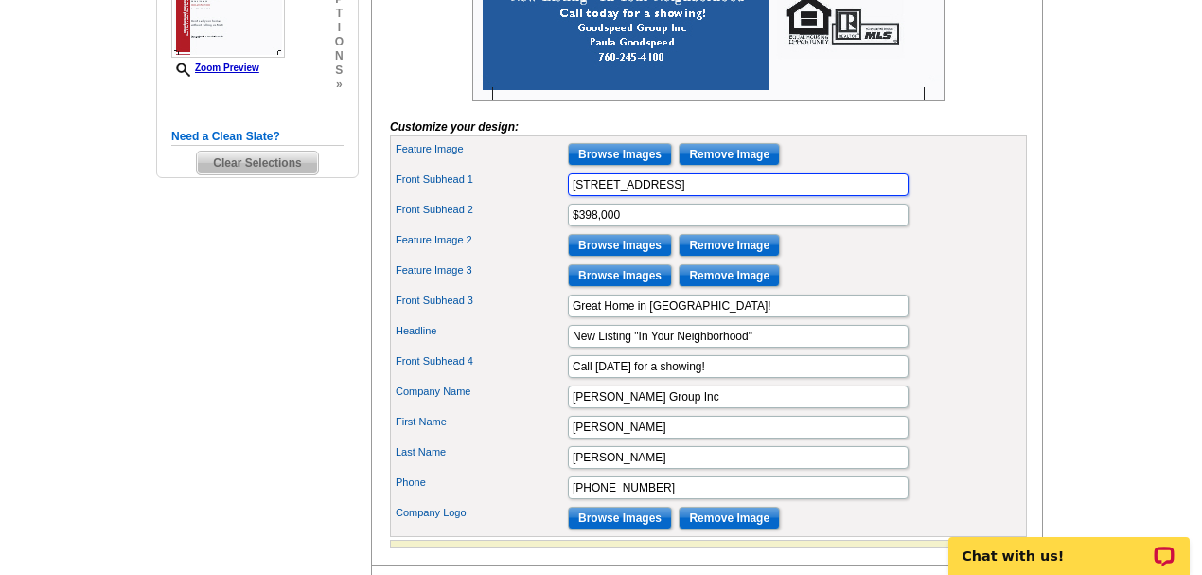
scroll to position [630, 0]
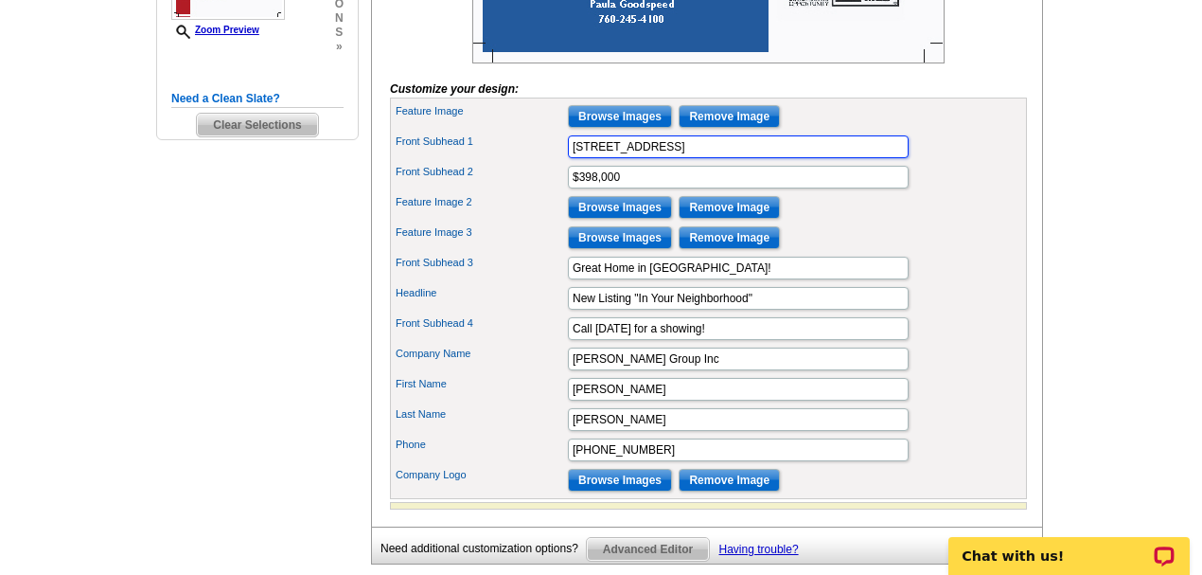
type input "15386 Fremont Dr. Adelanto CA 92301"
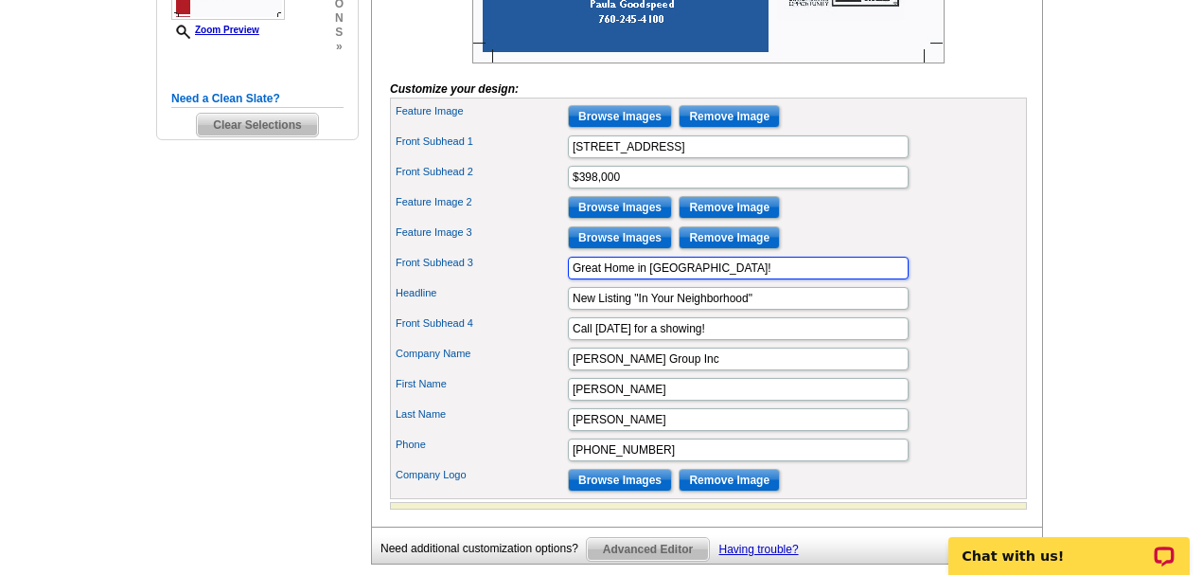
click at [721, 279] on input "Great Home in VICTORVILLE!" at bounding box center [738, 268] width 341 height 23
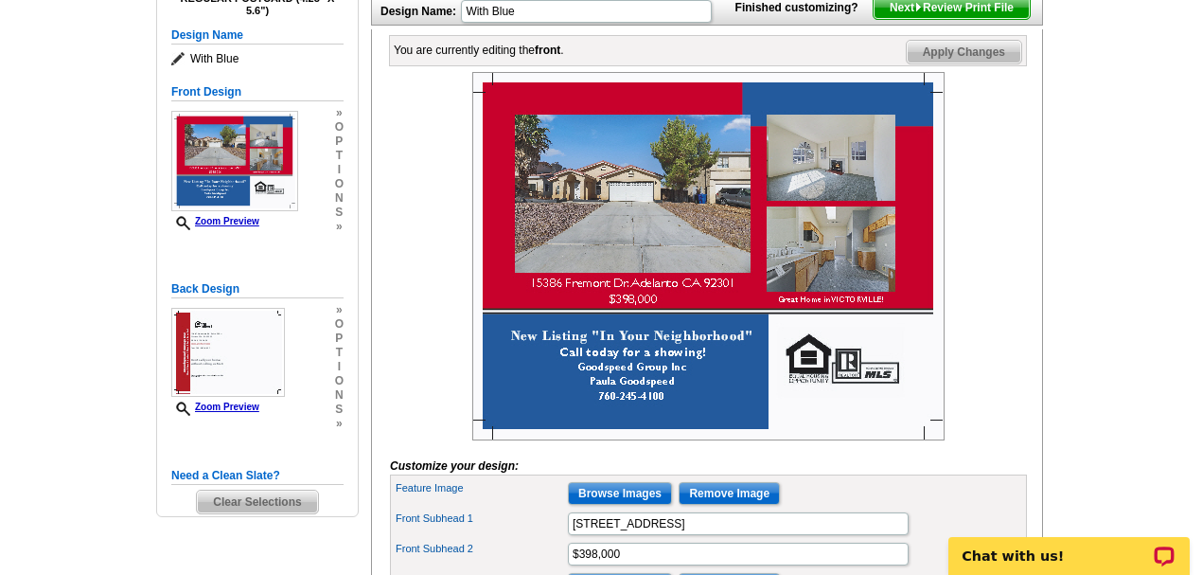
scroll to position [252, 0]
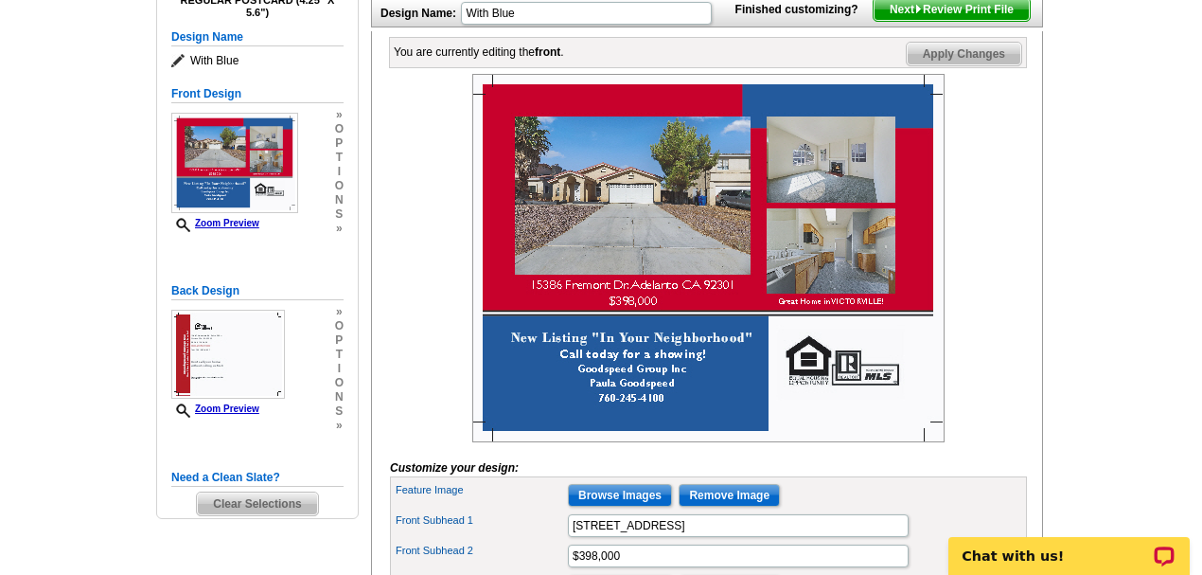
type input "Great Home in ADELANTO!"
click at [941, 65] on span "Apply Changes" at bounding box center [964, 54] width 115 height 23
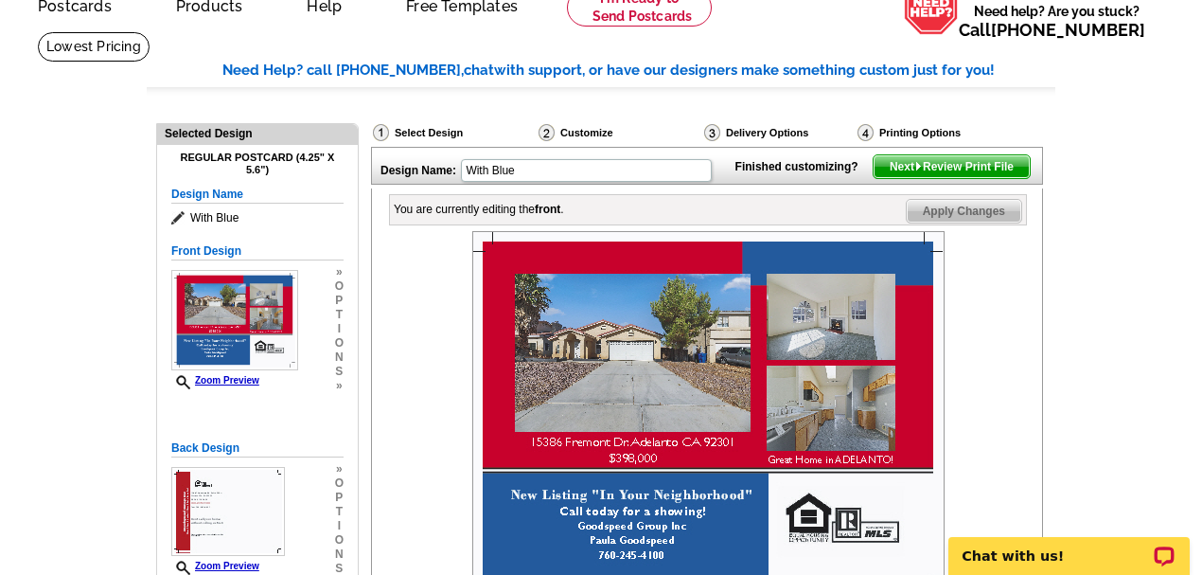
scroll to position [62, 0]
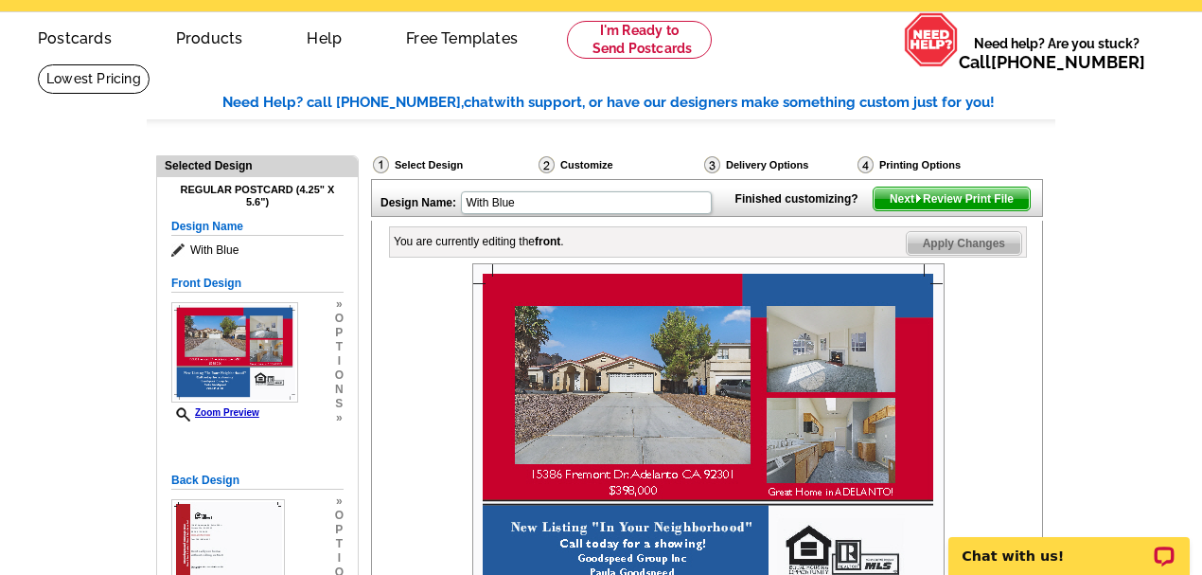
click at [939, 210] on span "Next Review Print File" at bounding box center [952, 198] width 156 height 23
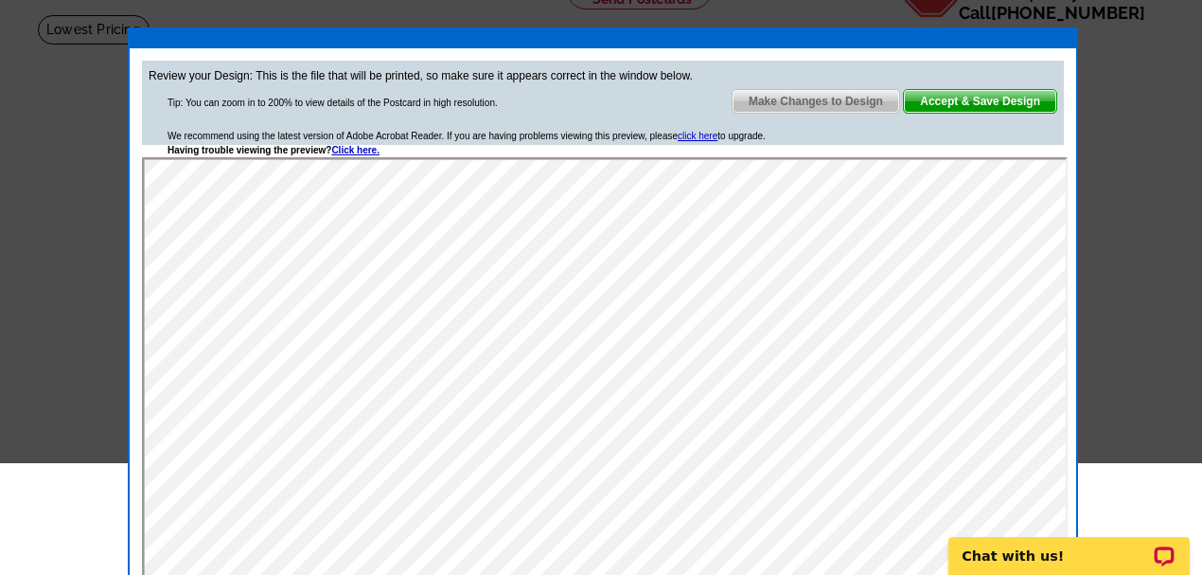
scroll to position [0, 0]
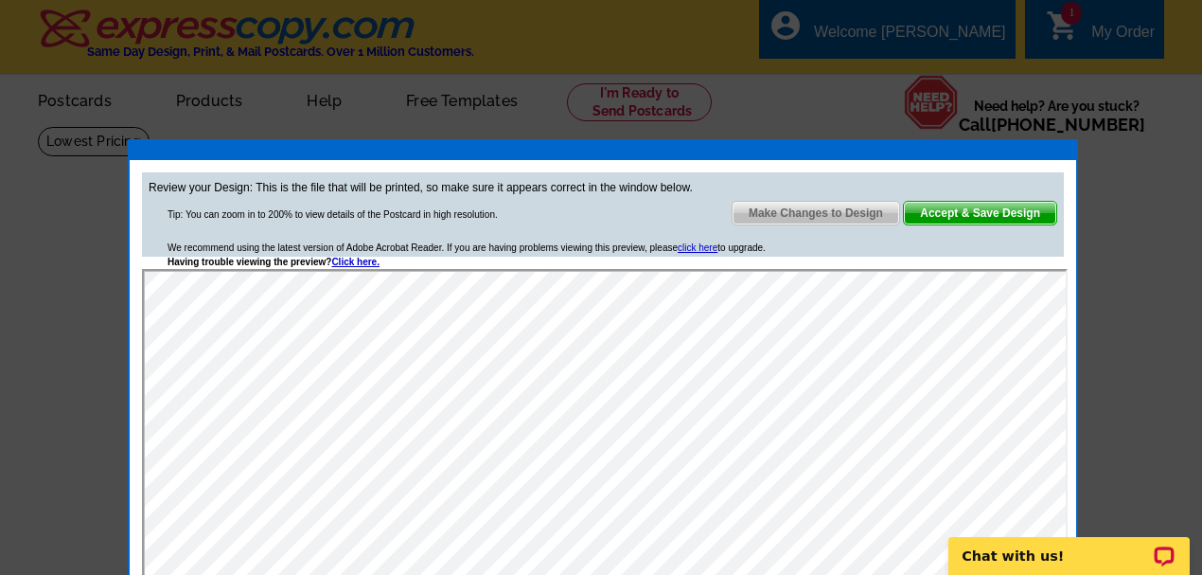
click at [969, 215] on span "Accept & Save Design" at bounding box center [980, 213] width 152 height 23
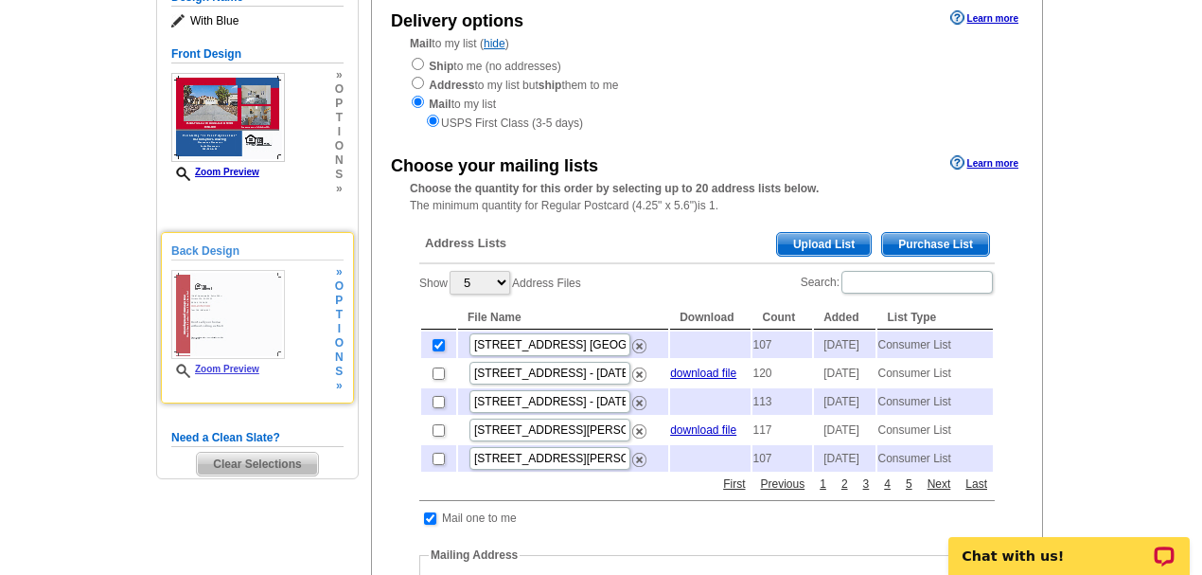
scroll to position [252, 0]
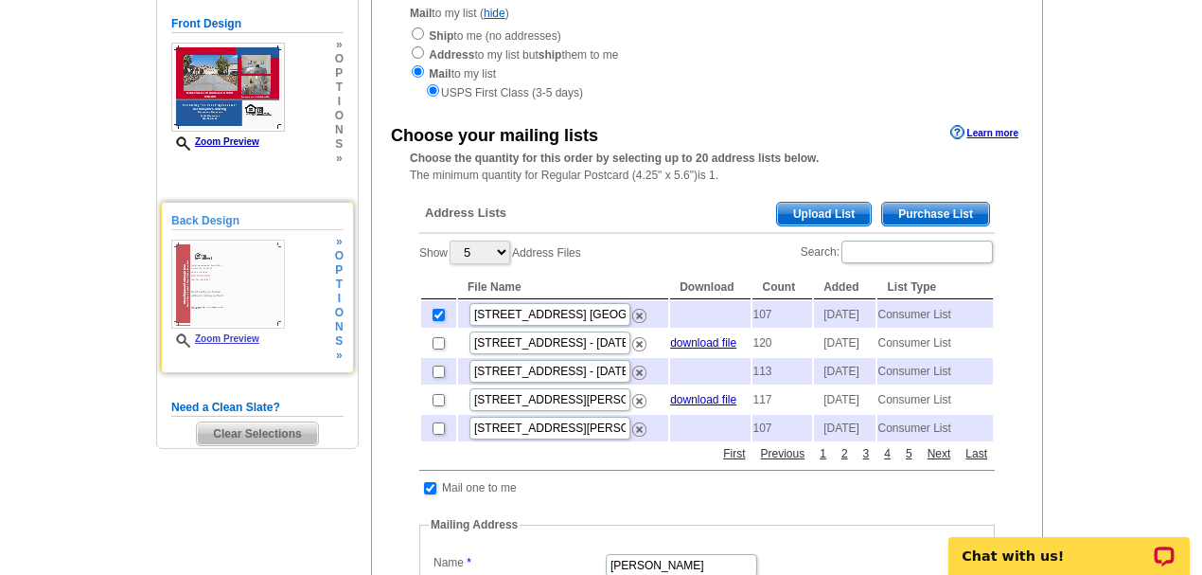
click at [219, 287] on img at bounding box center [228, 283] width 114 height 89
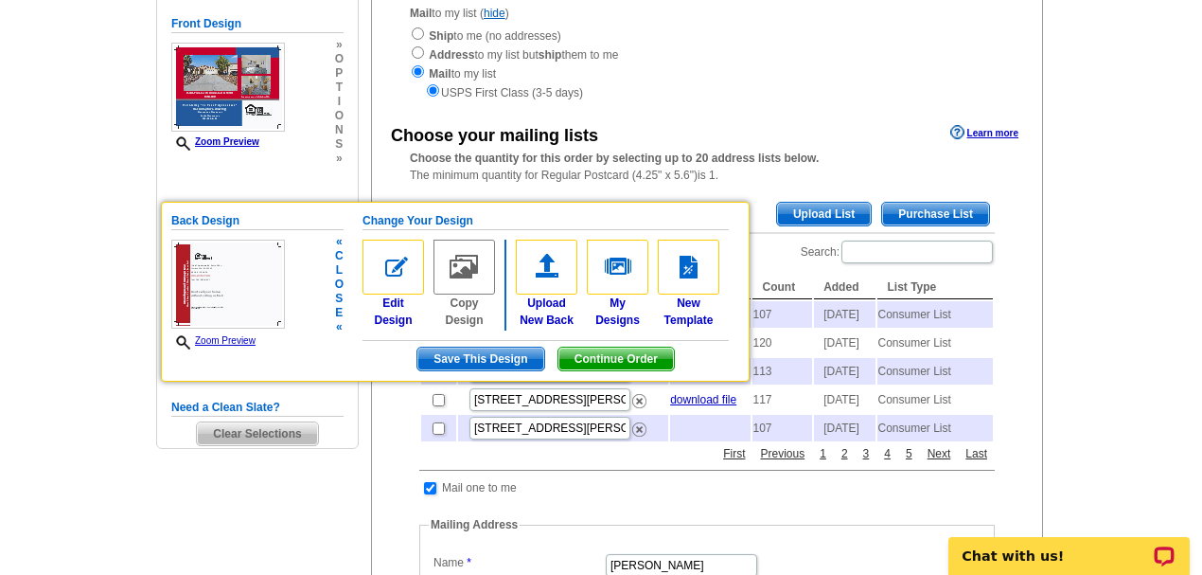
click at [473, 358] on span "Save This Design" at bounding box center [480, 358] width 126 height 23
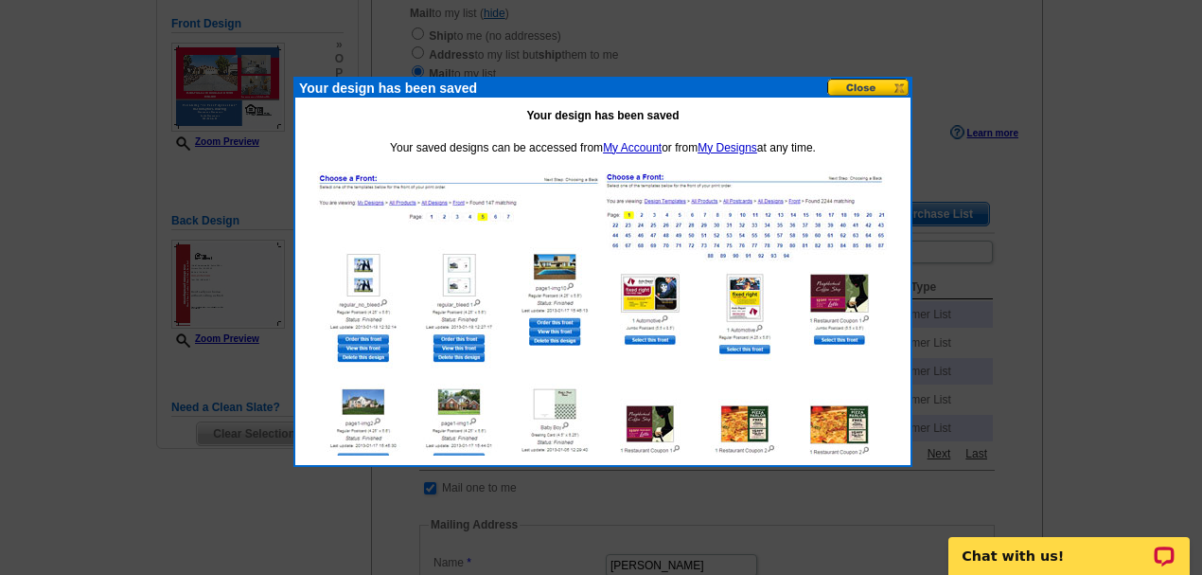
click at [866, 81] on button at bounding box center [868, 88] width 83 height 18
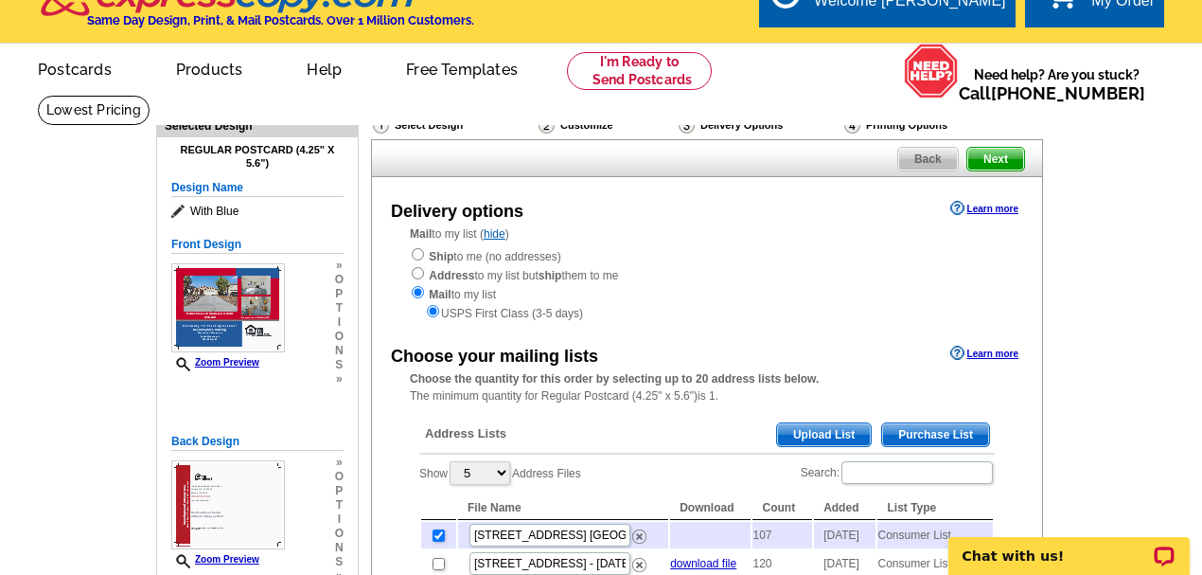
scroll to position [0, 0]
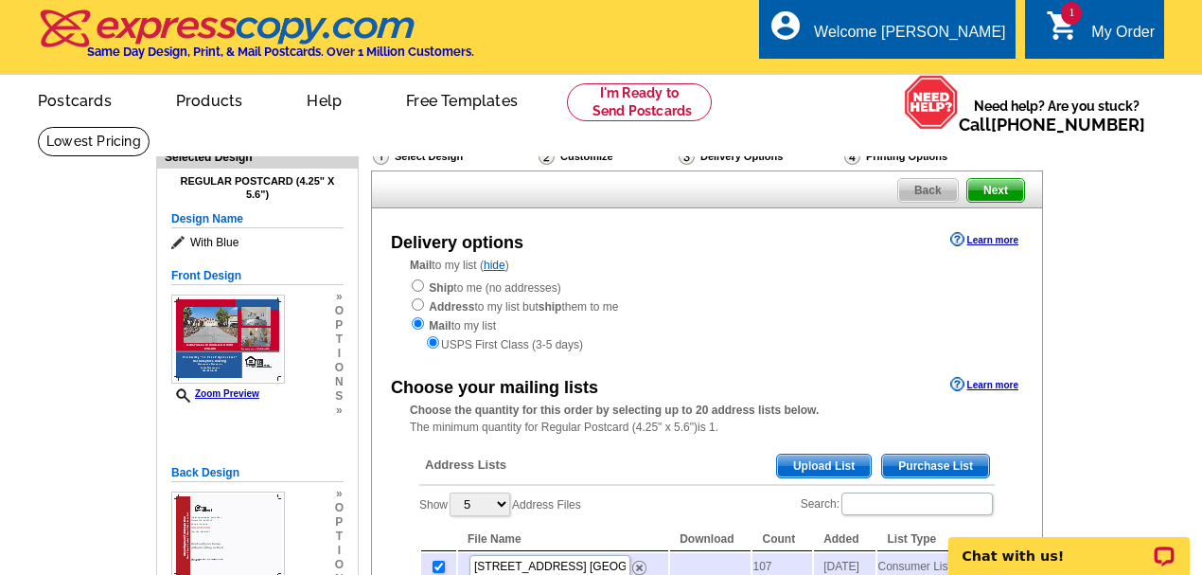
click at [1000, 194] on span "Next" at bounding box center [995, 190] width 57 height 23
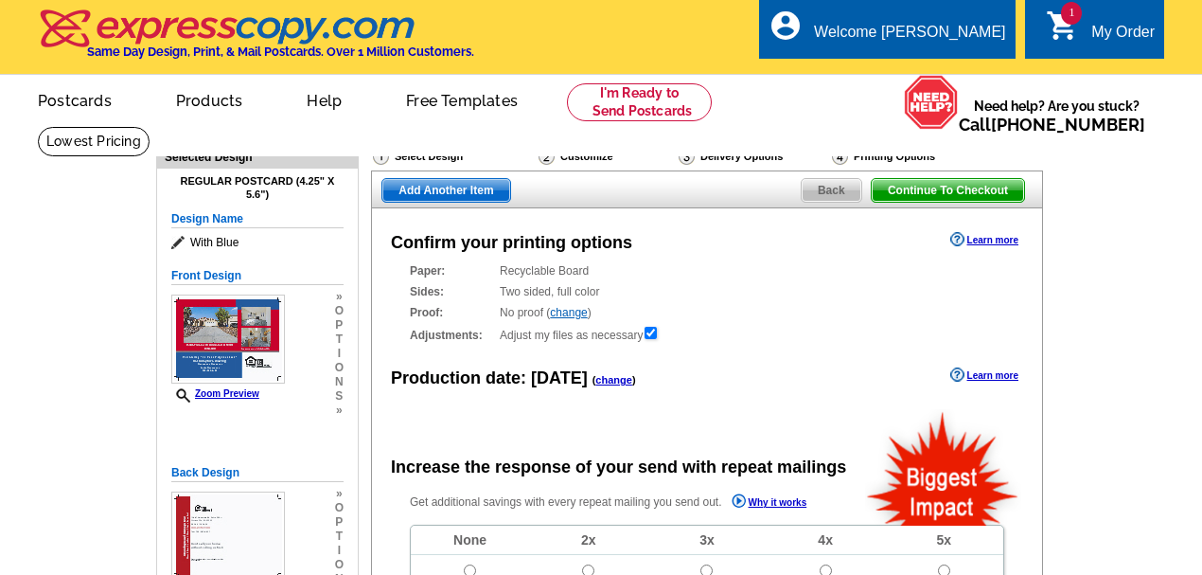
radio input "false"
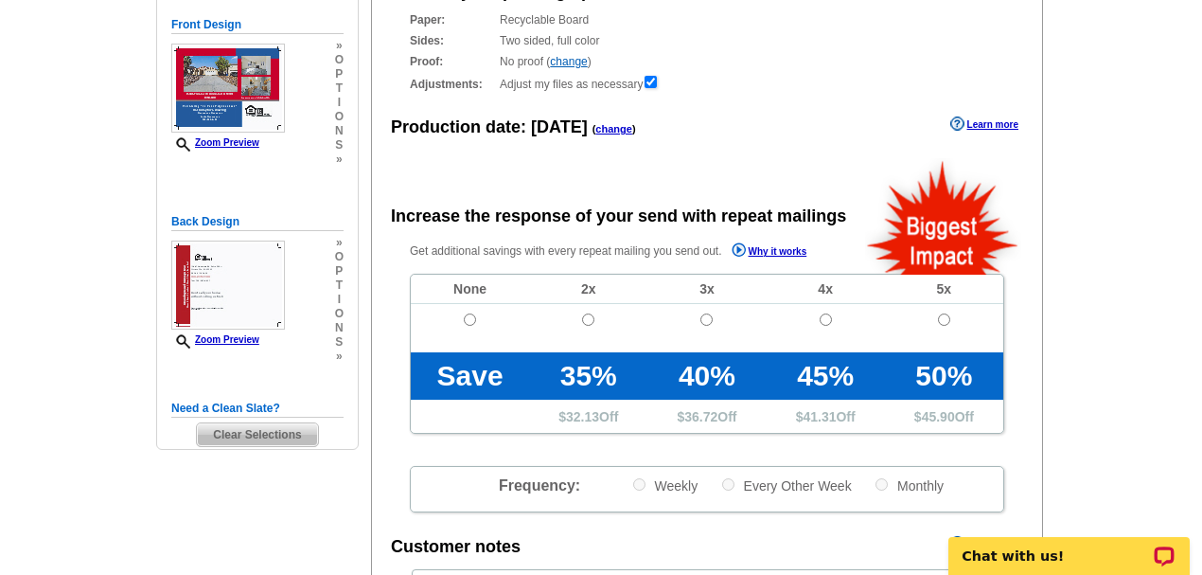
scroll to position [252, 0]
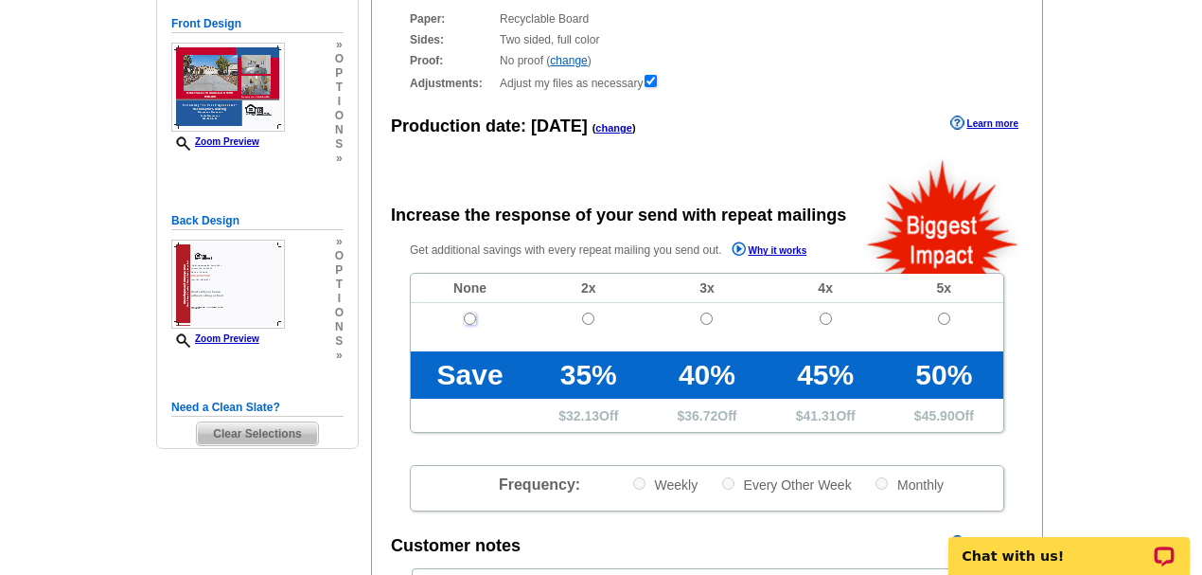
click at [469, 313] on input "radio" at bounding box center [470, 318] width 12 height 12
radio input "true"
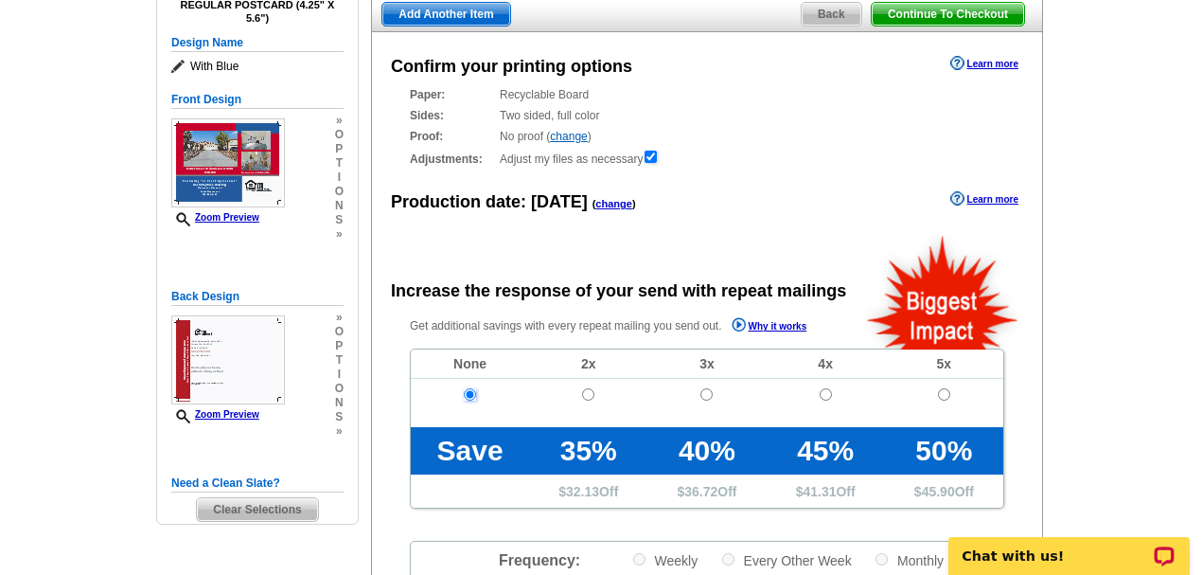
scroll to position [126, 0]
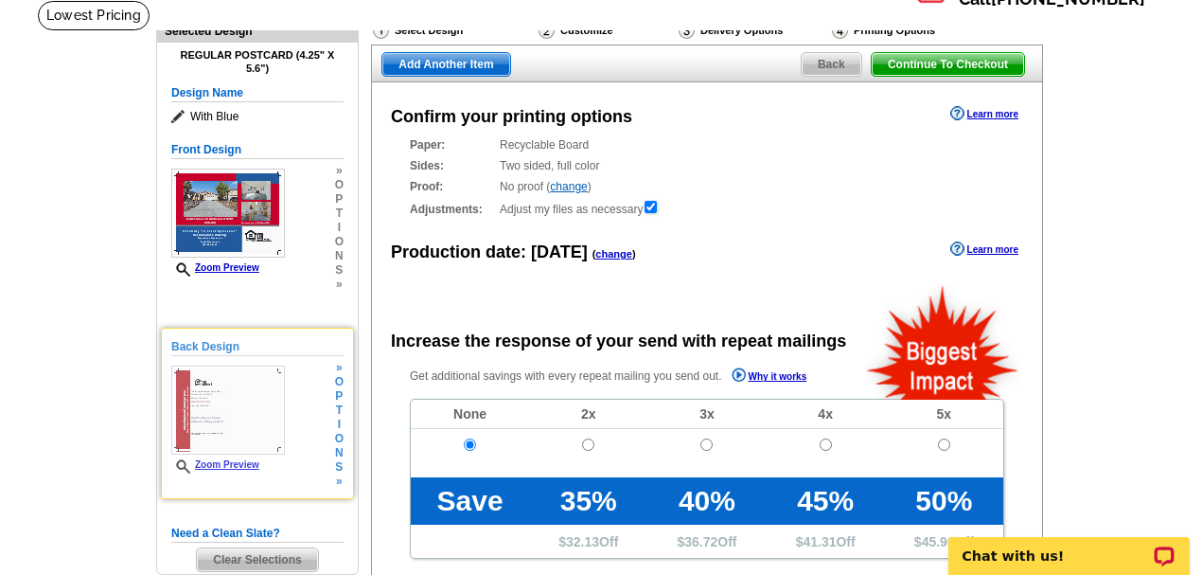
click at [216, 430] on img at bounding box center [228, 409] width 114 height 89
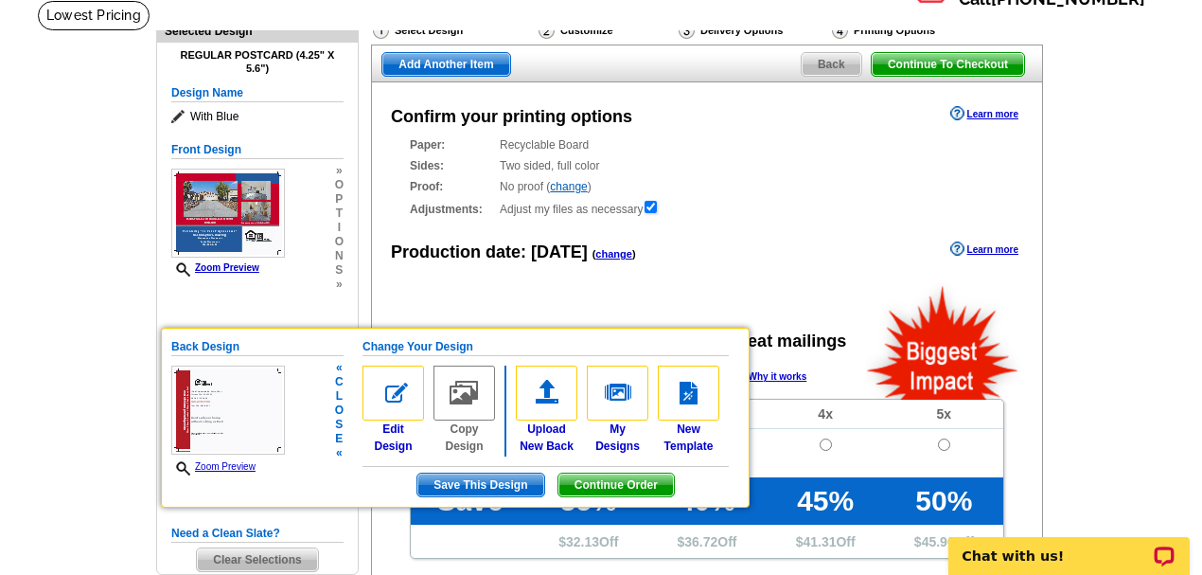
click at [469, 477] on span "Save This Design" at bounding box center [480, 484] width 126 height 23
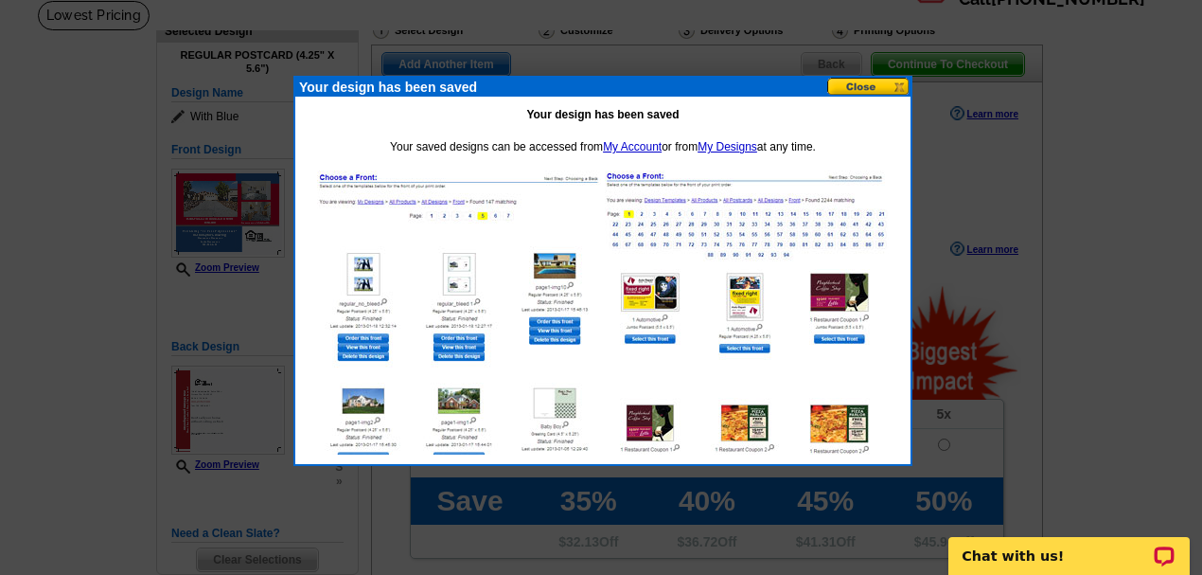
click at [865, 80] on button at bounding box center [868, 87] width 83 height 18
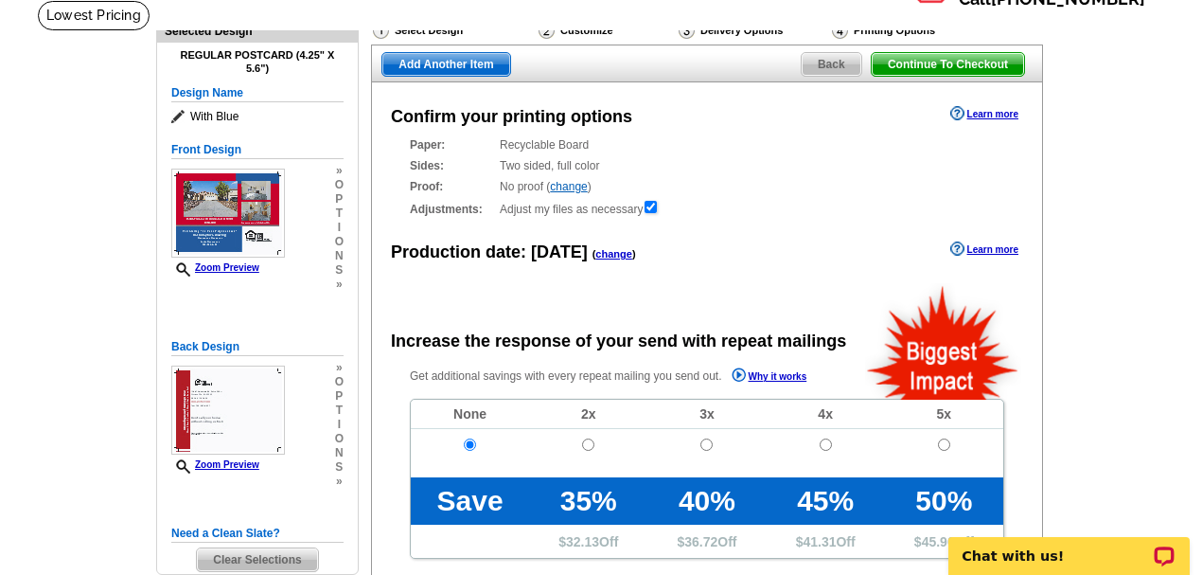
click at [954, 54] on span "Continue To Checkout" at bounding box center [948, 64] width 152 height 23
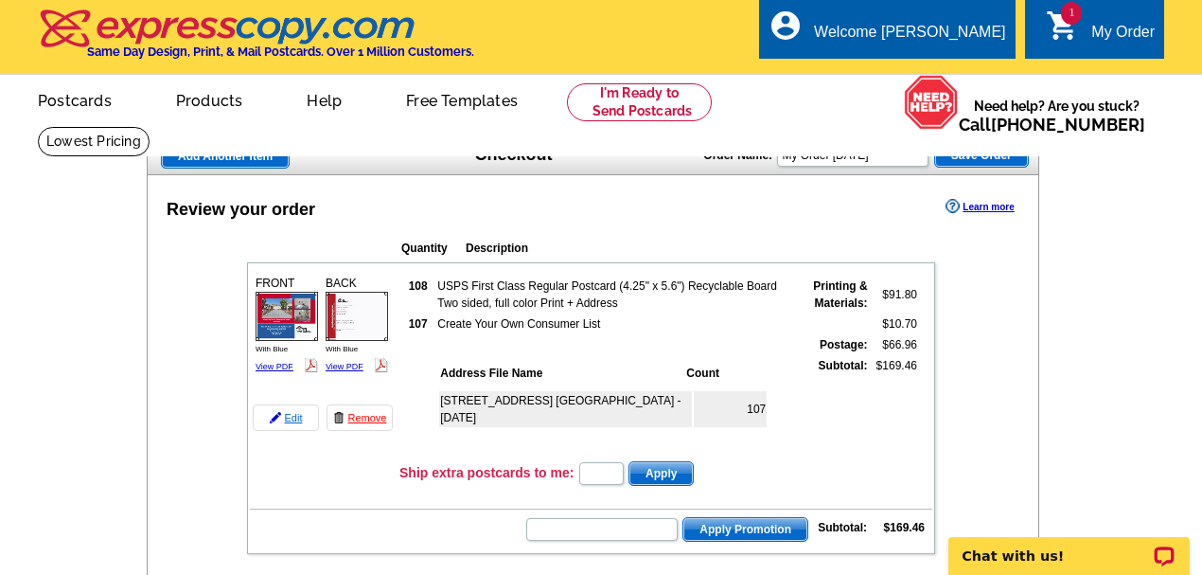
click at [290, 421] on link "Edit" at bounding box center [286, 417] width 66 height 27
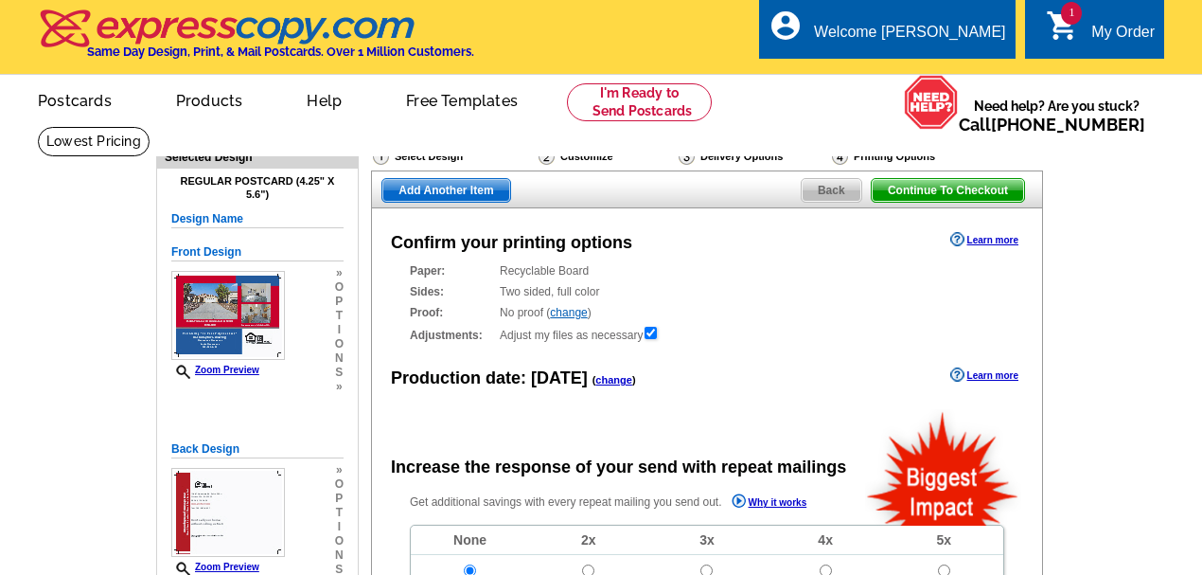
radio input "false"
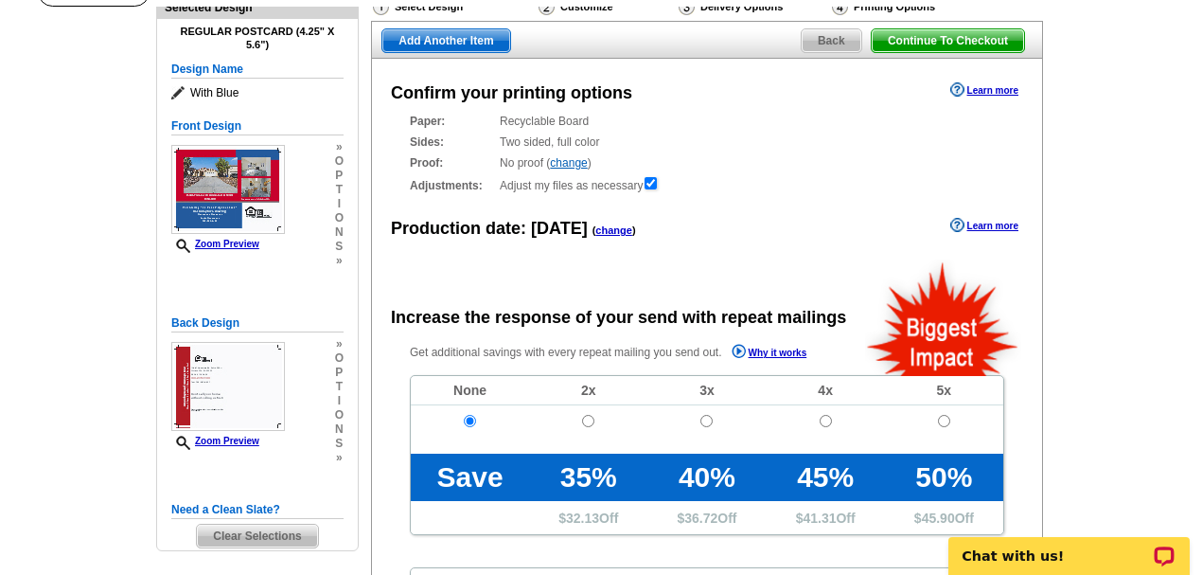
scroll to position [62, 0]
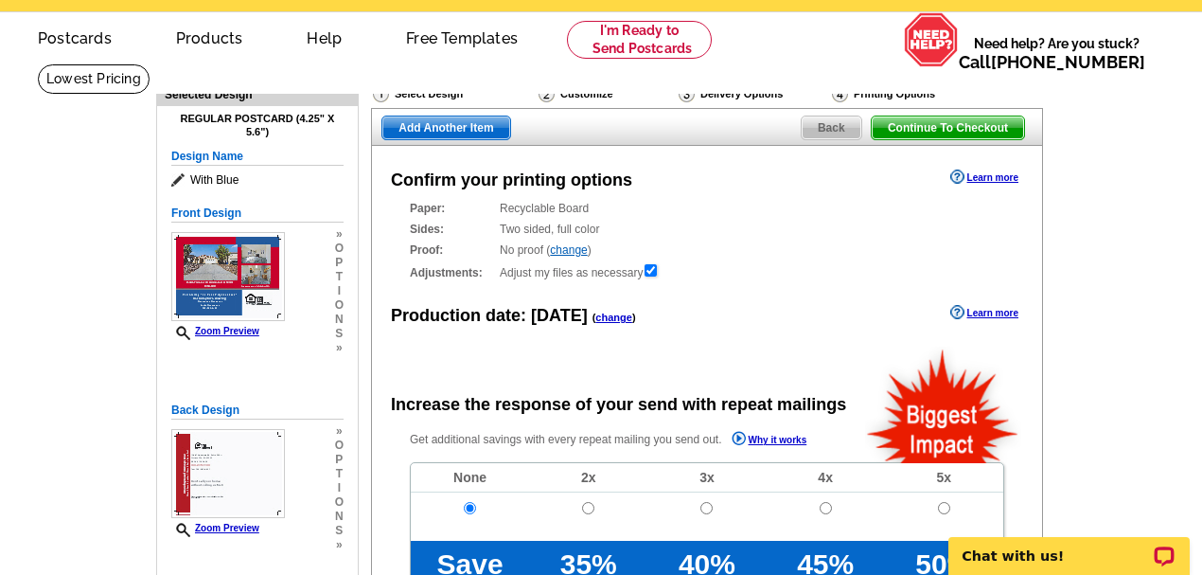
click at [930, 127] on span "Continue To Checkout" at bounding box center [948, 127] width 152 height 23
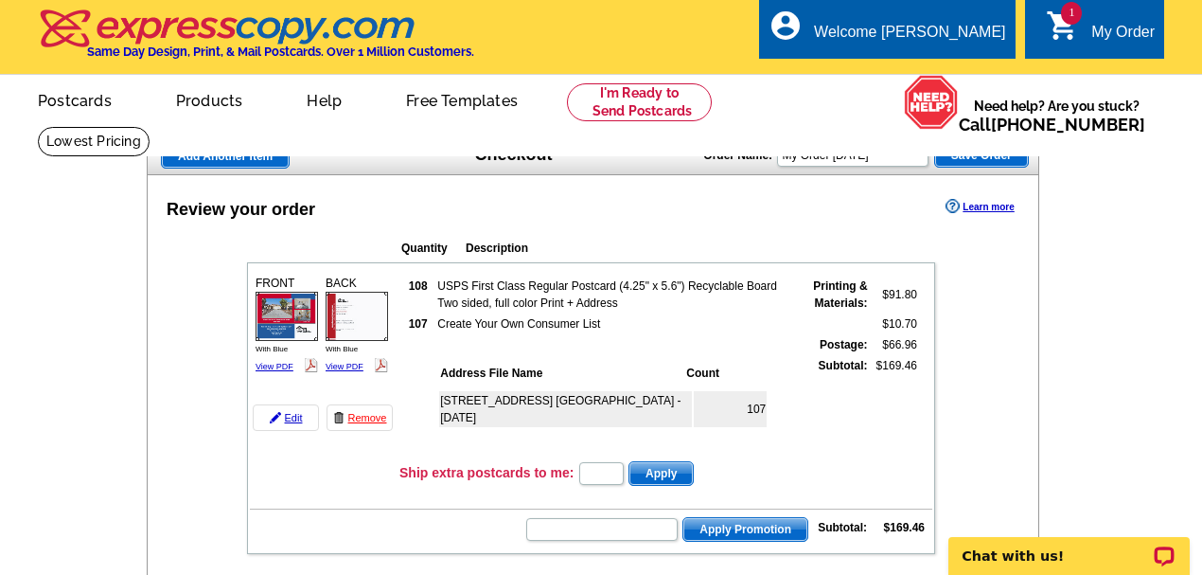
click at [663, 401] on td "[STREET_ADDRESS] [GEOGRAPHIC_DATA] - [DATE]" at bounding box center [565, 409] width 253 height 36
click at [286, 416] on link "Edit" at bounding box center [286, 417] width 66 height 27
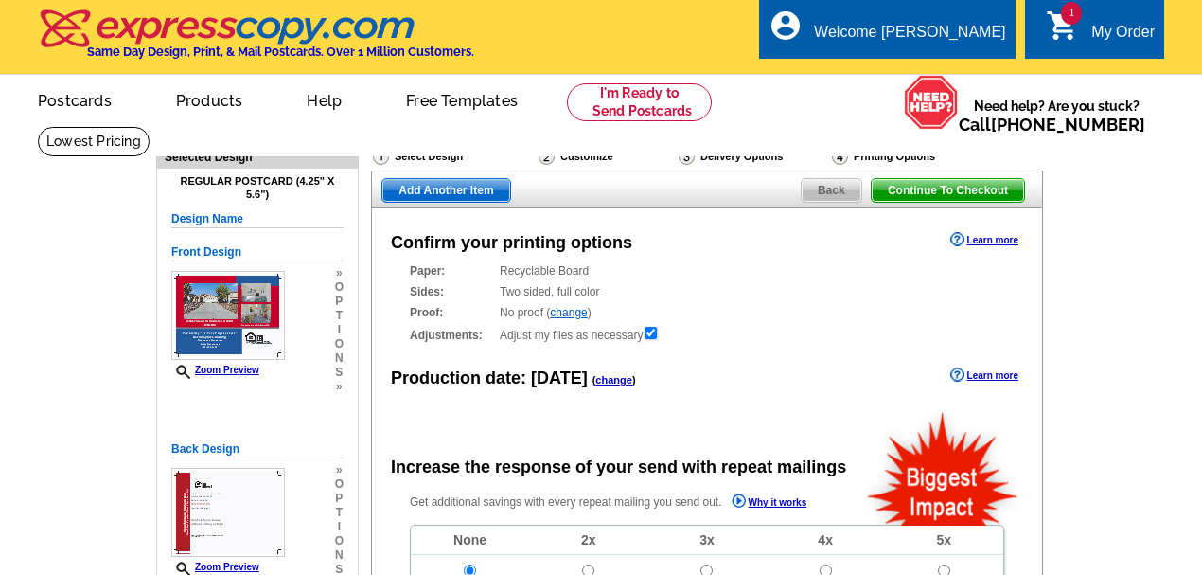
radio input "false"
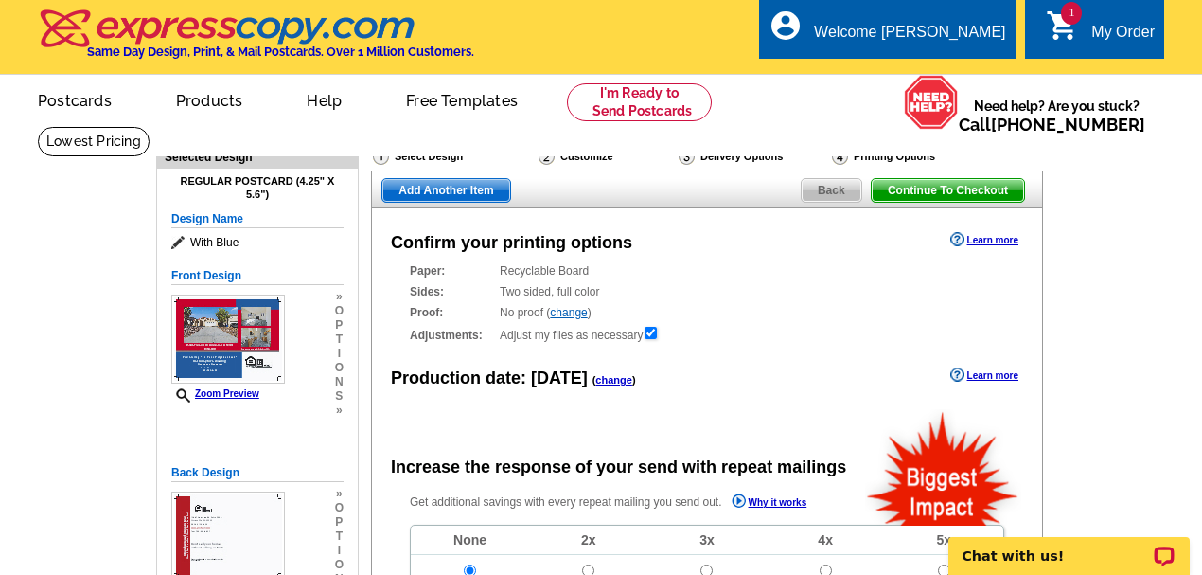
click at [740, 159] on div "Delivery Options" at bounding box center [753, 159] width 153 height 24
click at [688, 159] on img at bounding box center [687, 156] width 16 height 17
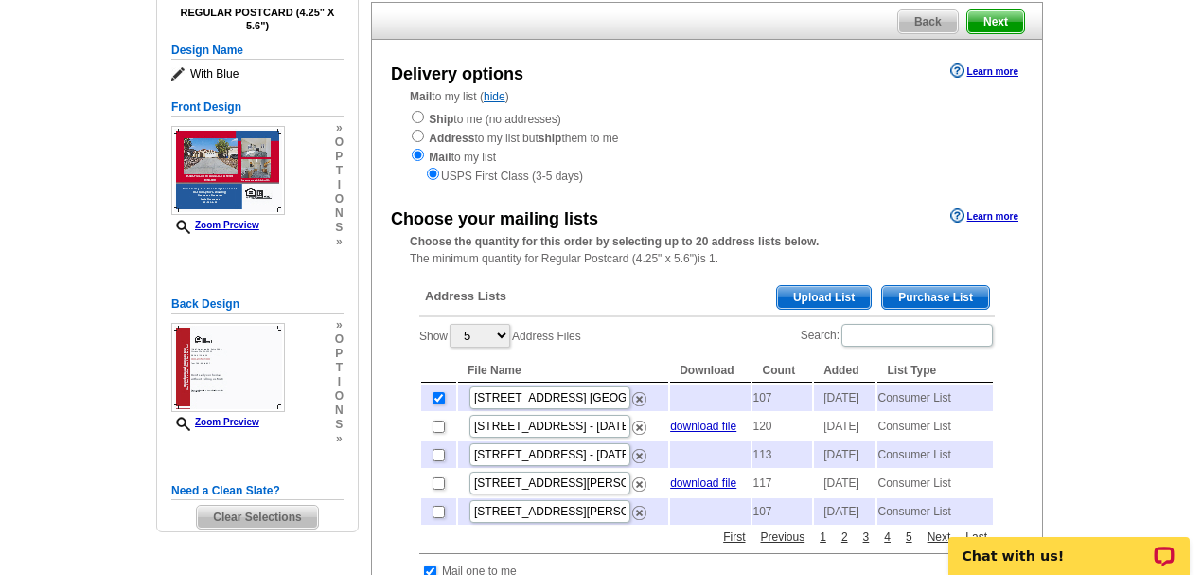
scroll to position [189, 0]
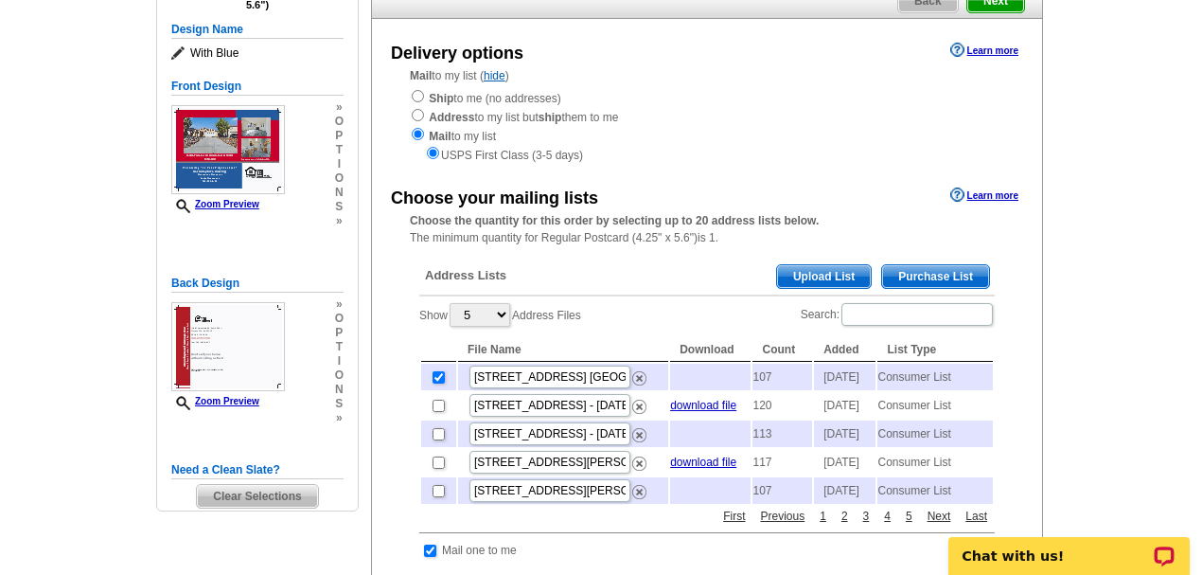
click at [932, 274] on span "Purchase List" at bounding box center [935, 276] width 107 height 23
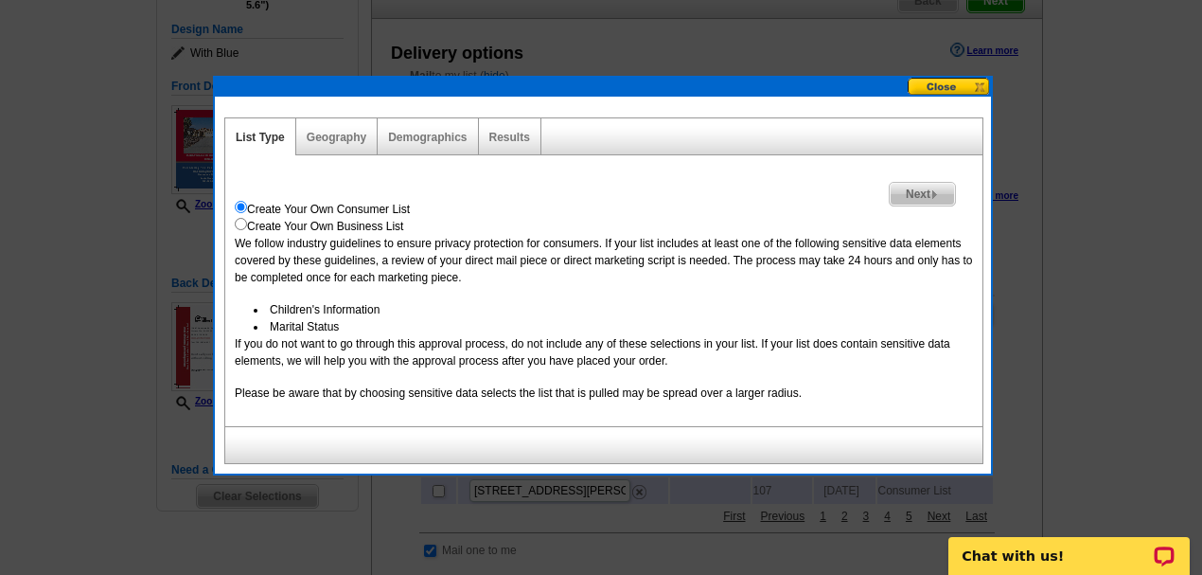
click at [437, 148] on div "Demographics" at bounding box center [428, 136] width 100 height 37
click at [423, 127] on div "Demographics" at bounding box center [428, 136] width 100 height 37
click at [418, 133] on link "Demographics" at bounding box center [427, 137] width 79 height 13
select select
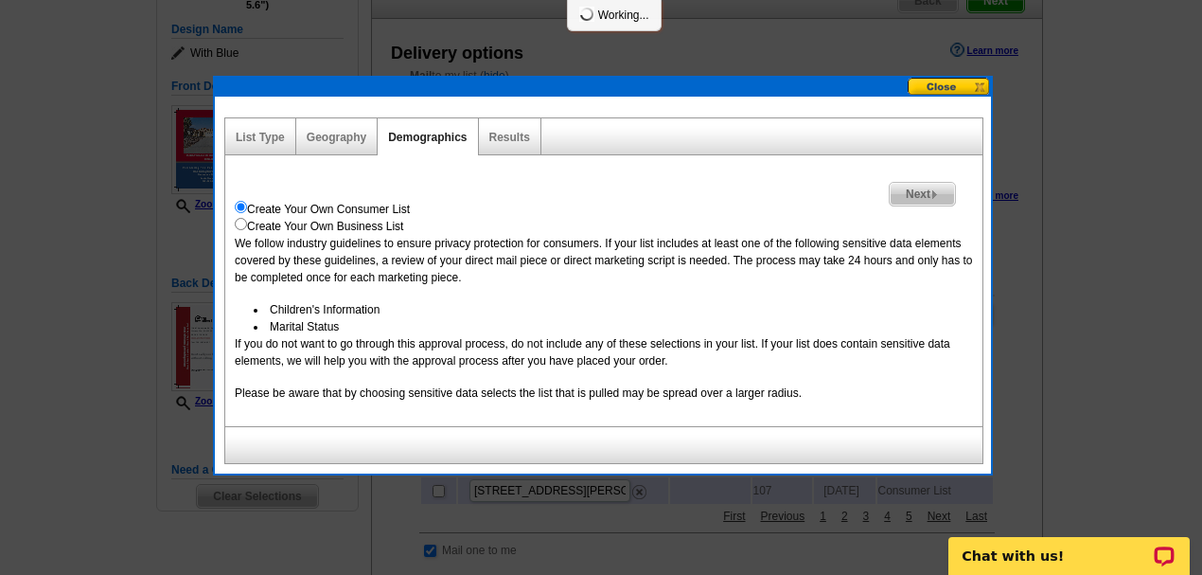
select select
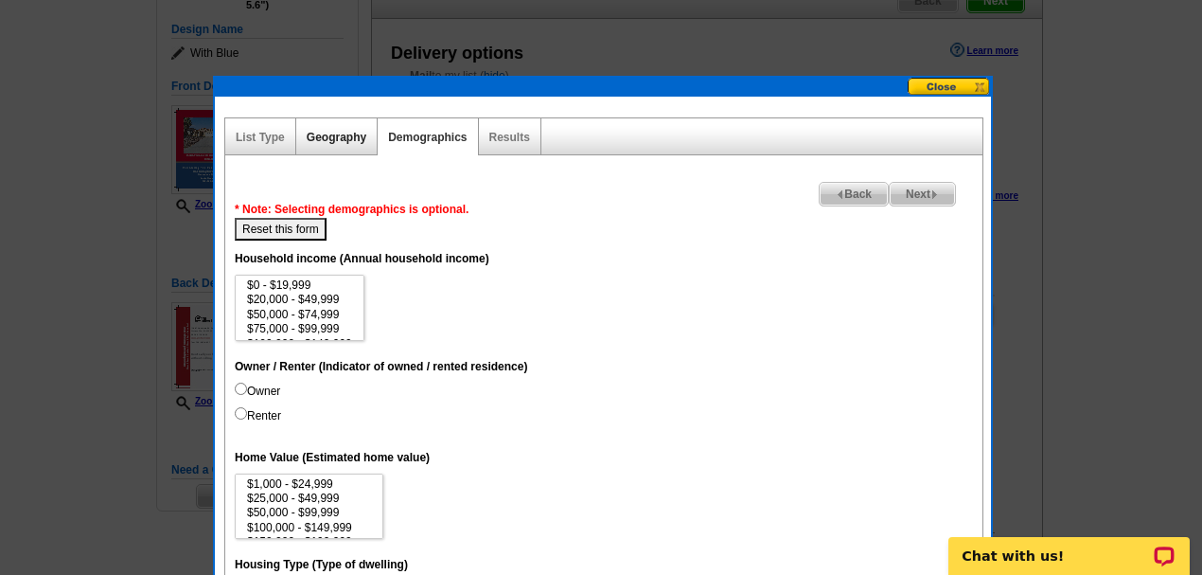
click at [339, 138] on link "Geography" at bounding box center [337, 137] width 60 height 13
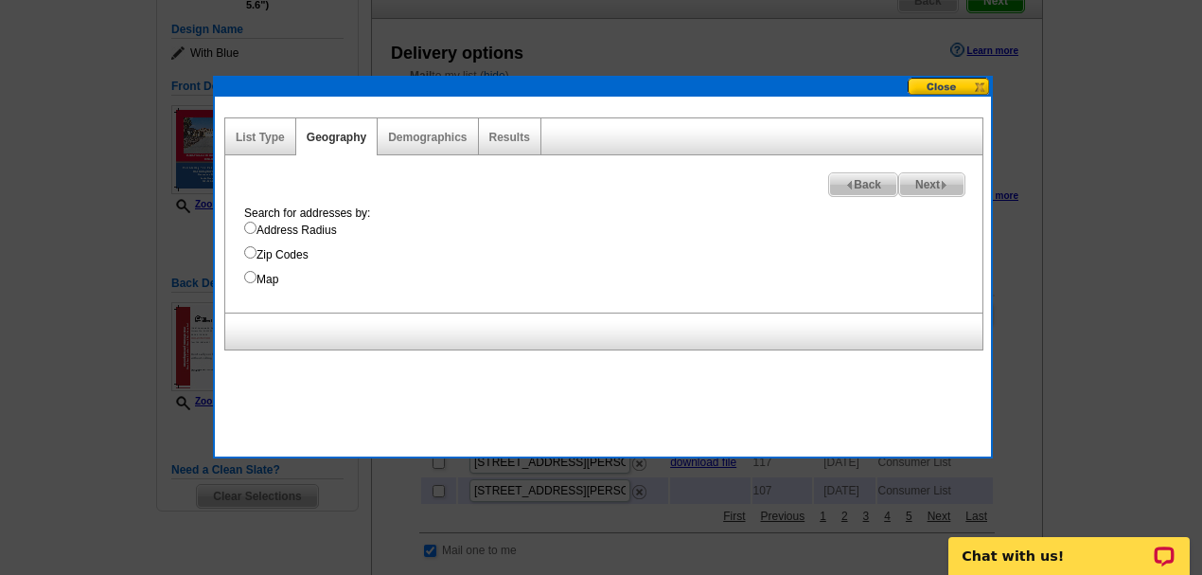
click at [254, 276] on input "Map" at bounding box center [250, 277] width 12 height 12
radio input "true"
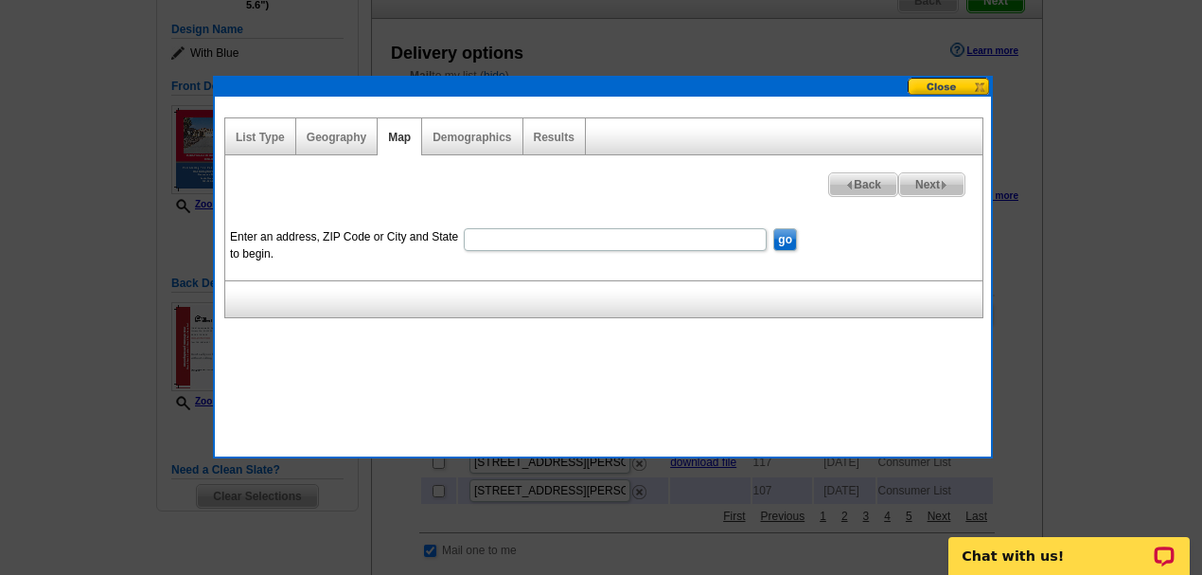
click at [517, 244] on input "Enter an address, ZIP Code or City and State to begin." at bounding box center [615, 239] width 303 height 23
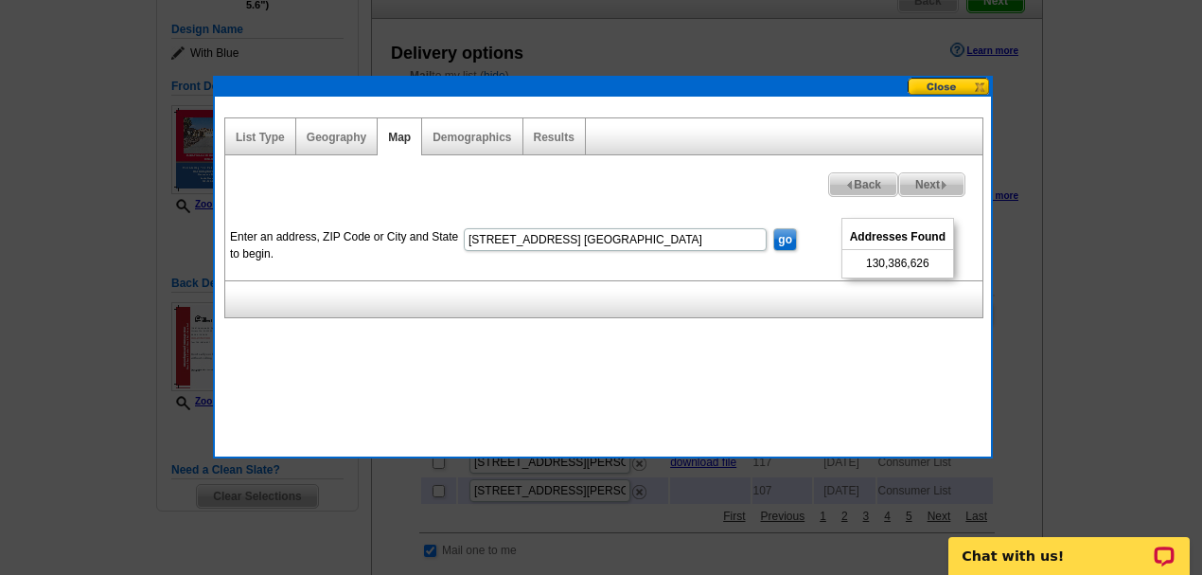
scroll to position [0, 0]
drag, startPoint x: 560, startPoint y: 235, endPoint x: 548, endPoint y: 239, distance: 12.9
click at [548, 239] on input "[STREET_ADDRESS] [GEOGRAPHIC_DATA]" at bounding box center [615, 239] width 303 height 23
type input "[STREET_ADDRESS]"
click at [922, 177] on span "Next" at bounding box center [931, 184] width 65 height 23
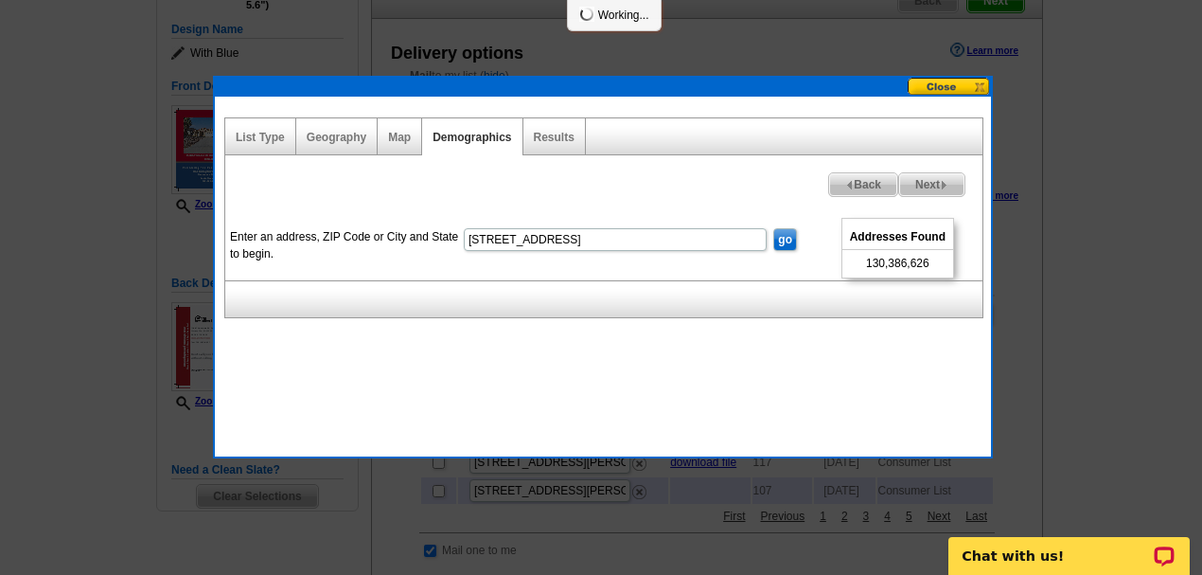
select select
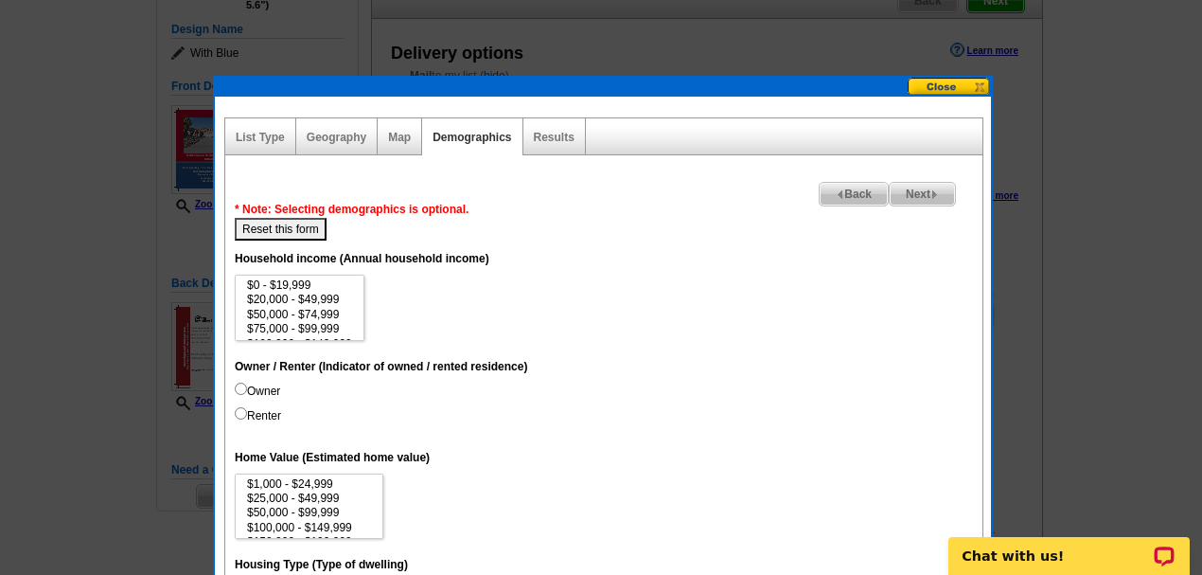
click at [383, 125] on div "Map" at bounding box center [400, 136] width 44 height 37
click at [396, 142] on link "Map" at bounding box center [399, 137] width 23 height 13
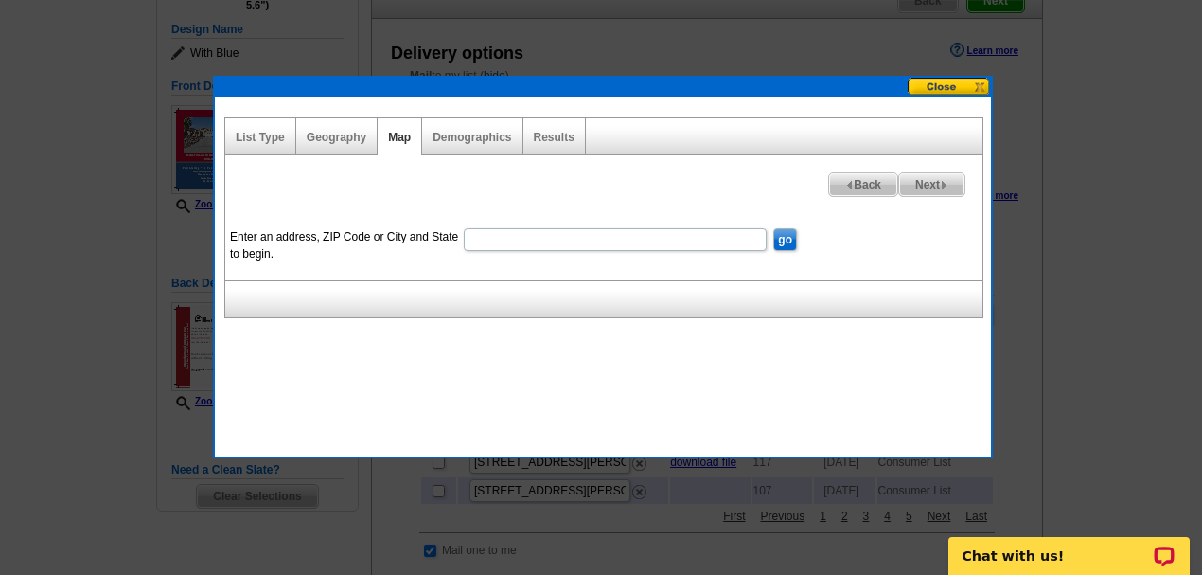
click at [503, 239] on input "Enter an address, ZIP Code or City and State to begin." at bounding box center [615, 239] width 303 height 23
type input "[STREET_ADDRESS]"
click at [788, 239] on input "go" at bounding box center [785, 239] width 24 height 23
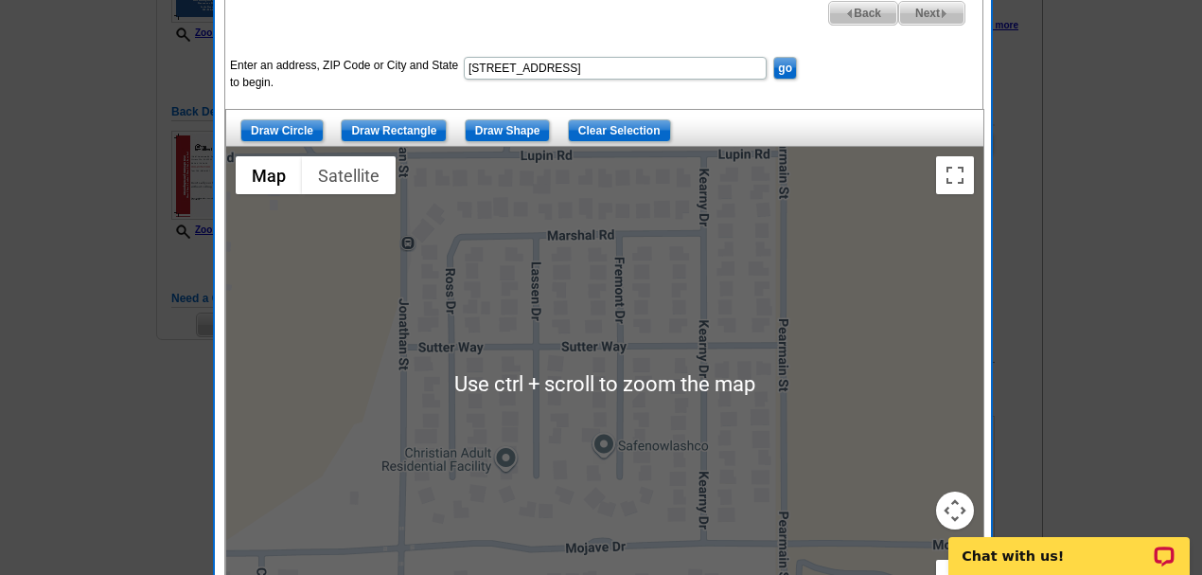
scroll to position [379, 0]
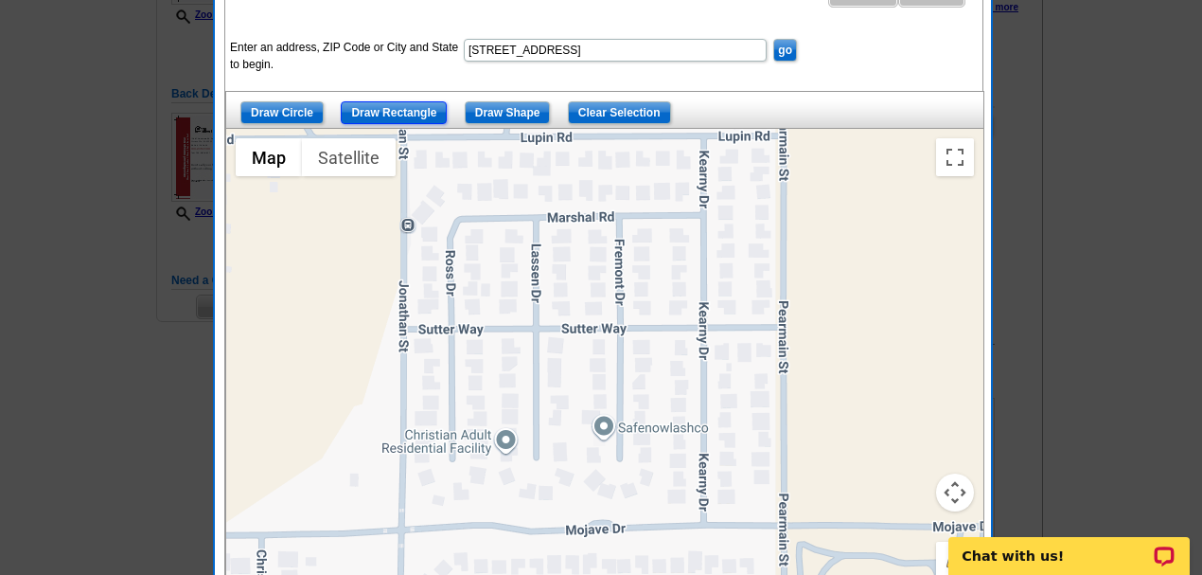
click at [381, 106] on input "Draw Rectangle" at bounding box center [394, 112] width 106 height 23
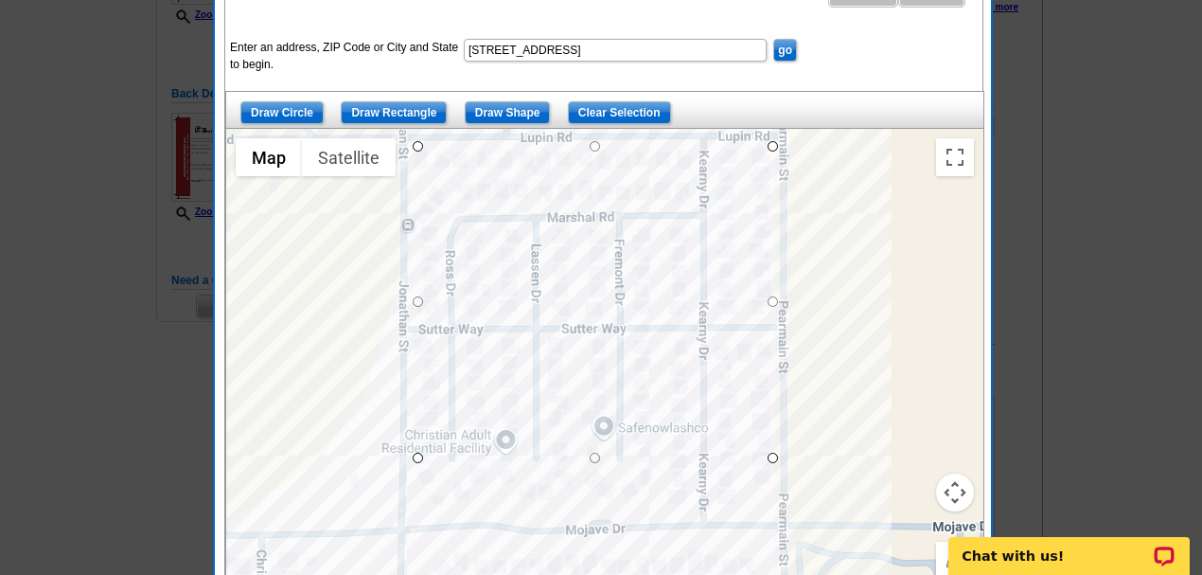
drag, startPoint x: 415, startPoint y: 142, endPoint x: 771, endPoint y: 456, distance: 475.5
drag, startPoint x: 420, startPoint y: 294, endPoint x: 439, endPoint y: 293, distance: 19.0
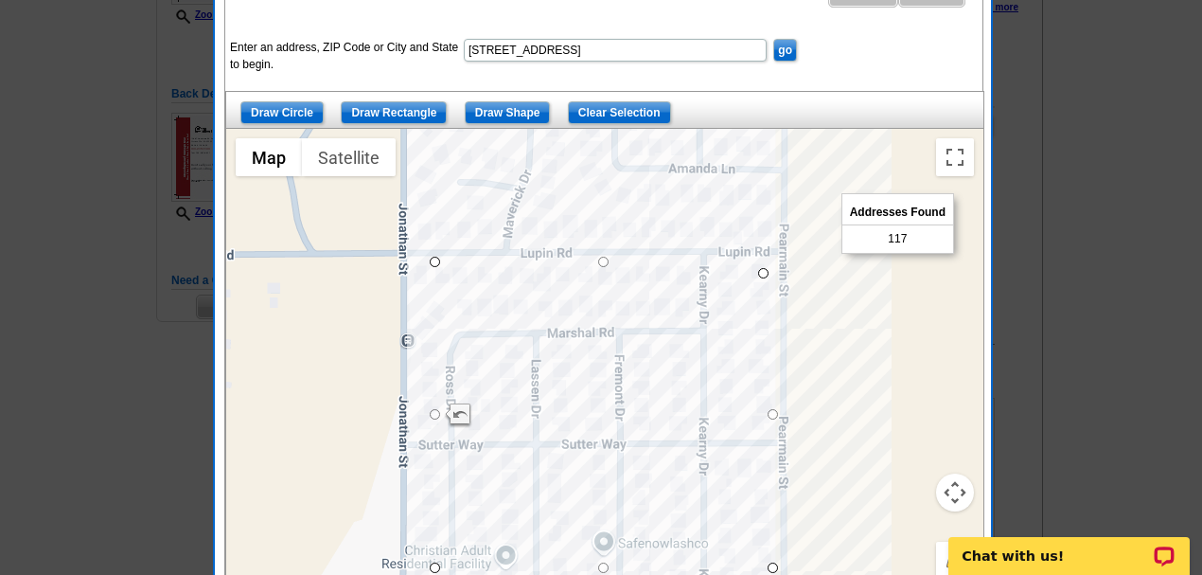
drag, startPoint x: 772, startPoint y: 147, endPoint x: 761, endPoint y: 274, distance: 127.3
drag, startPoint x: 761, startPoint y: 267, endPoint x: 776, endPoint y: 263, distance: 15.6
click at [776, 365] on div at bounding box center [983, 365] width 757 height 0
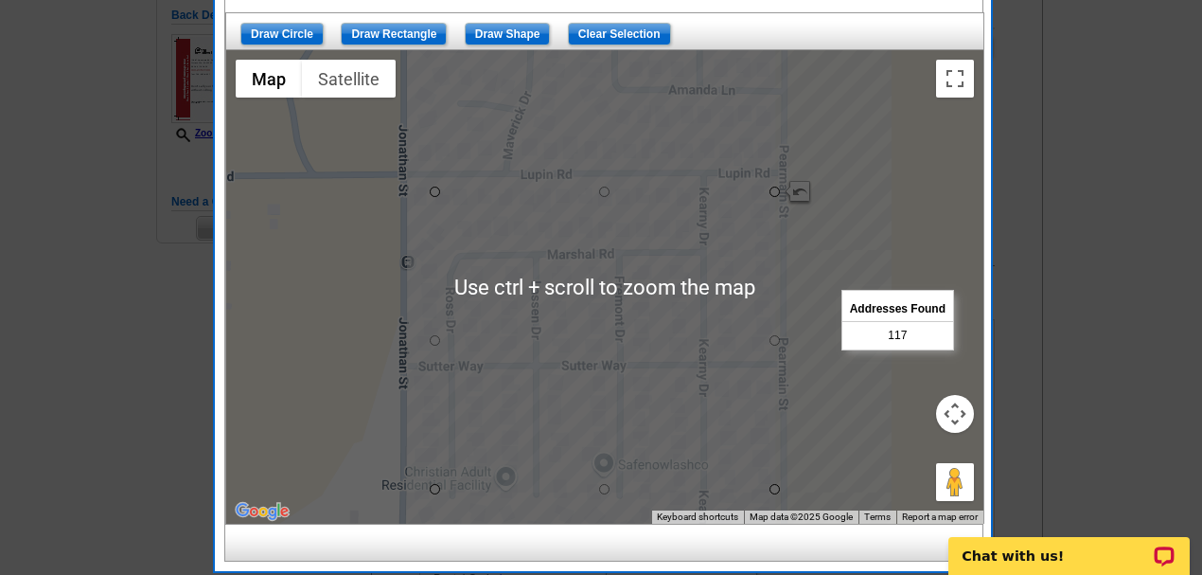
scroll to position [630, 0]
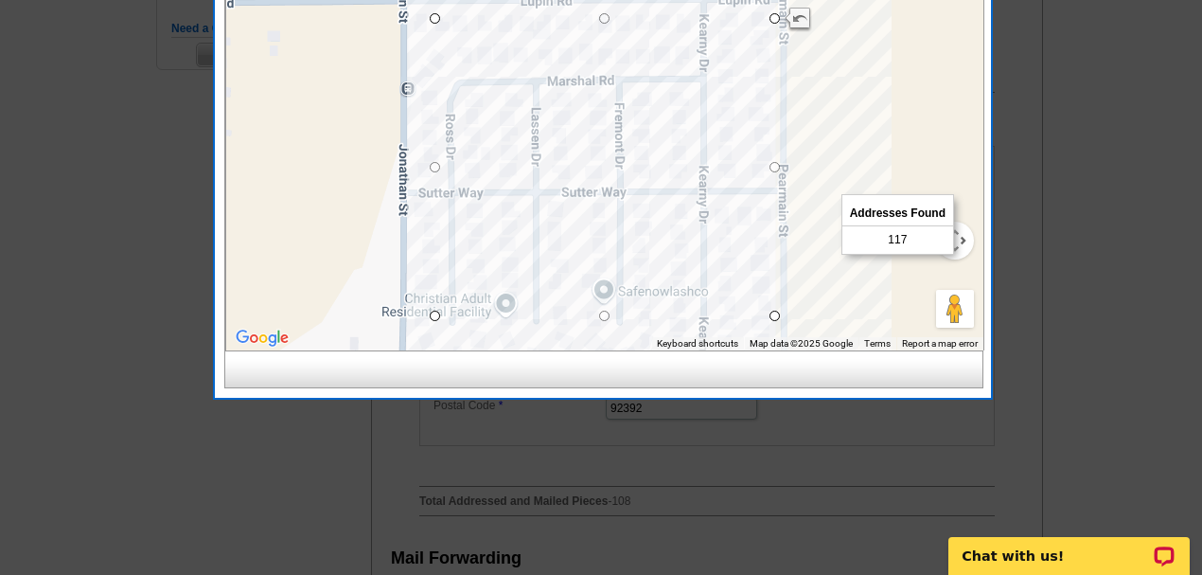
click at [902, 80] on div at bounding box center [604, 113] width 757 height 473
click at [893, 205] on span "Addresses Found" at bounding box center [897, 214] width 111 height 26
click at [876, 259] on div at bounding box center [604, 113] width 757 height 473
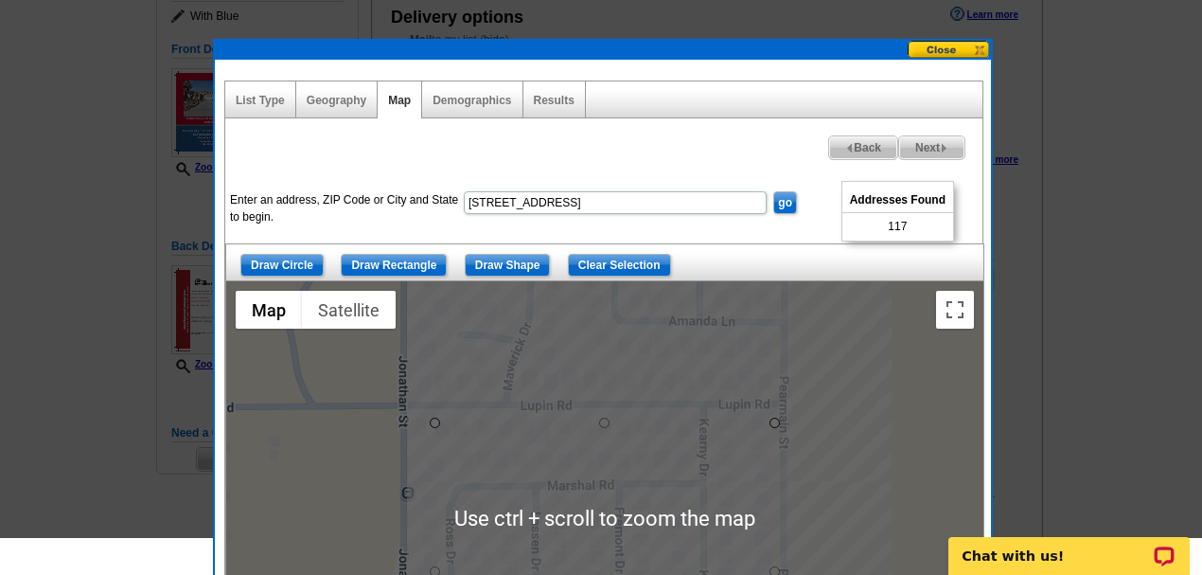
scroll to position [189, 0]
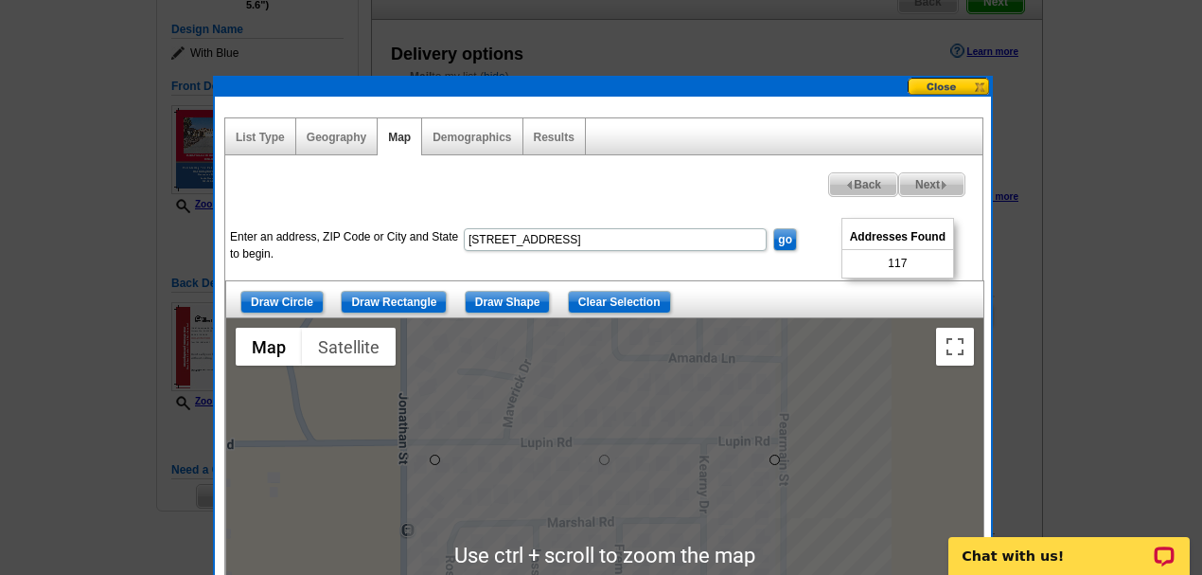
click at [922, 179] on span "Next" at bounding box center [931, 184] width 65 height 23
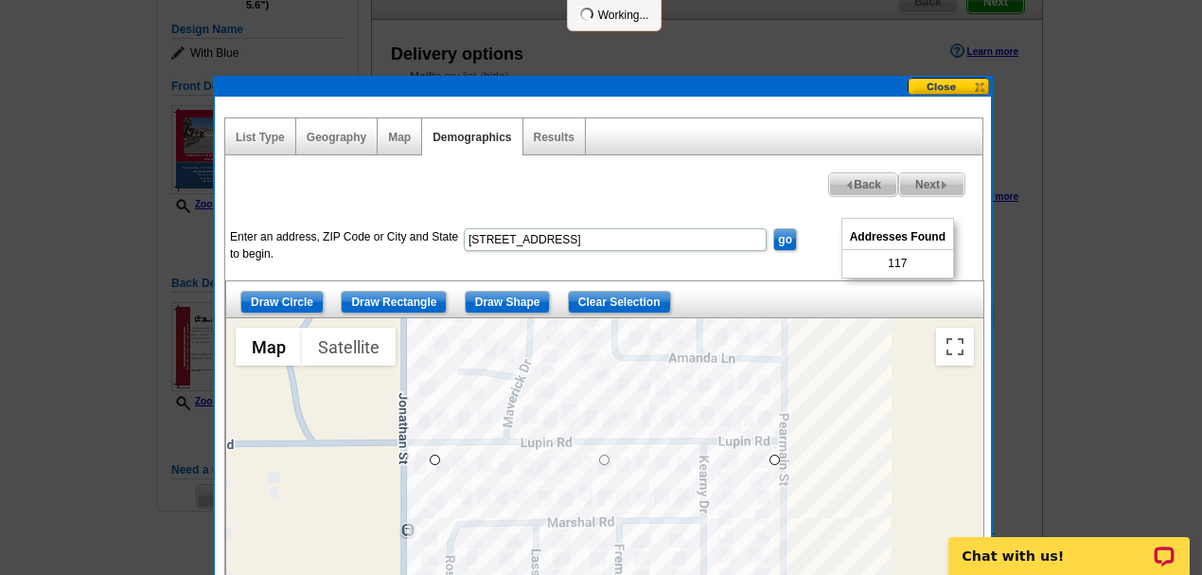
select select
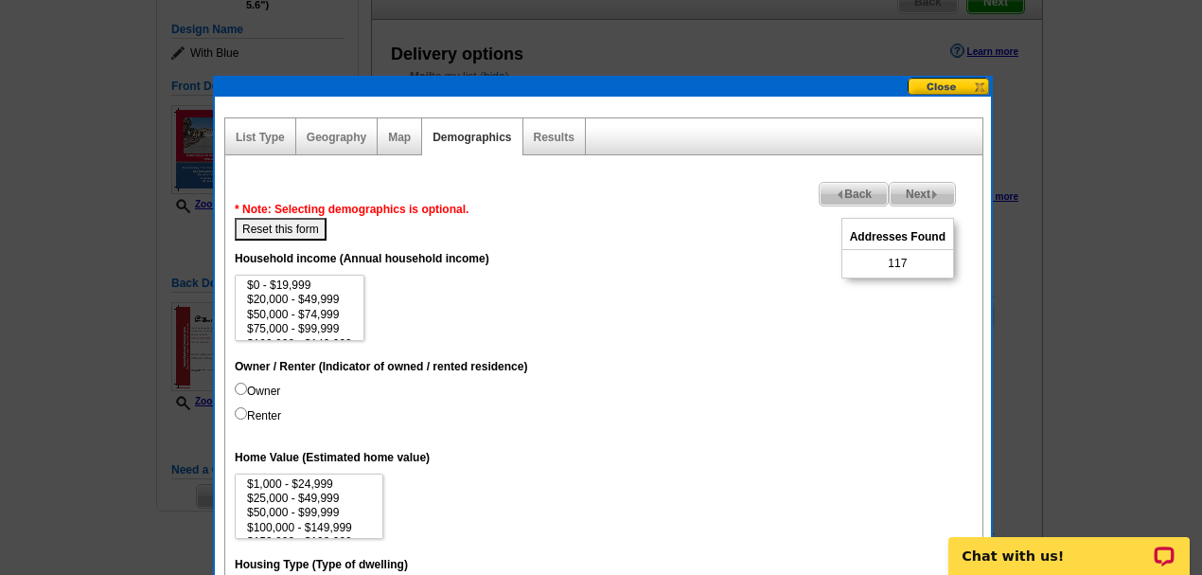
click at [920, 195] on span "Next" at bounding box center [922, 194] width 65 height 23
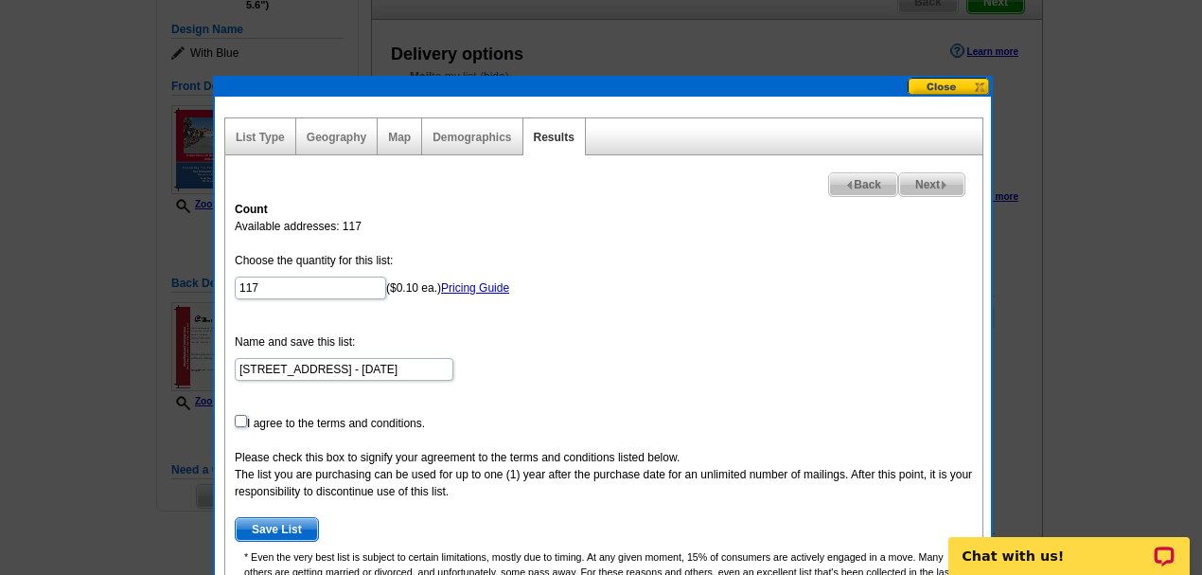
click at [235, 415] on input "checkbox" at bounding box center [241, 421] width 12 height 12
checkbox input "true"
click at [275, 534] on span "Save List" at bounding box center [277, 529] width 82 height 23
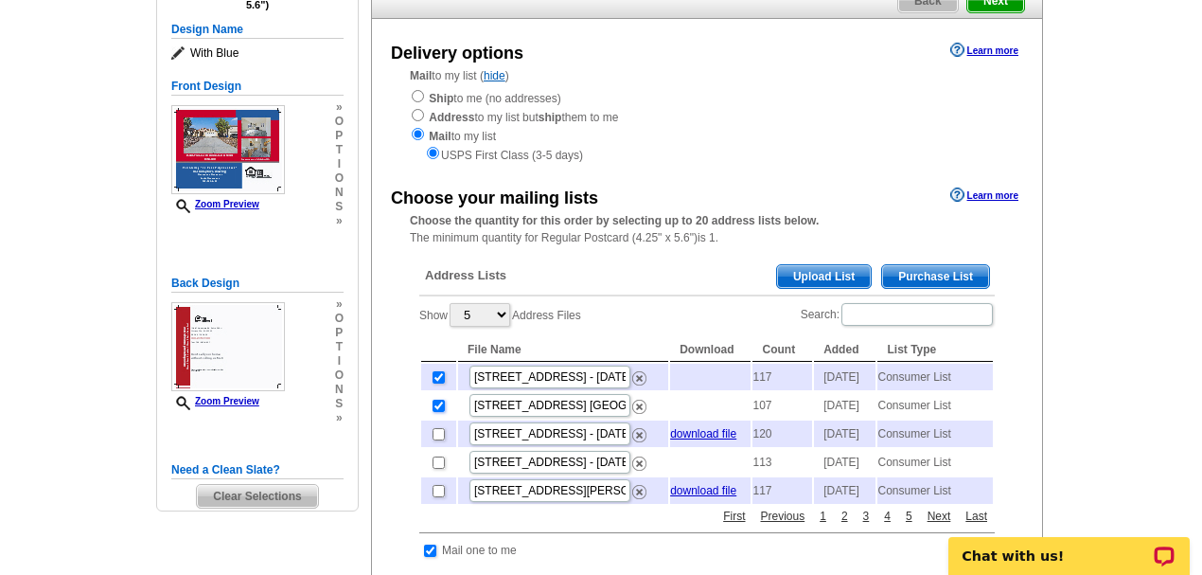
click at [434, 412] on input "checkbox" at bounding box center [439, 405] width 12 height 12
checkbox input "false"
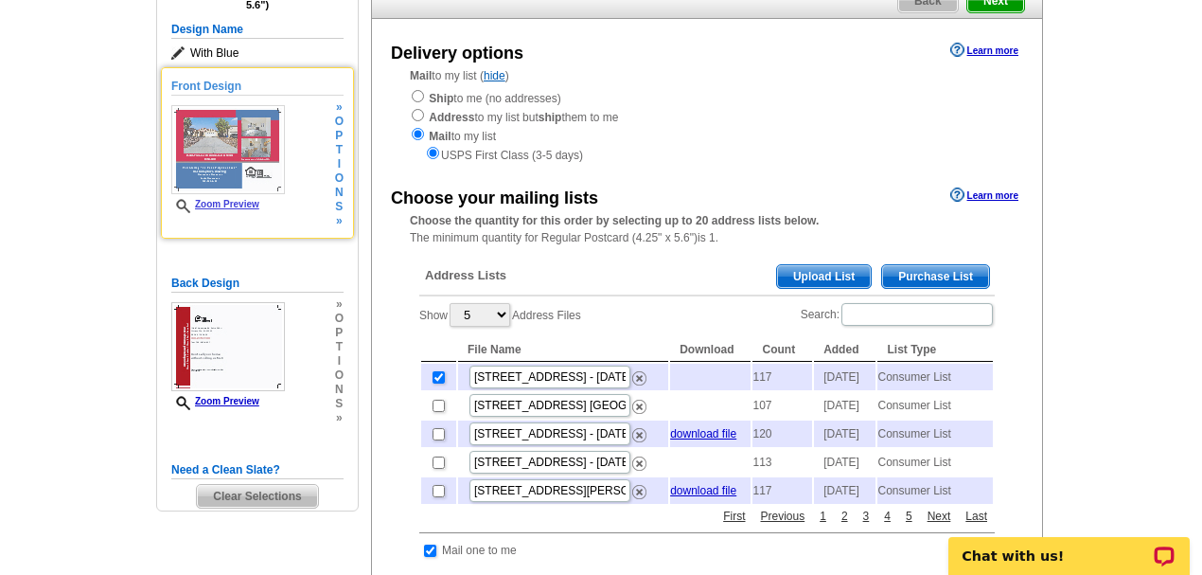
click at [227, 197] on div "Zoom Preview" at bounding box center [228, 159] width 114 height 108
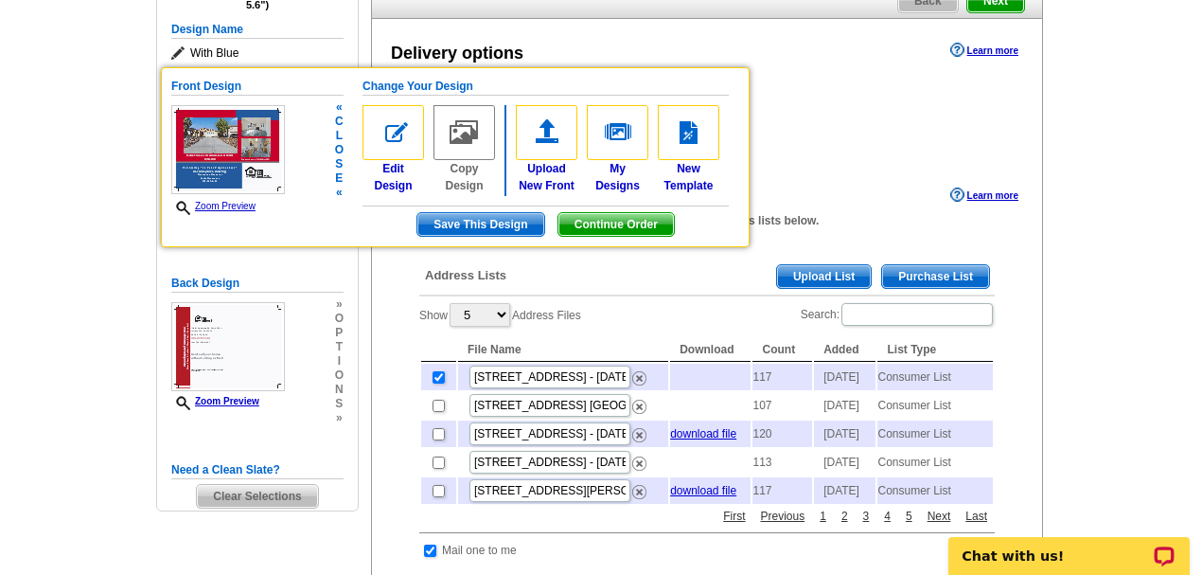
click at [203, 134] on img at bounding box center [228, 149] width 114 height 89
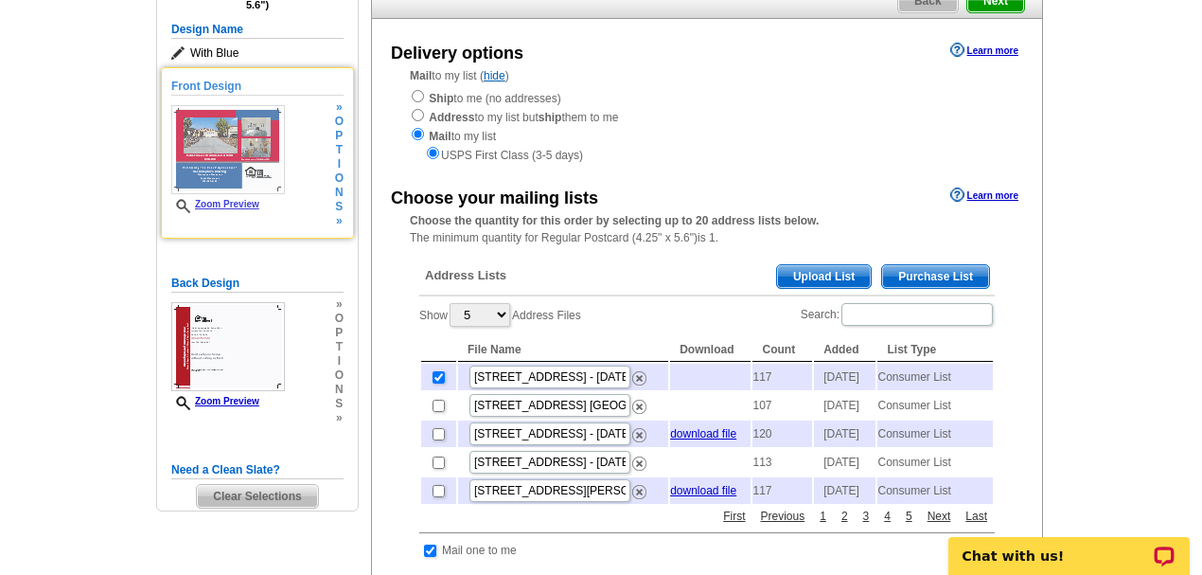
click at [208, 199] on link "Zoom Preview" at bounding box center [215, 204] width 88 height 10
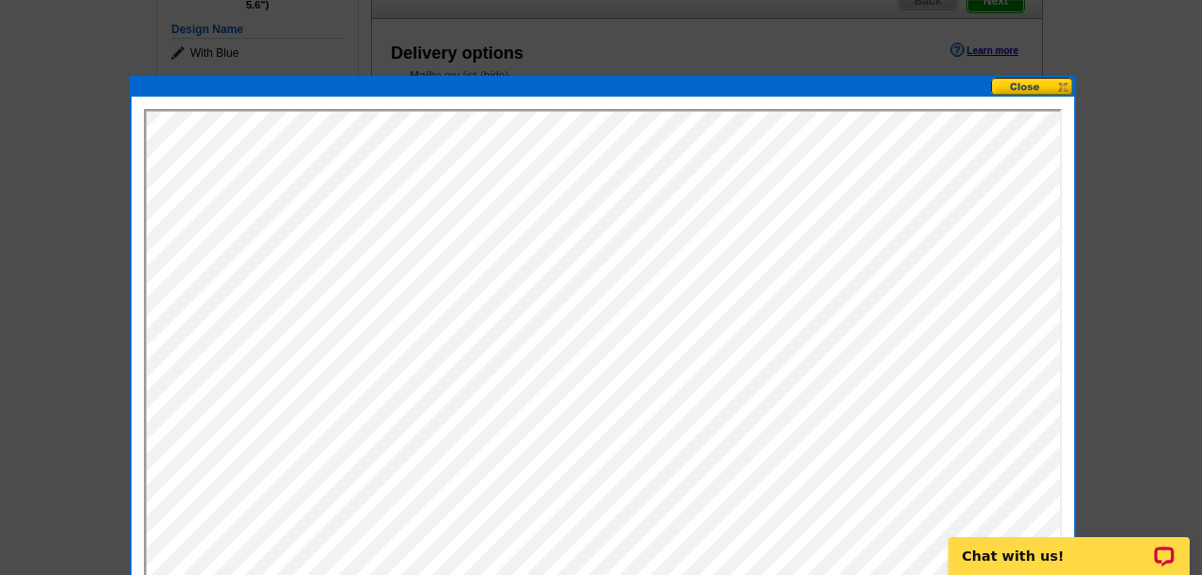
click at [846, 24] on div at bounding box center [601, 193] width 1202 height 764
click at [1027, 81] on button at bounding box center [1032, 87] width 83 height 18
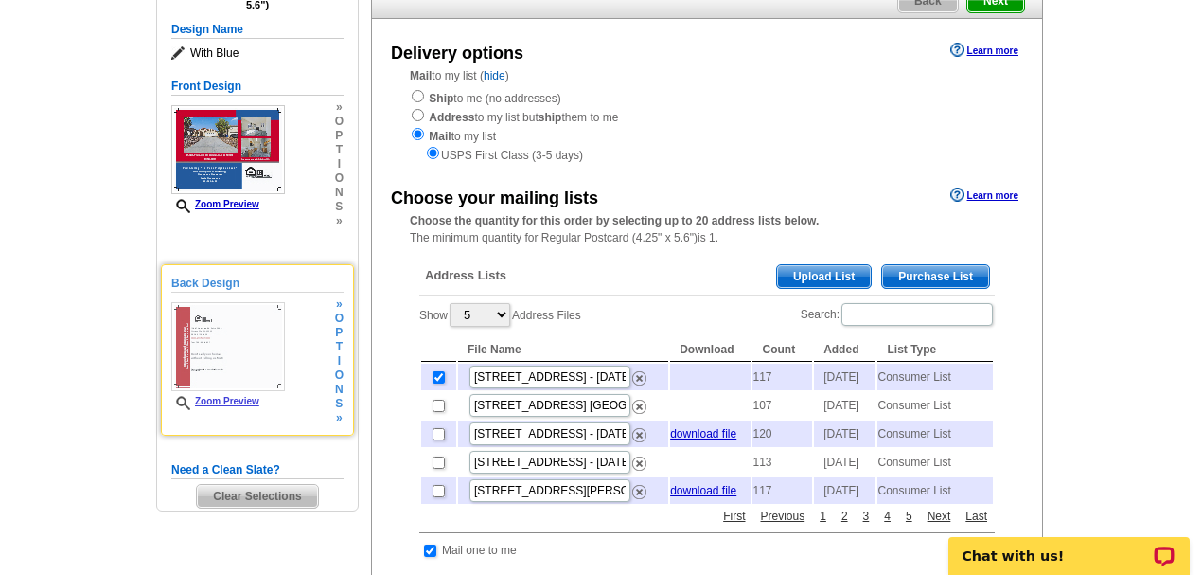
click at [229, 351] on img at bounding box center [228, 346] width 114 height 89
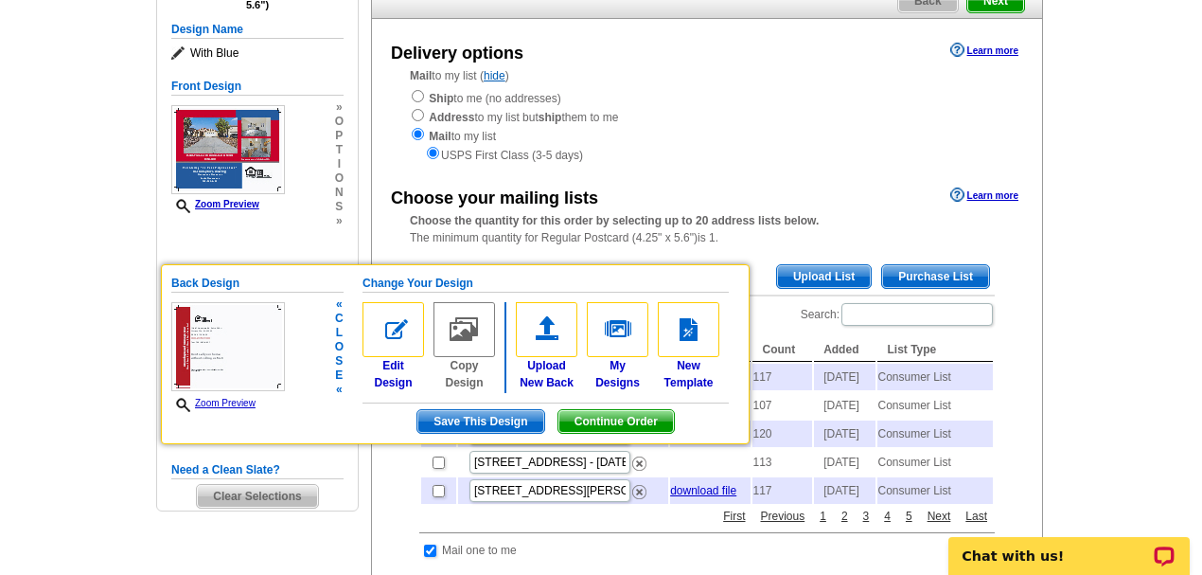
click at [219, 398] on link "Zoom Preview" at bounding box center [213, 403] width 84 height 10
click at [232, 401] on link "Zoom Preview" at bounding box center [213, 403] width 84 height 10
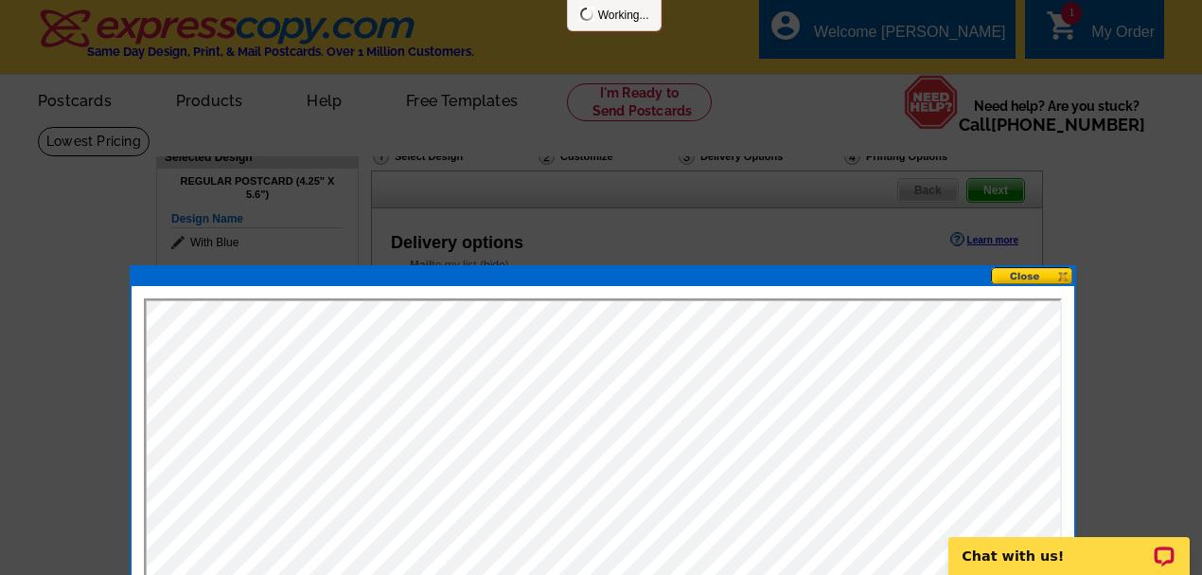
click at [1017, 269] on button at bounding box center [1032, 276] width 83 height 18
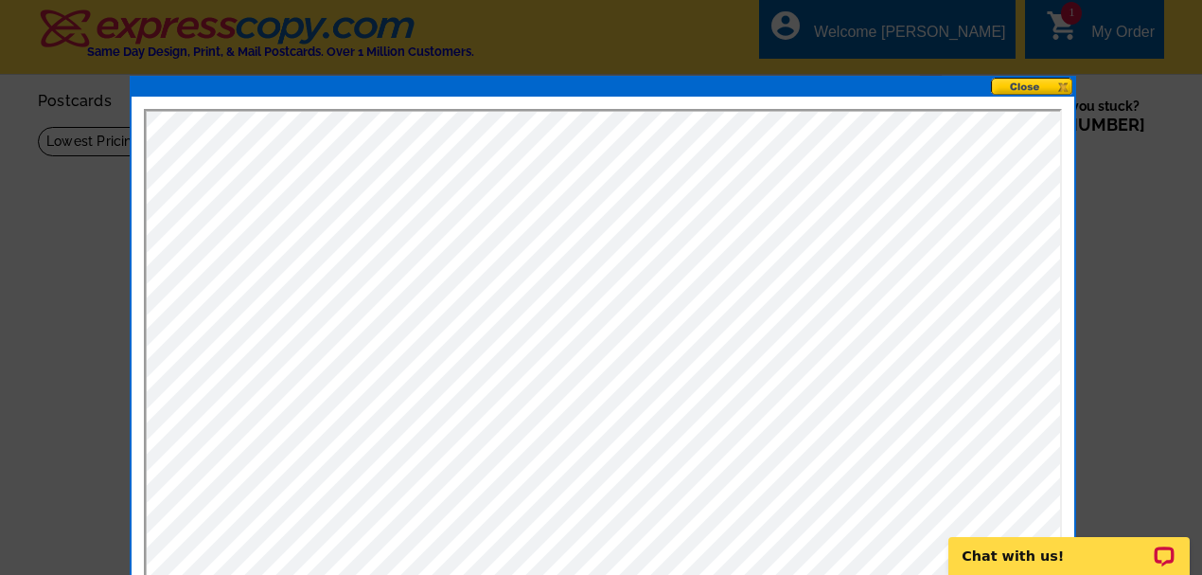
click at [1026, 90] on button at bounding box center [1032, 87] width 83 height 18
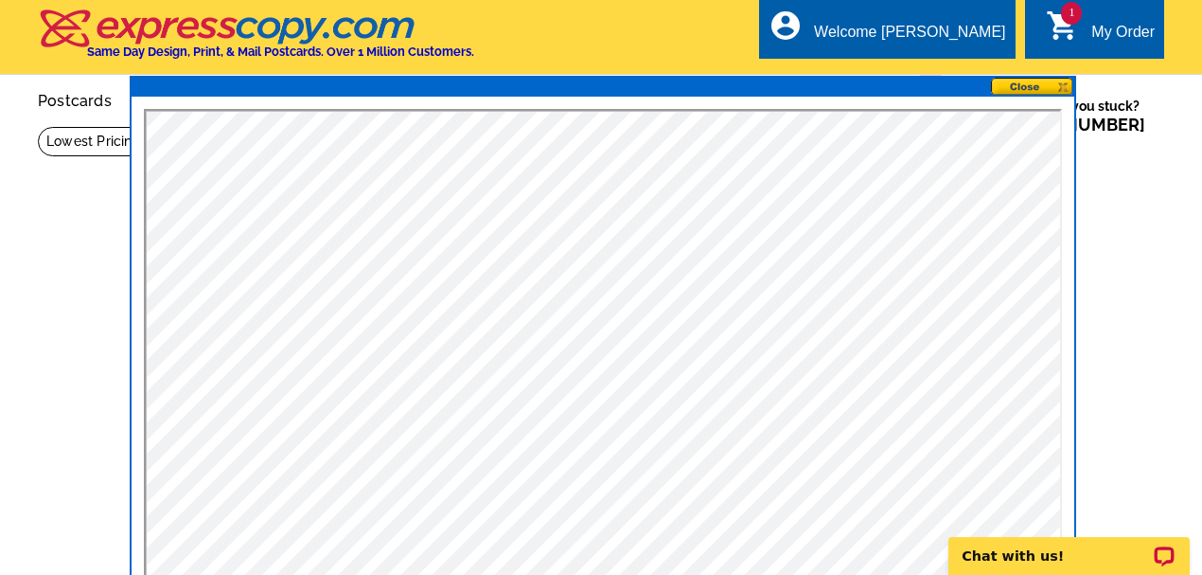
click at [1025, 83] on button at bounding box center [1032, 87] width 83 height 18
click at [1025, 84] on button at bounding box center [1032, 87] width 83 height 18
click at [1036, 82] on button at bounding box center [1032, 87] width 83 height 18
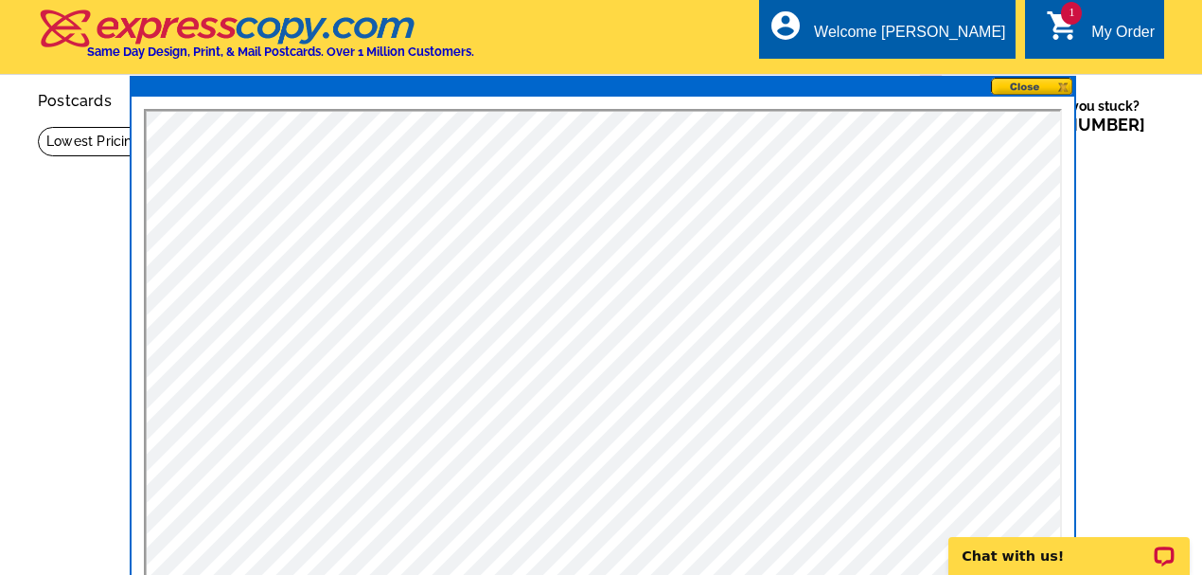
click at [1071, 9] on span "1" at bounding box center [1071, 13] width 21 height 23
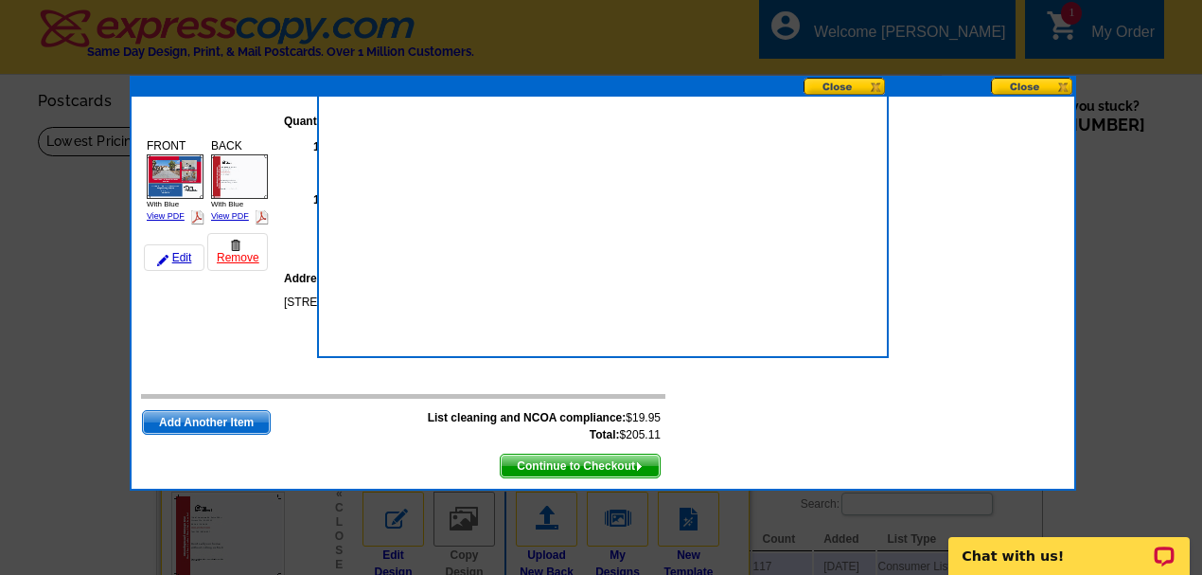
click at [1001, 405] on div "Quantity Description FRONT With Blue View PDF With Blue $100.30 117" at bounding box center [603, 293] width 943 height 392
click at [823, 82] on button at bounding box center [845, 87] width 83 height 18
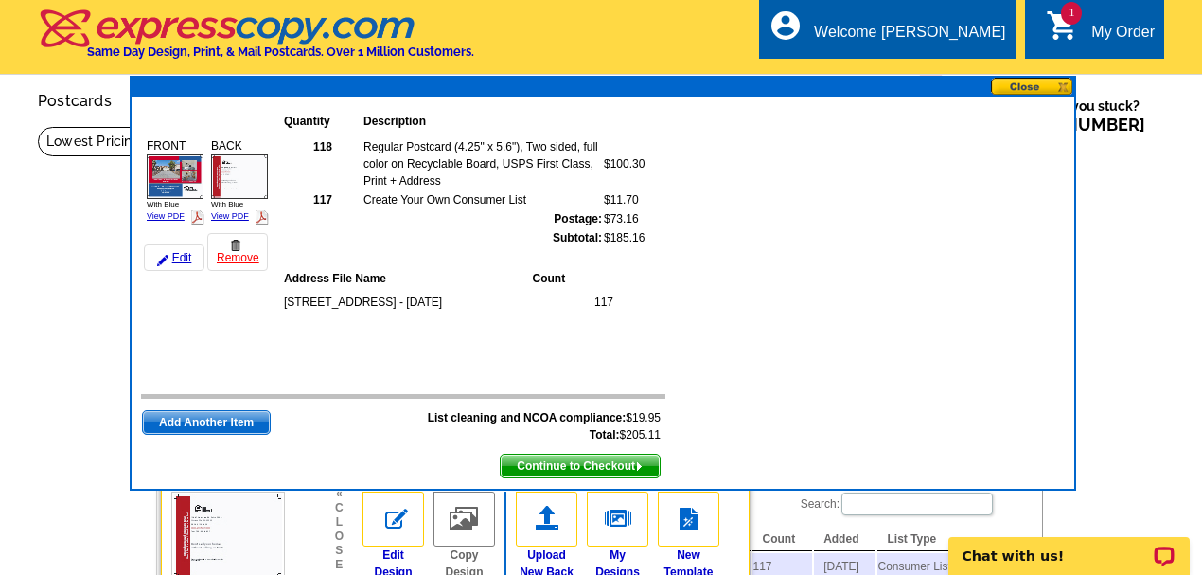
click at [263, 218] on img at bounding box center [262, 217] width 14 height 14
click at [366, 249] on td "118 Regular Postcard (4.25" x 5.6"), Two sided, full color on Recyclable Board,…" at bounding box center [473, 253] width 383 height 243
click at [243, 246] on link "Remove" at bounding box center [237, 252] width 61 height 38
click at [311, 253] on td "118 Regular Postcard (4.25" x 5.6"), Two sided, full color on Recyclable Board,…" at bounding box center [473, 253] width 383 height 243
click at [226, 176] on img at bounding box center [239, 176] width 57 height 44
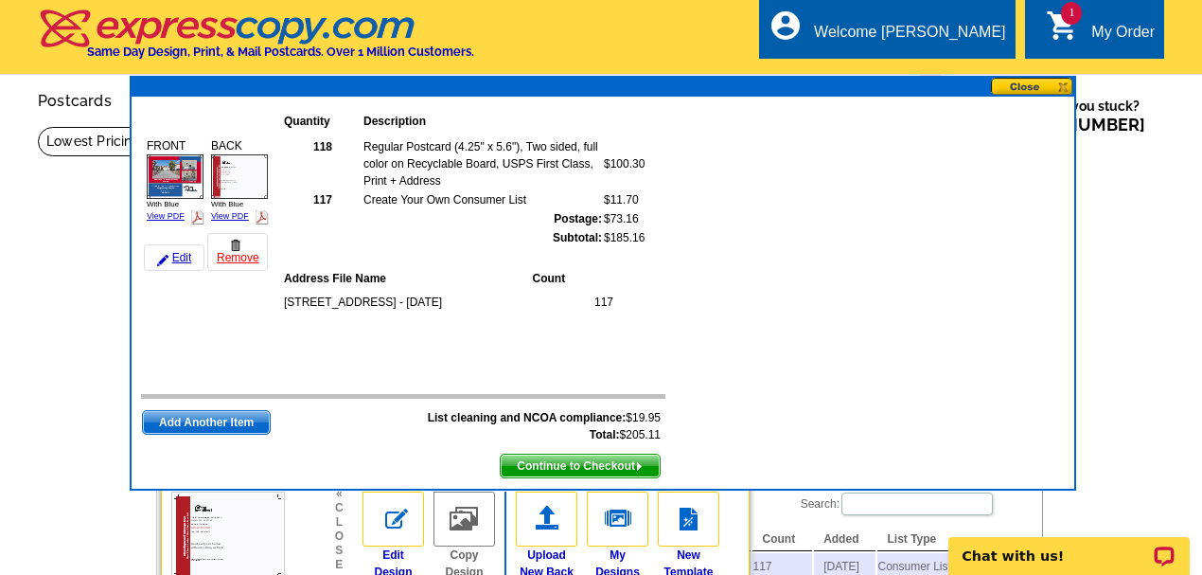
click at [572, 462] on span "Continue to Checkout" at bounding box center [580, 465] width 159 height 23
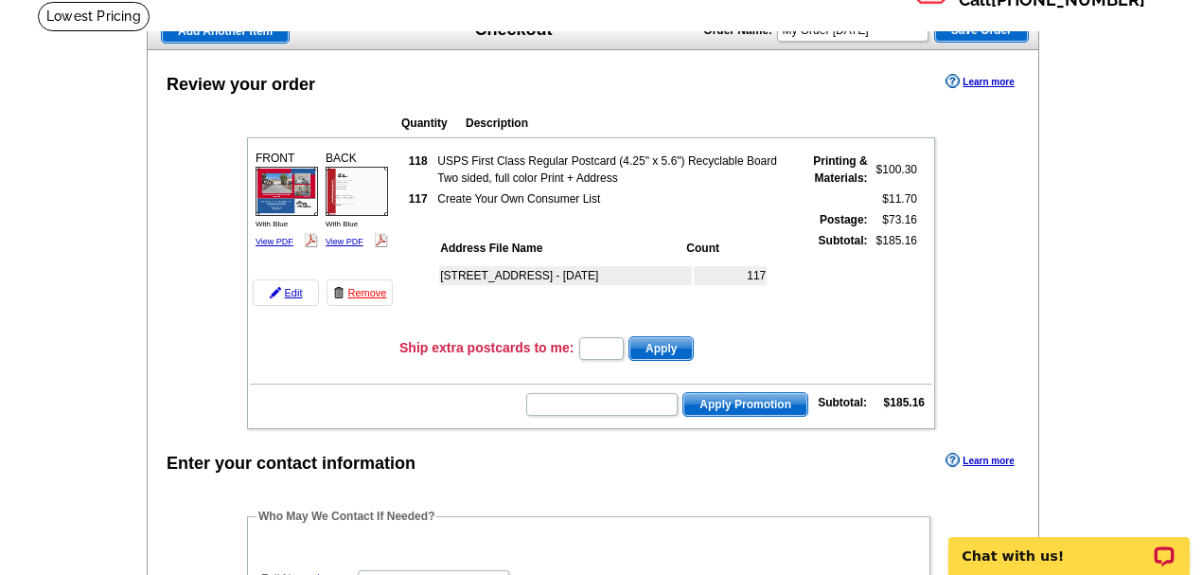
scroll to position [126, 0]
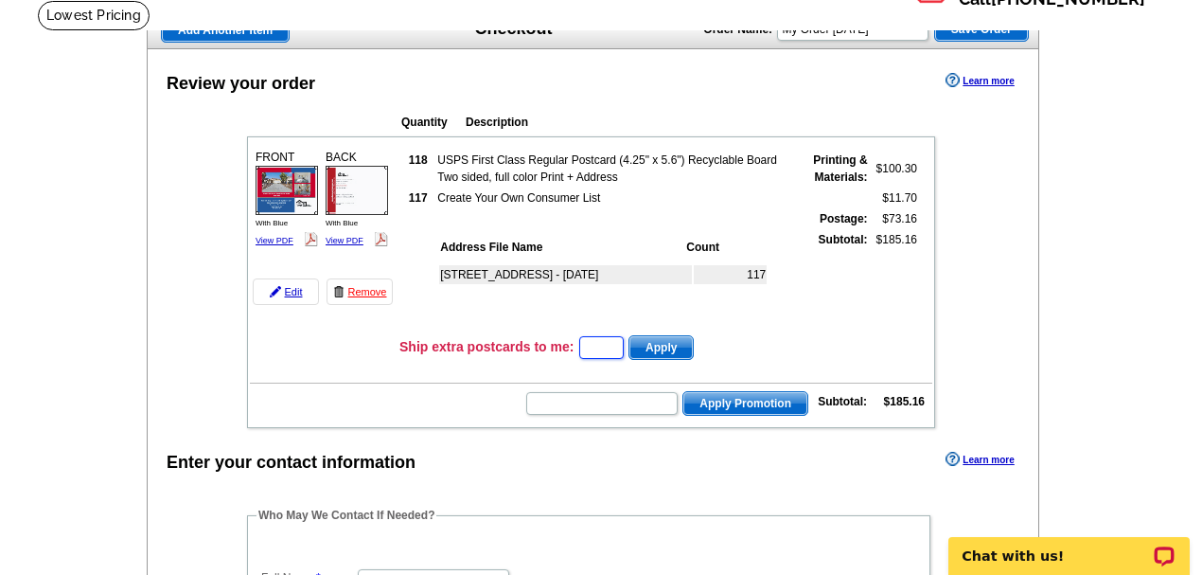
click at [594, 345] on input "text" at bounding box center [601, 347] width 44 height 23
click at [825, 314] on td "Subtotal:" at bounding box center [831, 279] width 73 height 98
click at [738, 398] on span "Apply Promotion" at bounding box center [745, 403] width 124 height 23
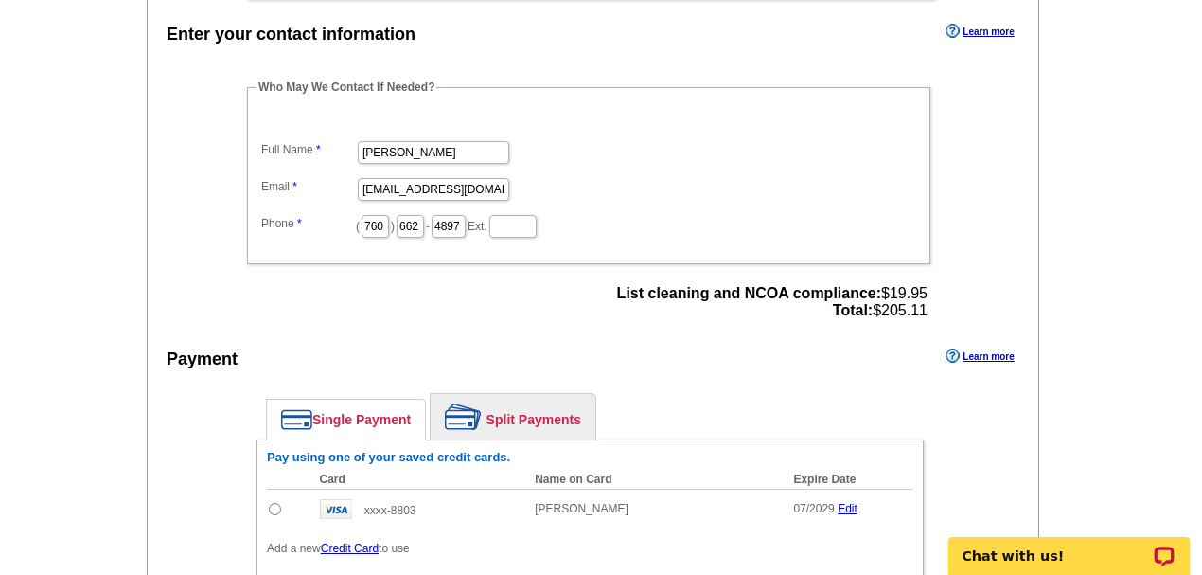
scroll to position [630, 0]
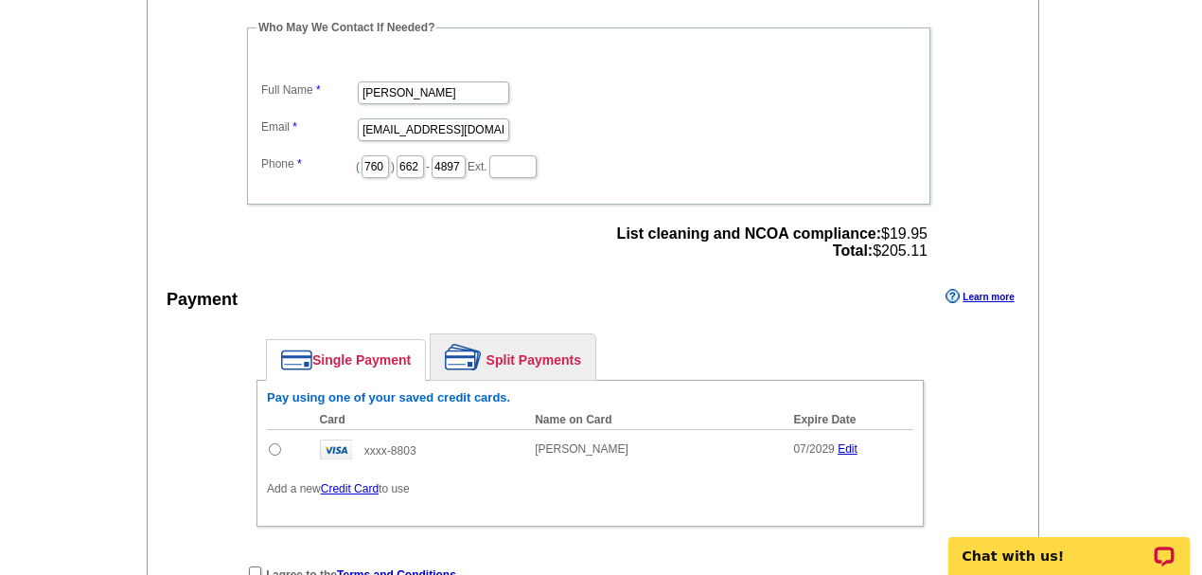
click at [282, 442] on td at bounding box center [289, 449] width 44 height 40
click at [272, 443] on input "radio" at bounding box center [275, 449] width 12 height 12
radio input "true"
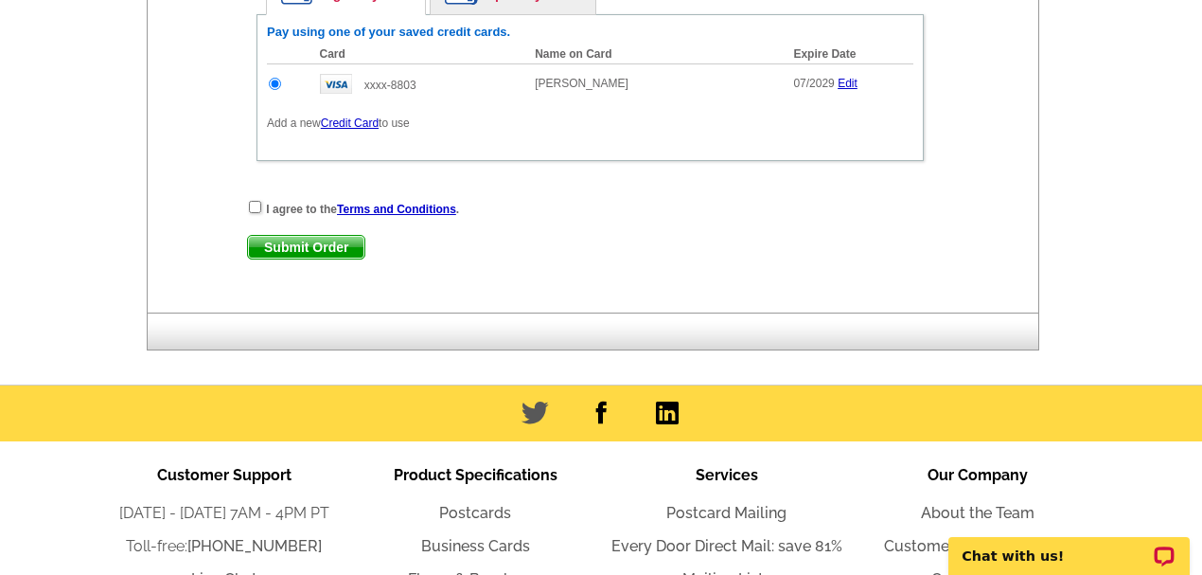
scroll to position [1009, 0]
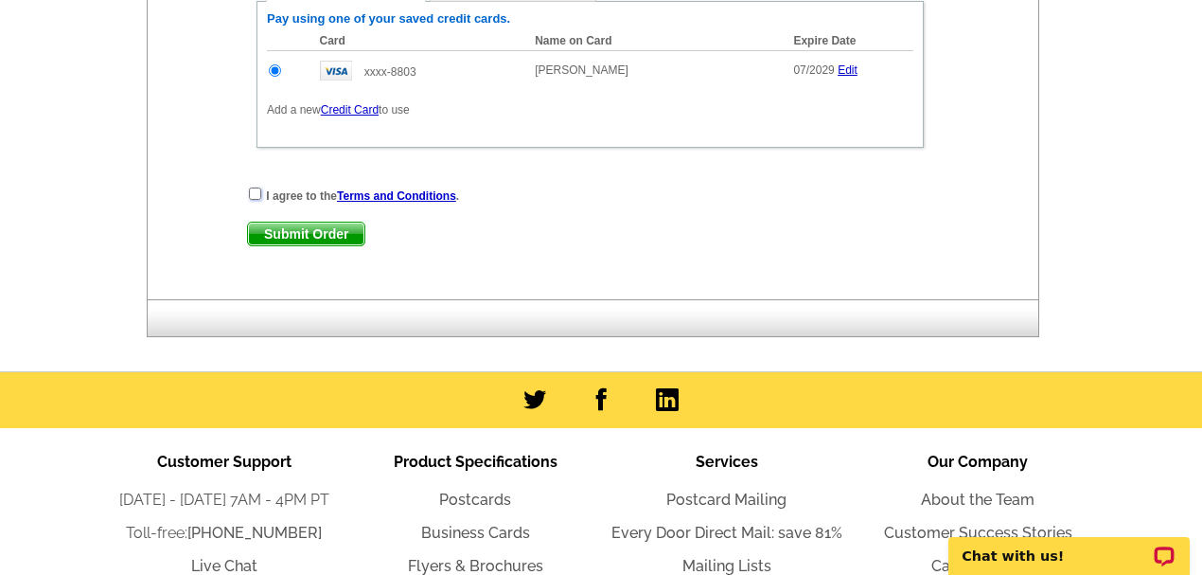
click at [254, 187] on input "checkbox" at bounding box center [255, 193] width 12 height 12
checkbox input "true"
click at [286, 222] on span "Submit Order" at bounding box center [306, 233] width 116 height 23
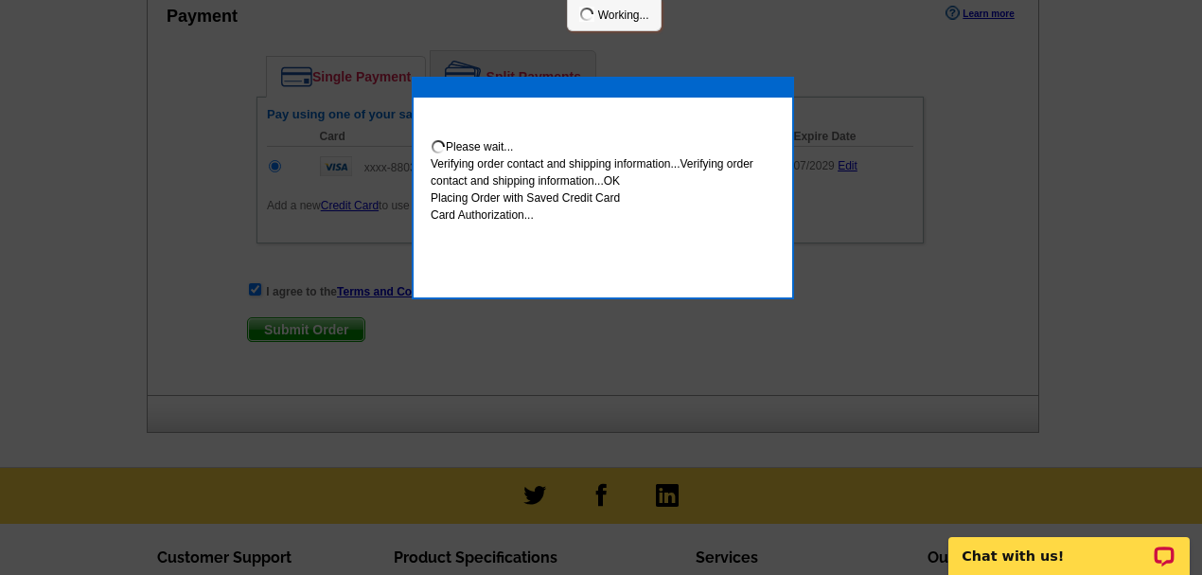
scroll to position [1105, 0]
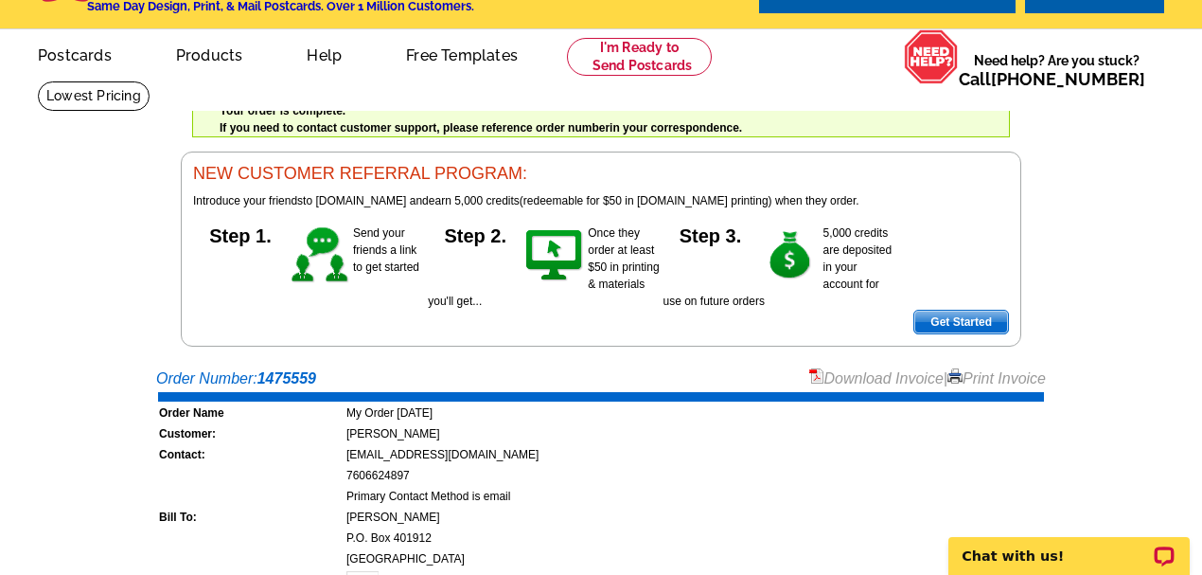
scroll to position [126, 0]
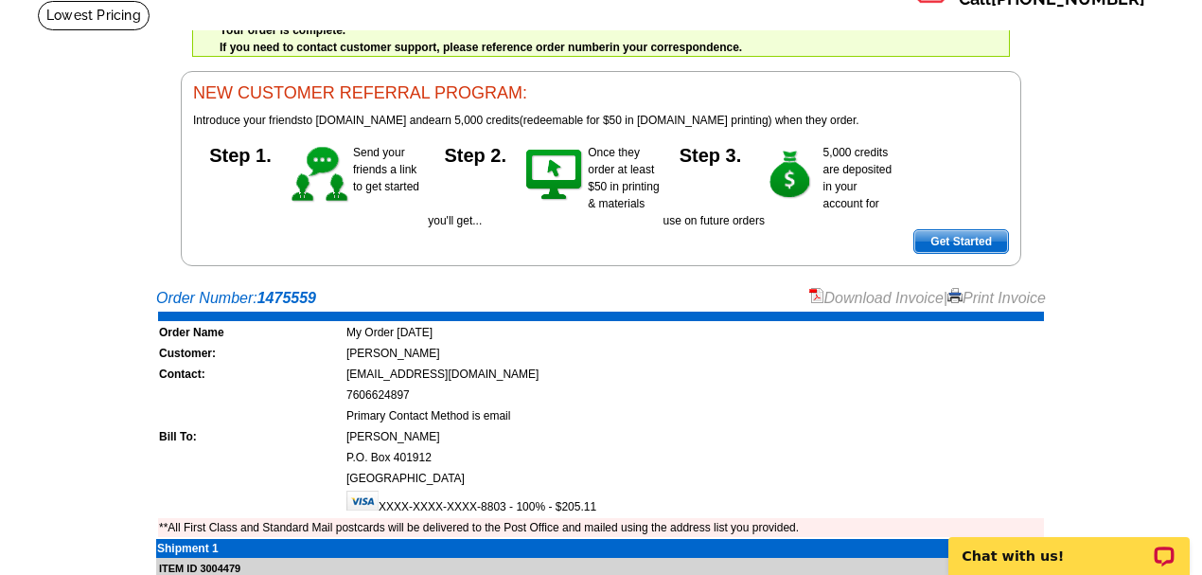
click at [905, 299] on link "Download Invoice" at bounding box center [876, 298] width 134 height 16
